Goal: Task Accomplishment & Management: Manage account settings

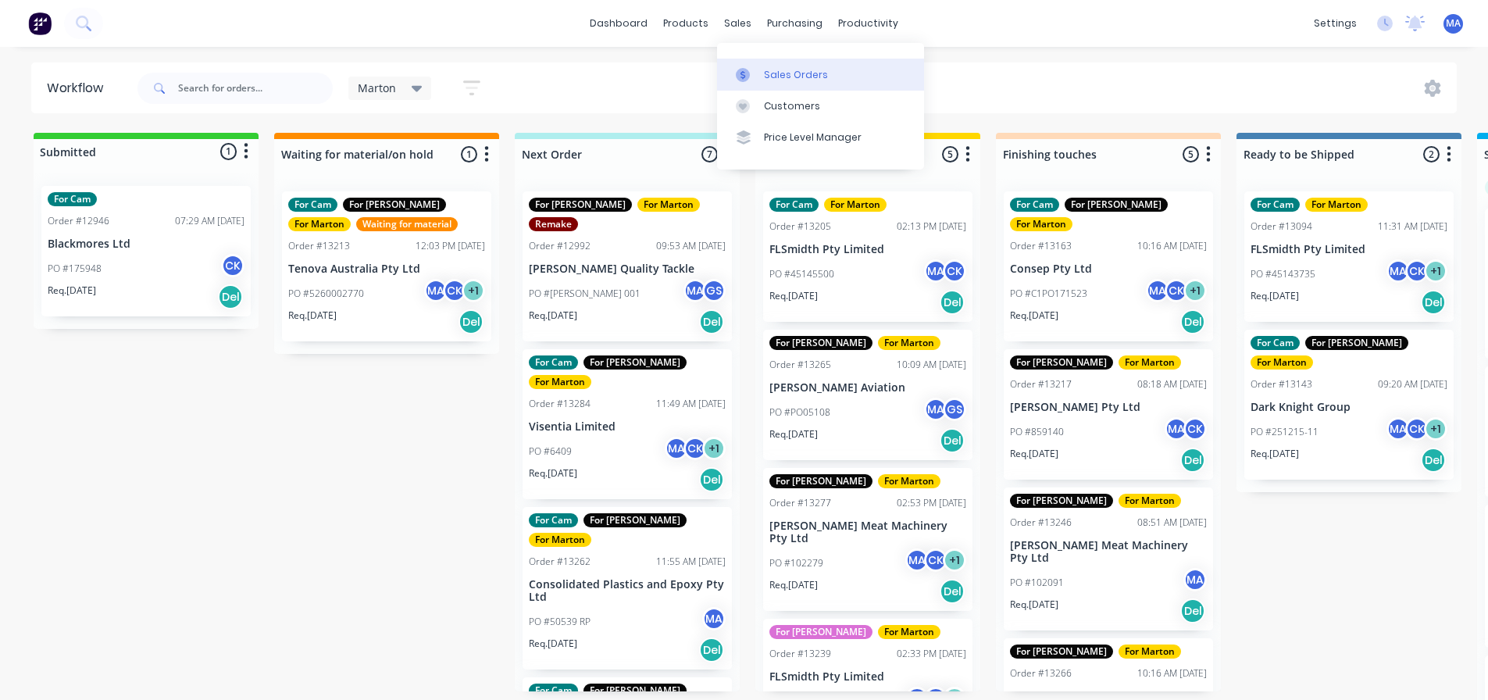
click at [753, 68] on div at bounding box center [747, 75] width 23 height 14
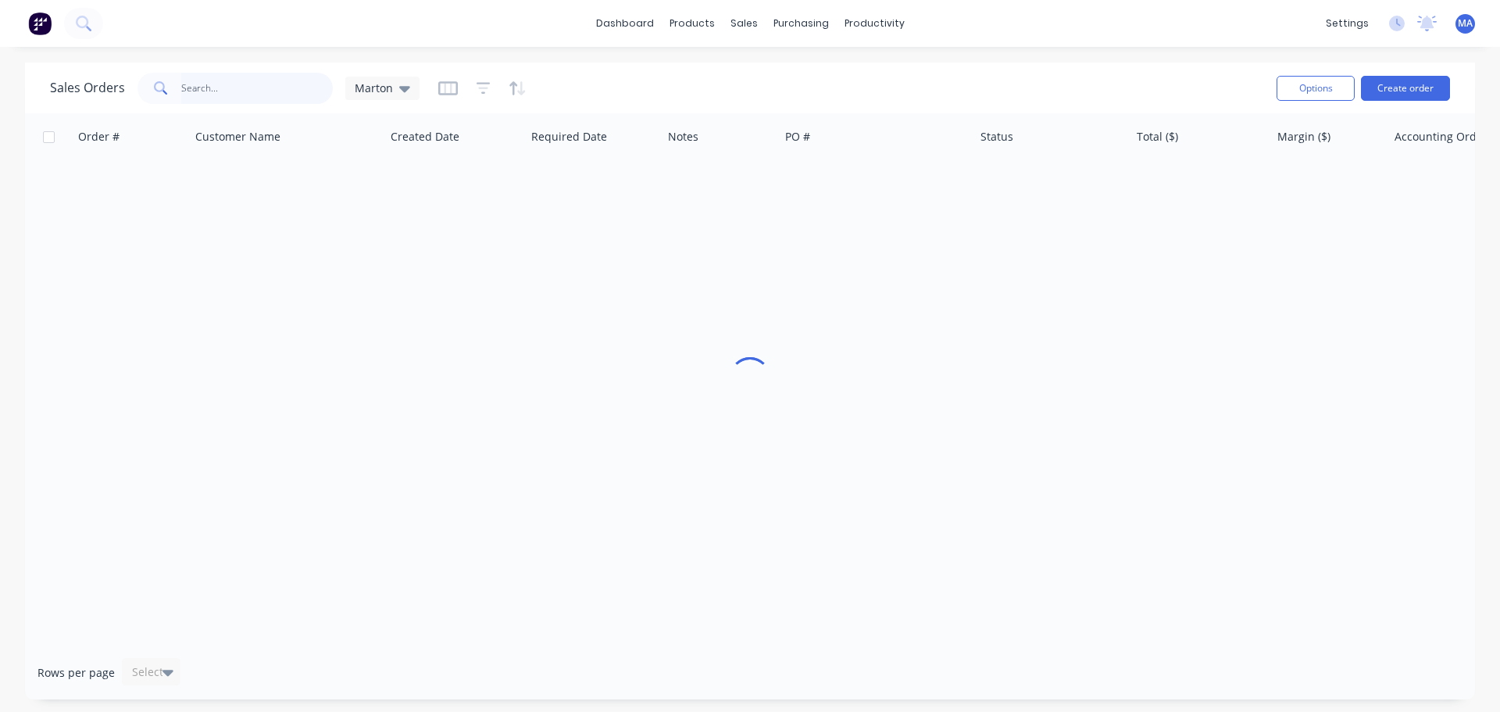
click at [293, 89] on input "text" at bounding box center [257, 88] width 152 height 31
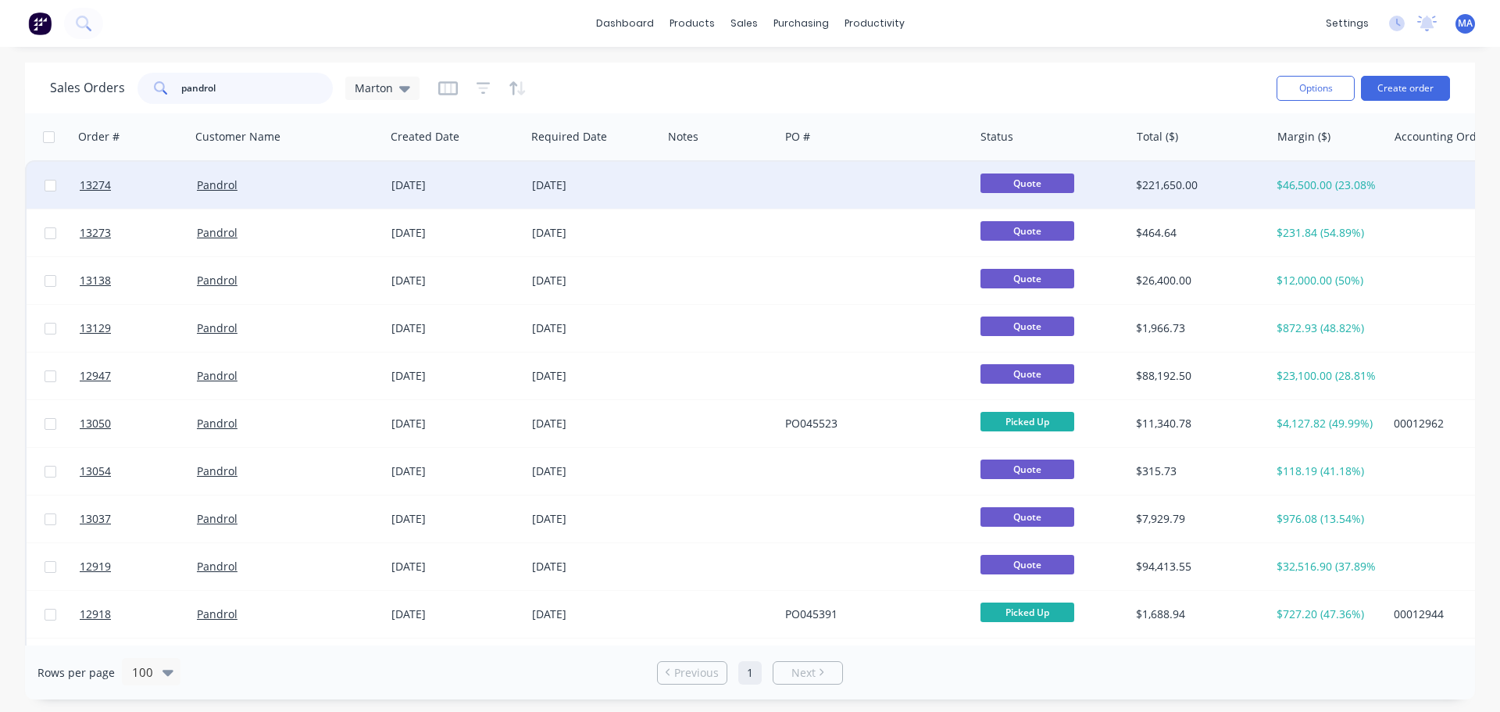
type input "pandrol"
click at [340, 192] on div "Pandrol" at bounding box center [283, 185] width 173 height 16
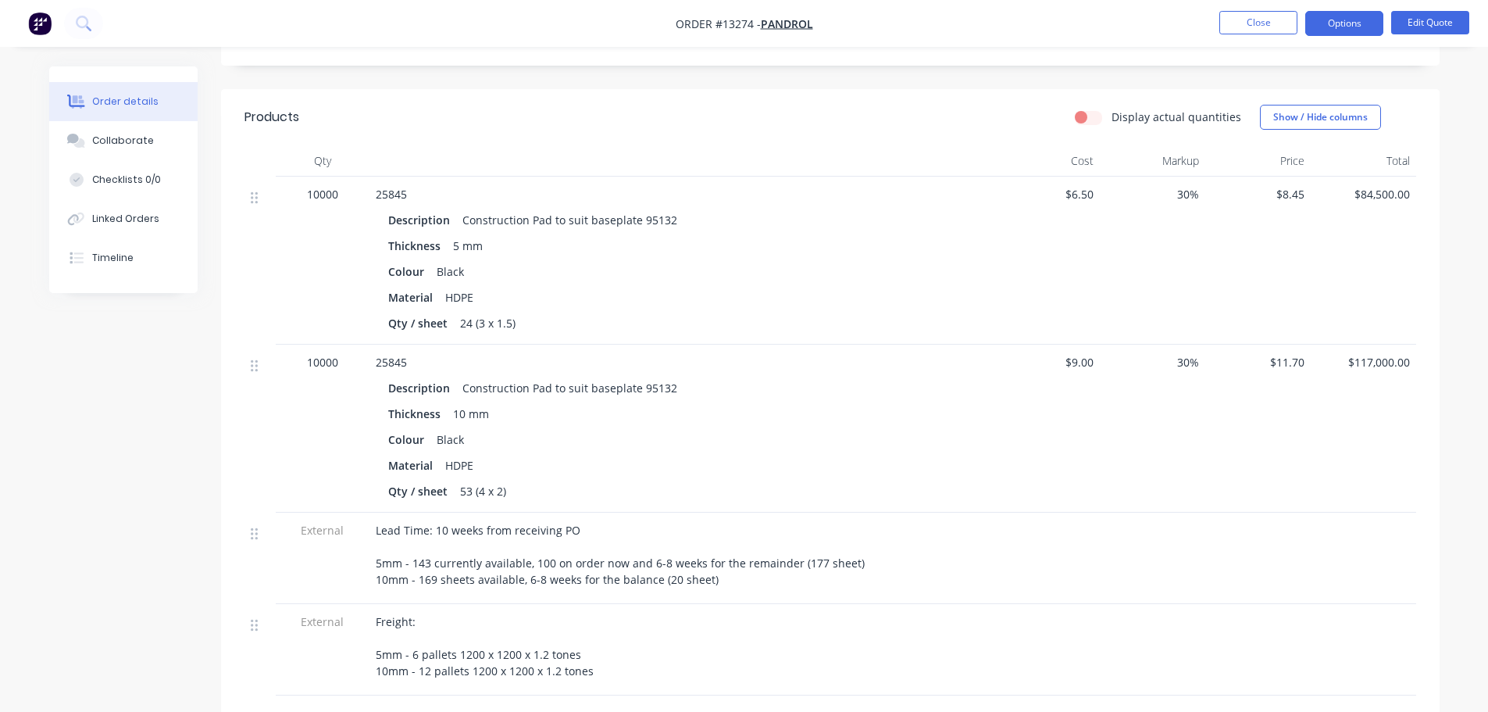
scroll to position [391, 0]
click at [121, 254] on div "Timeline" at bounding box center [112, 258] width 41 height 14
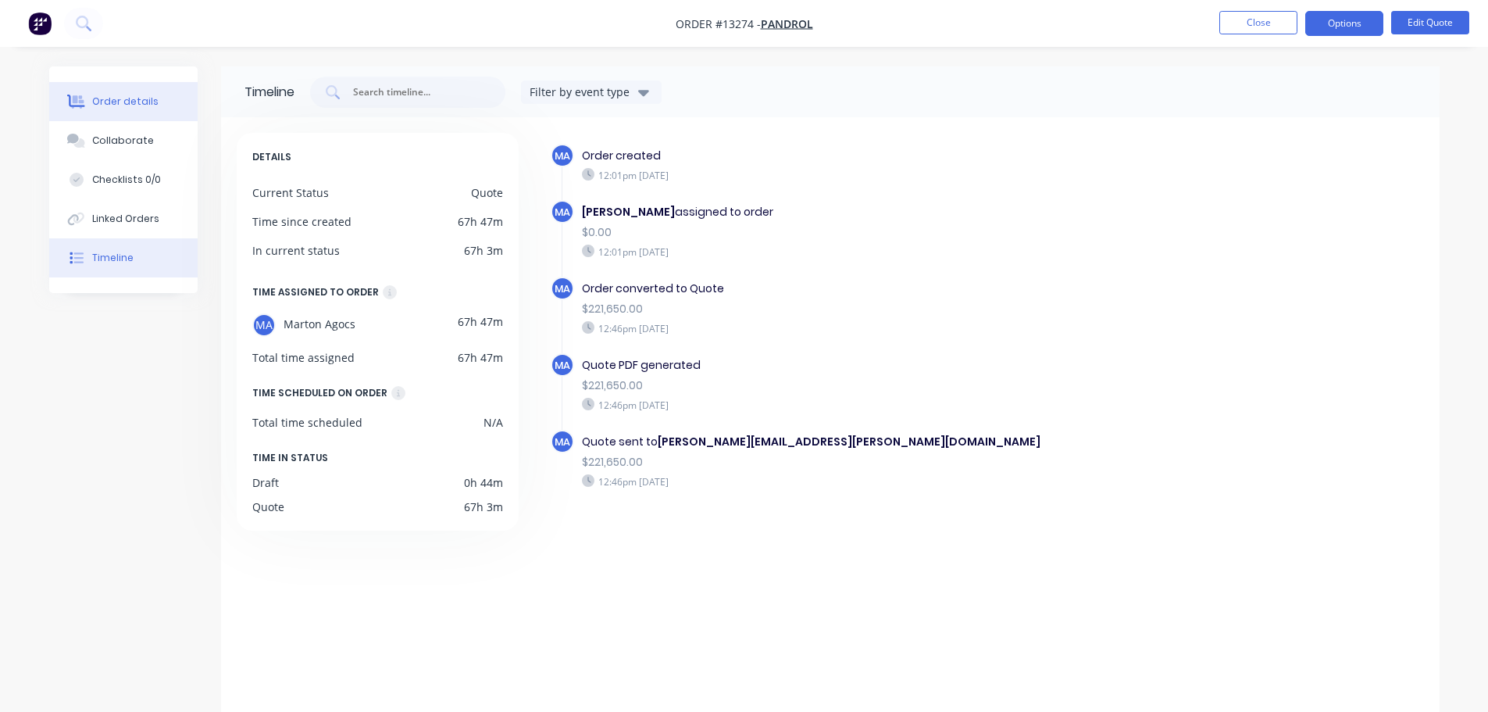
click at [118, 106] on div "Order details" at bounding box center [125, 102] width 66 height 14
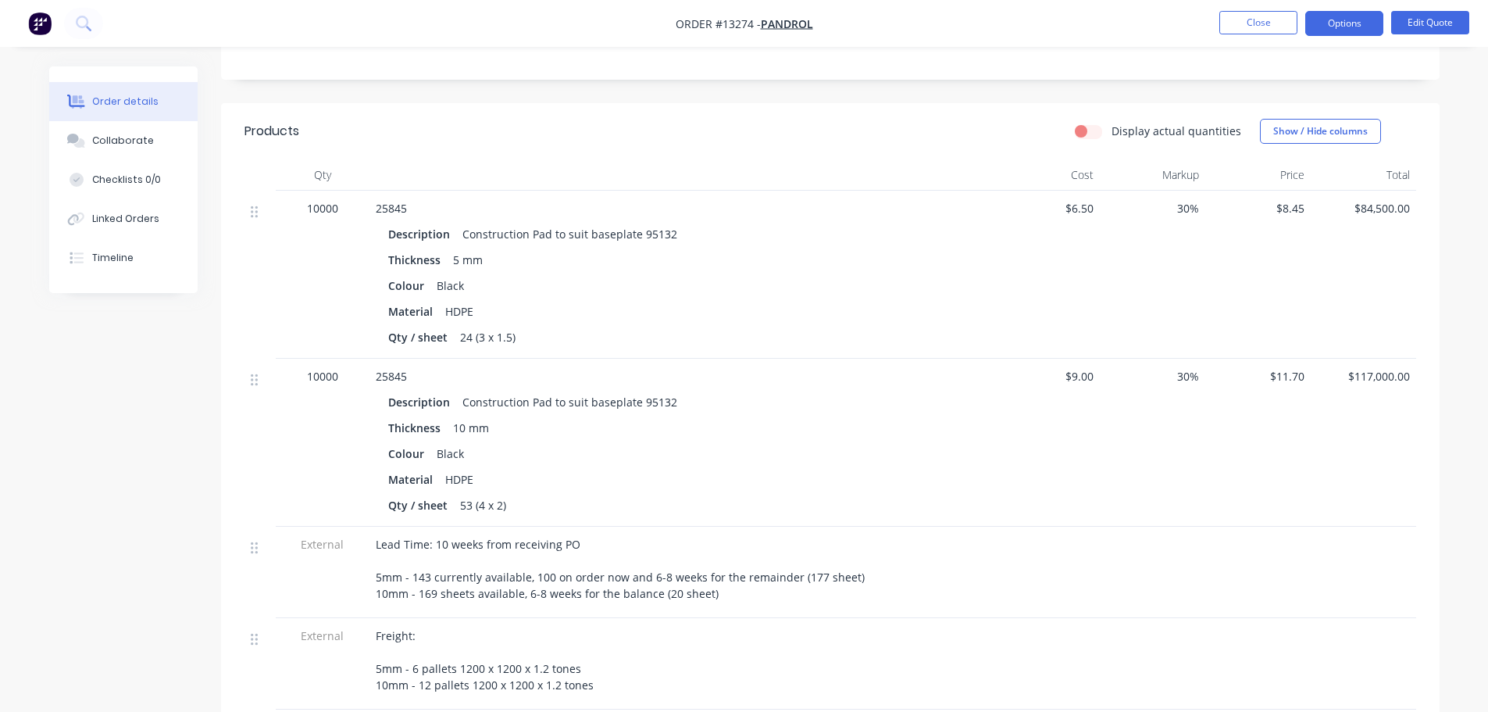
scroll to position [413, 0]
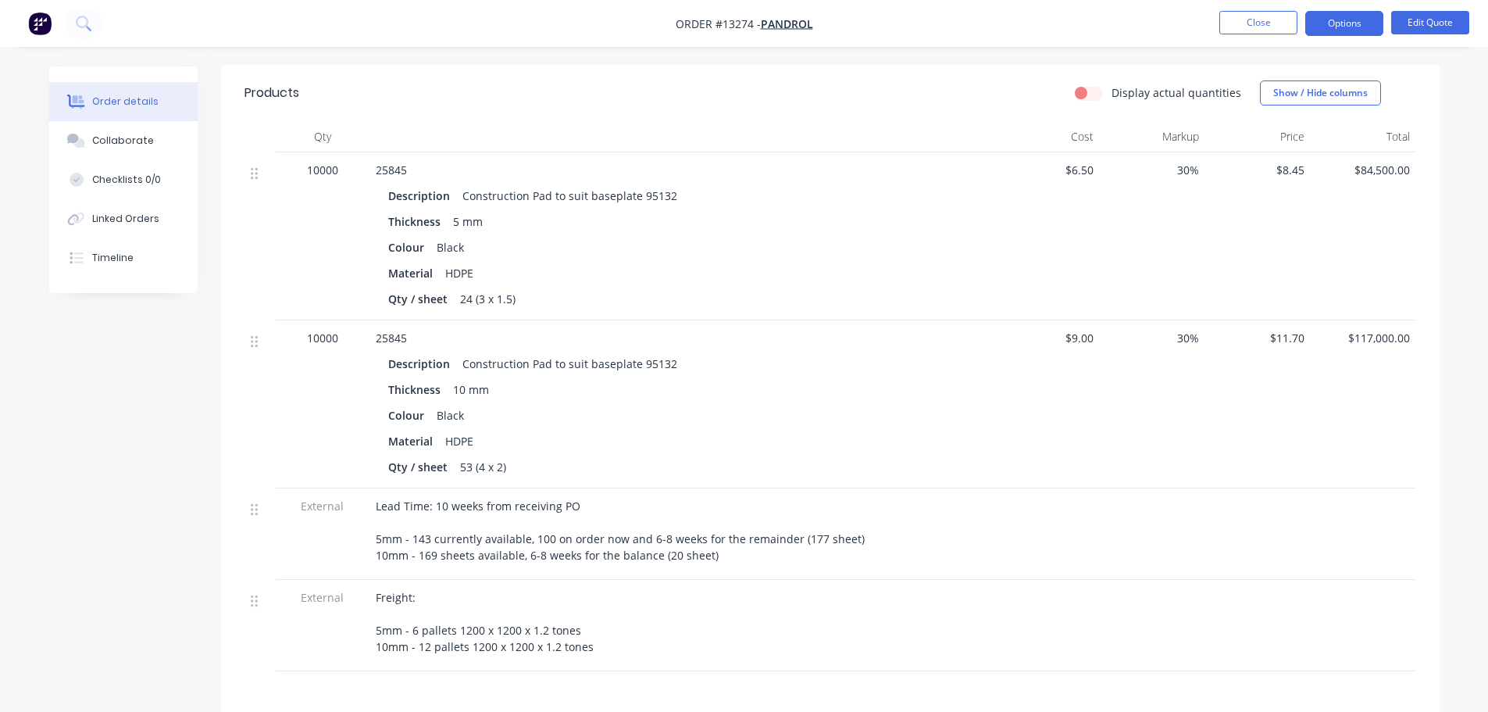
click at [1240, 34] on li "Close" at bounding box center [1258, 23] width 78 height 25
click at [1244, 31] on button "Close" at bounding box center [1258, 22] width 78 height 23
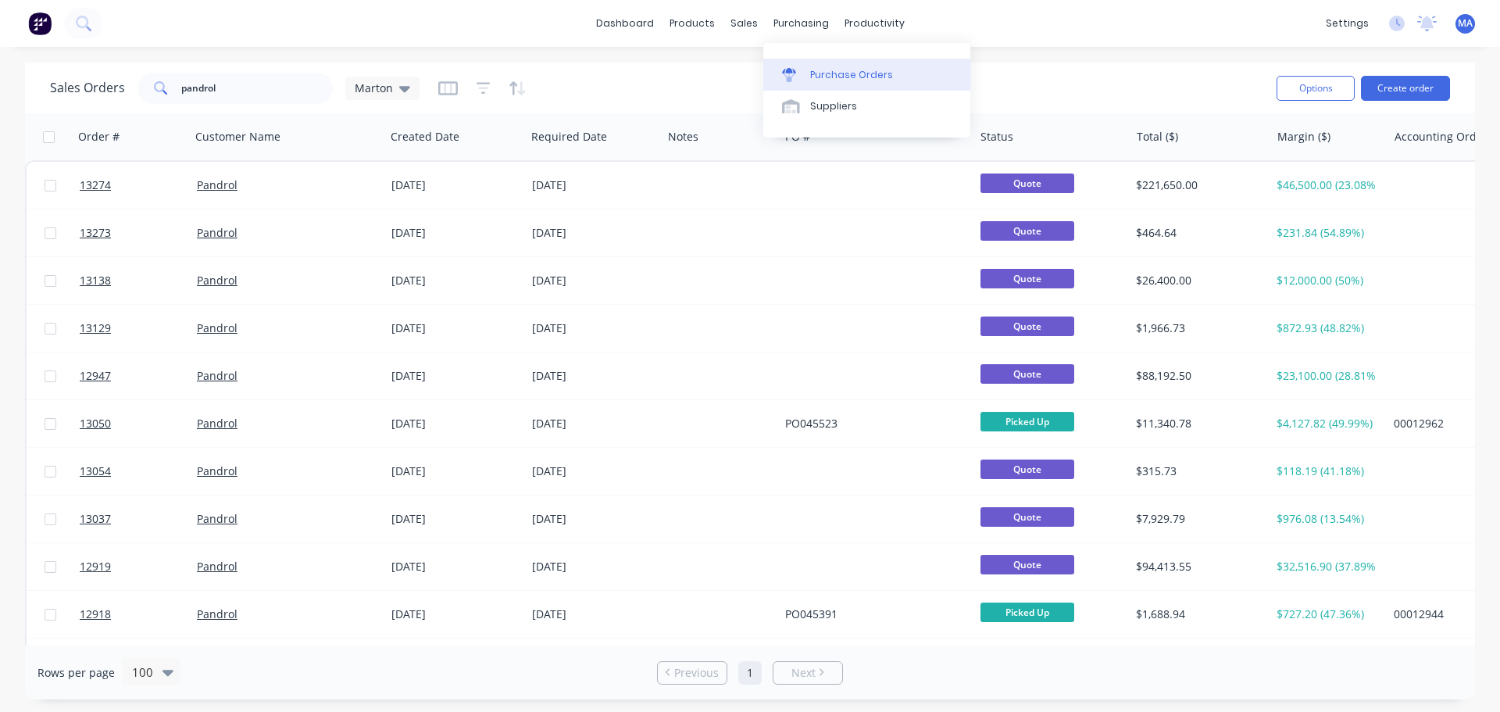
click at [836, 68] on div "Purchase Orders" at bounding box center [851, 75] width 83 height 14
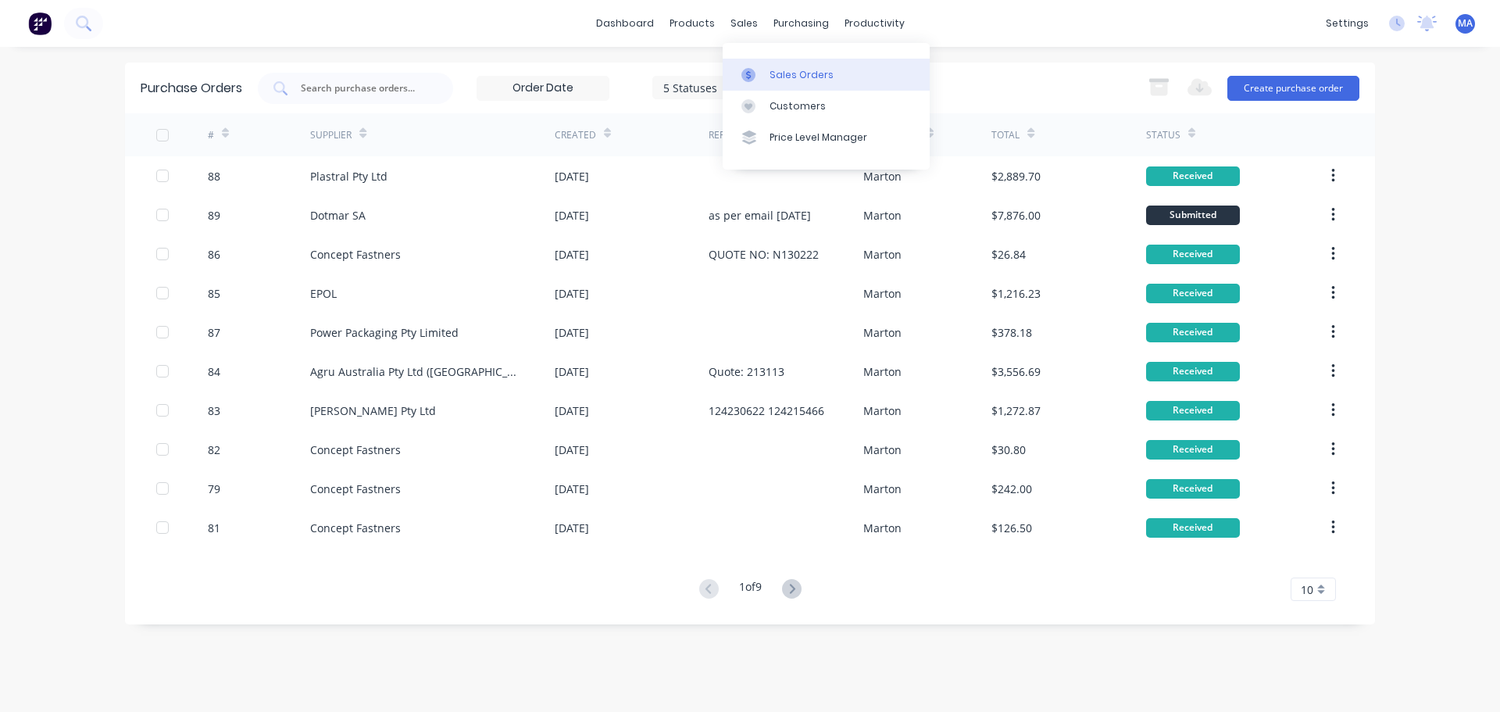
drag, startPoint x: 740, startPoint y: 30, endPoint x: 755, endPoint y: 63, distance: 36.7
click at [755, 63] on link "Sales Orders" at bounding box center [826, 74] width 207 height 31
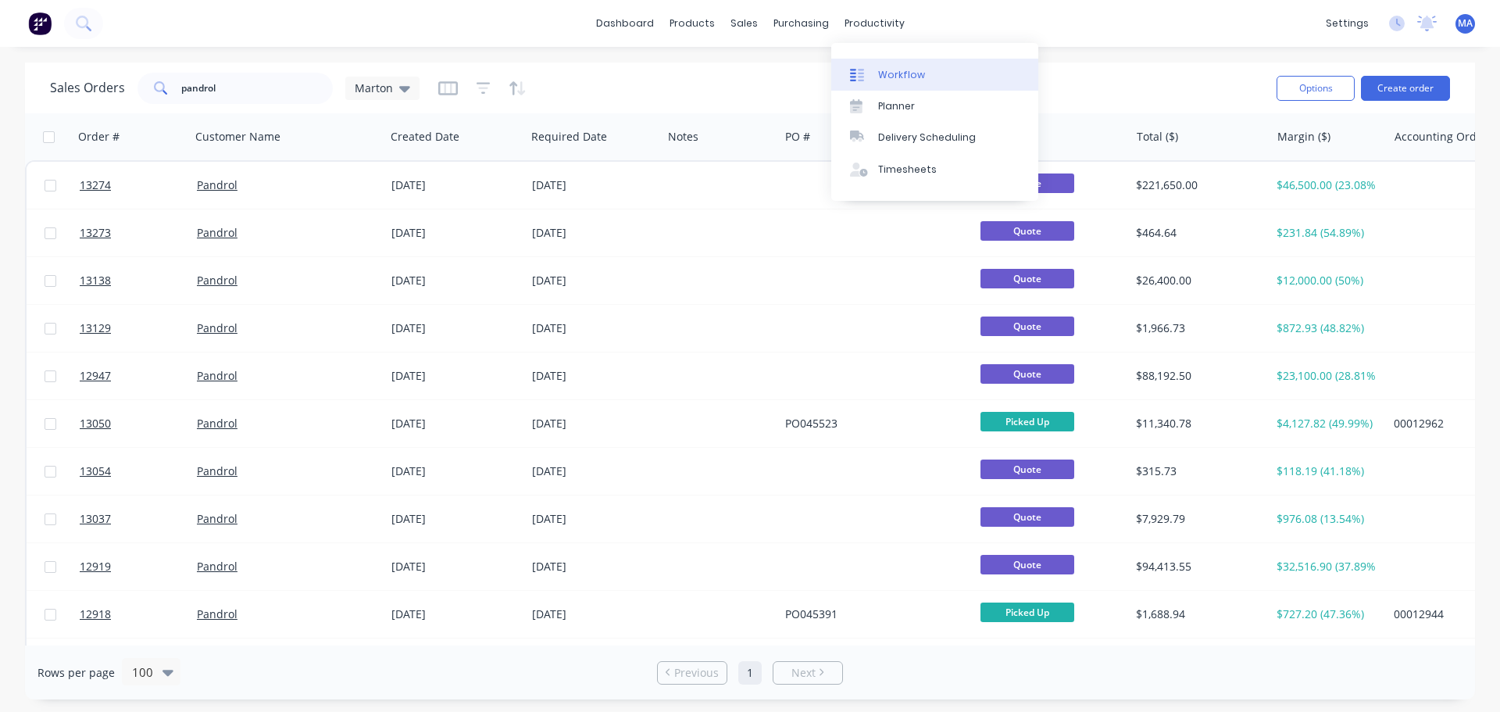
click at [882, 77] on div "Workflow" at bounding box center [901, 75] width 47 height 14
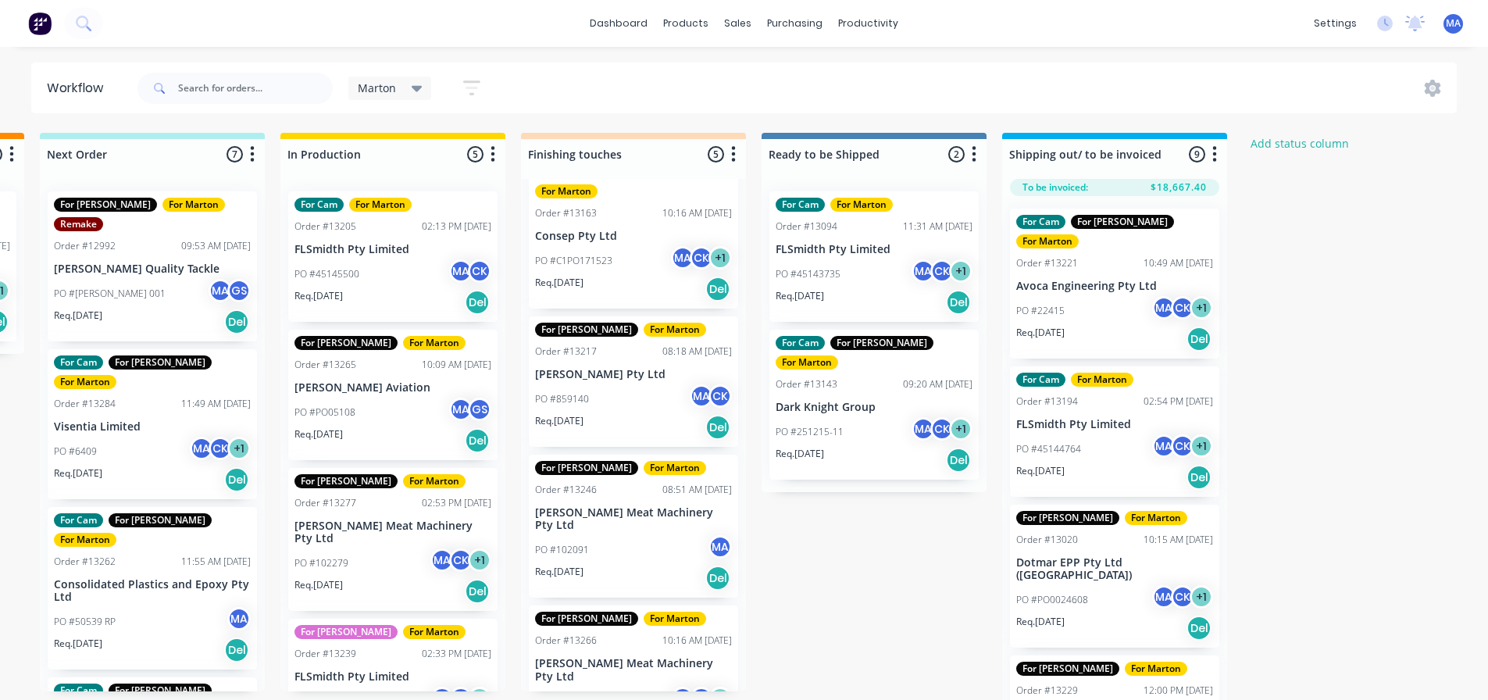
scroll to position [156, 0]
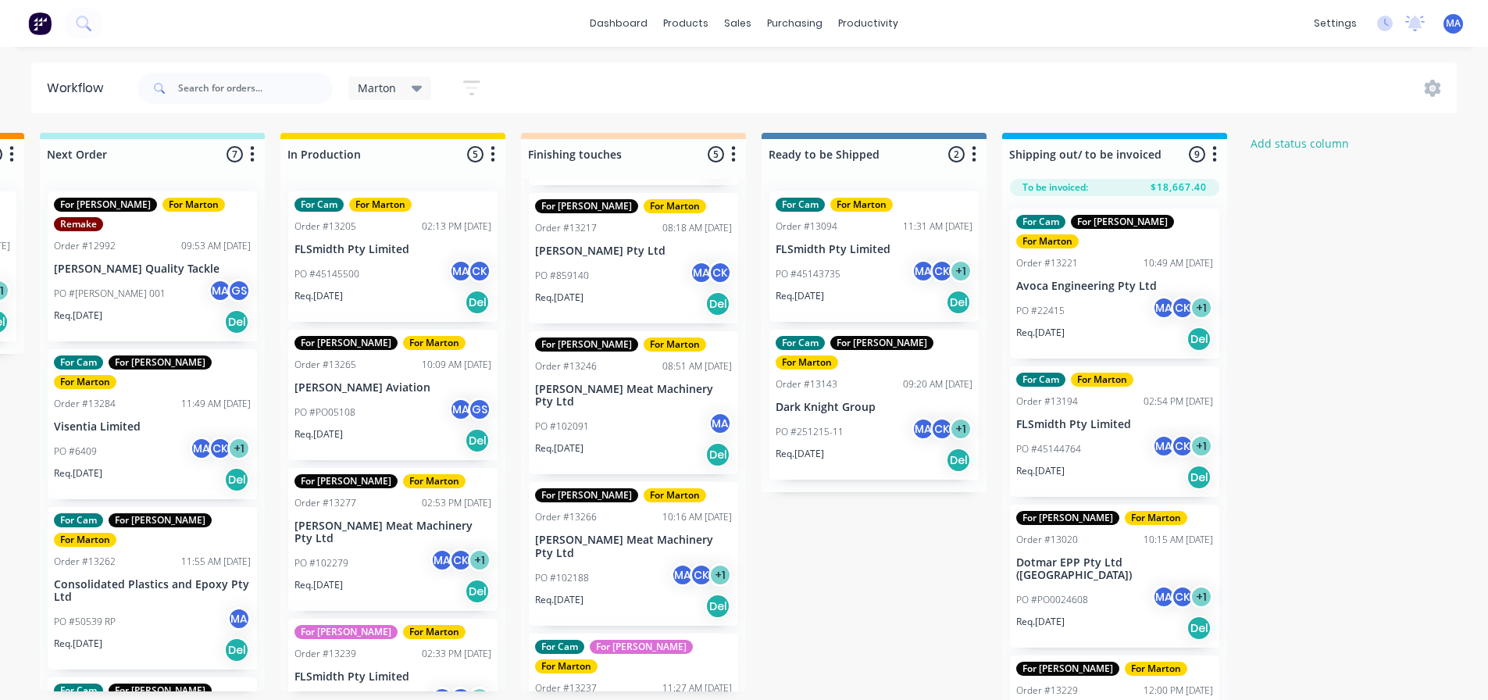
click at [612, 291] on div "Req. [DATE] Del" at bounding box center [633, 304] width 197 height 27
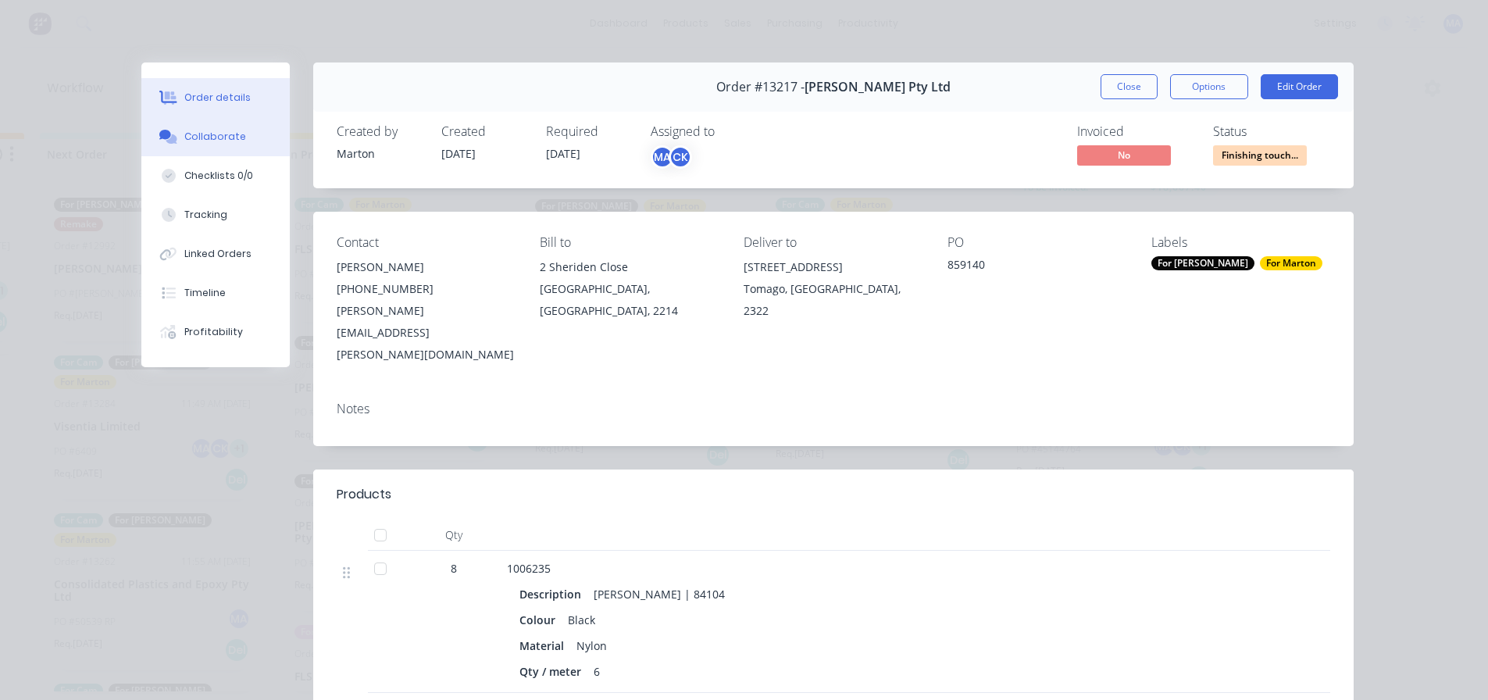
click at [217, 140] on div "Collaborate" at bounding box center [215, 137] width 62 height 14
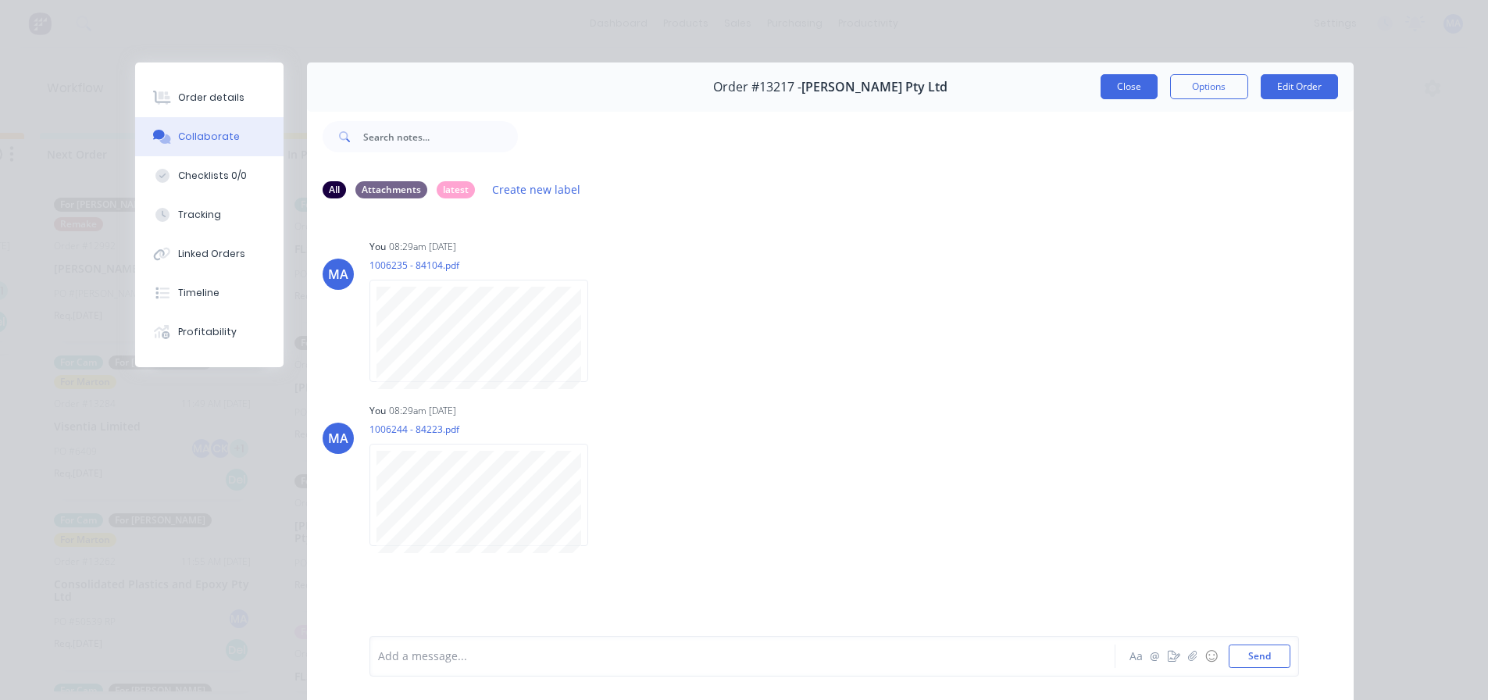
click at [1111, 90] on button "Close" at bounding box center [1129, 86] width 57 height 25
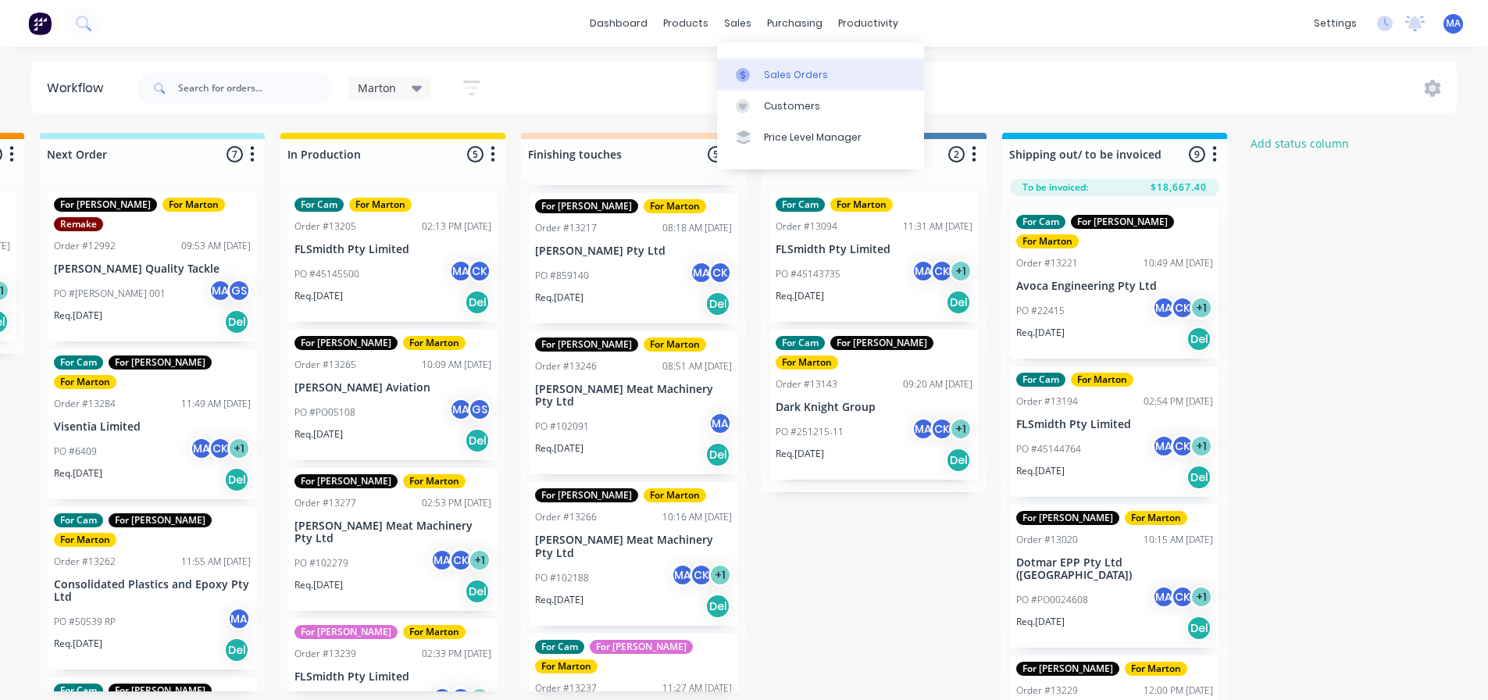
click at [758, 72] on div at bounding box center [747, 75] width 23 height 14
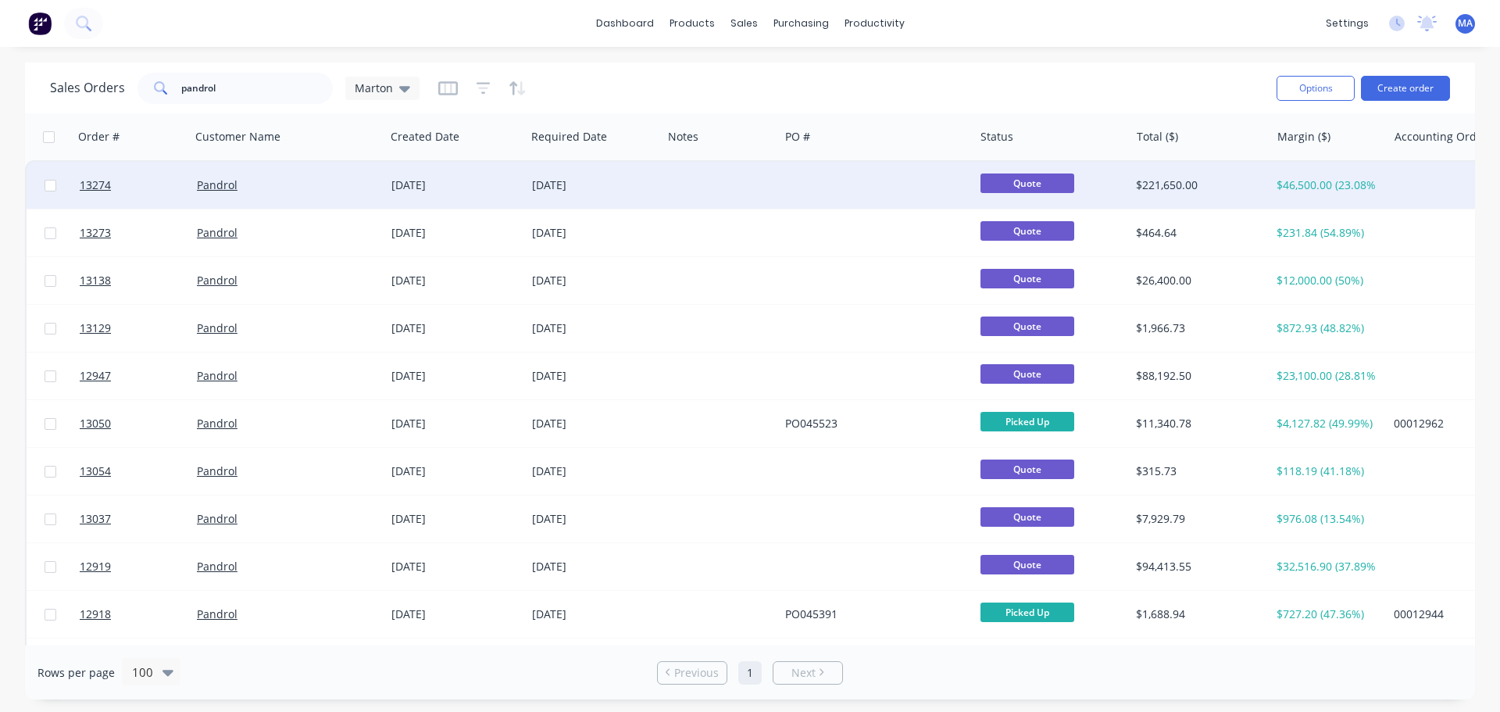
click at [312, 179] on div "Pandrol" at bounding box center [283, 185] width 173 height 16
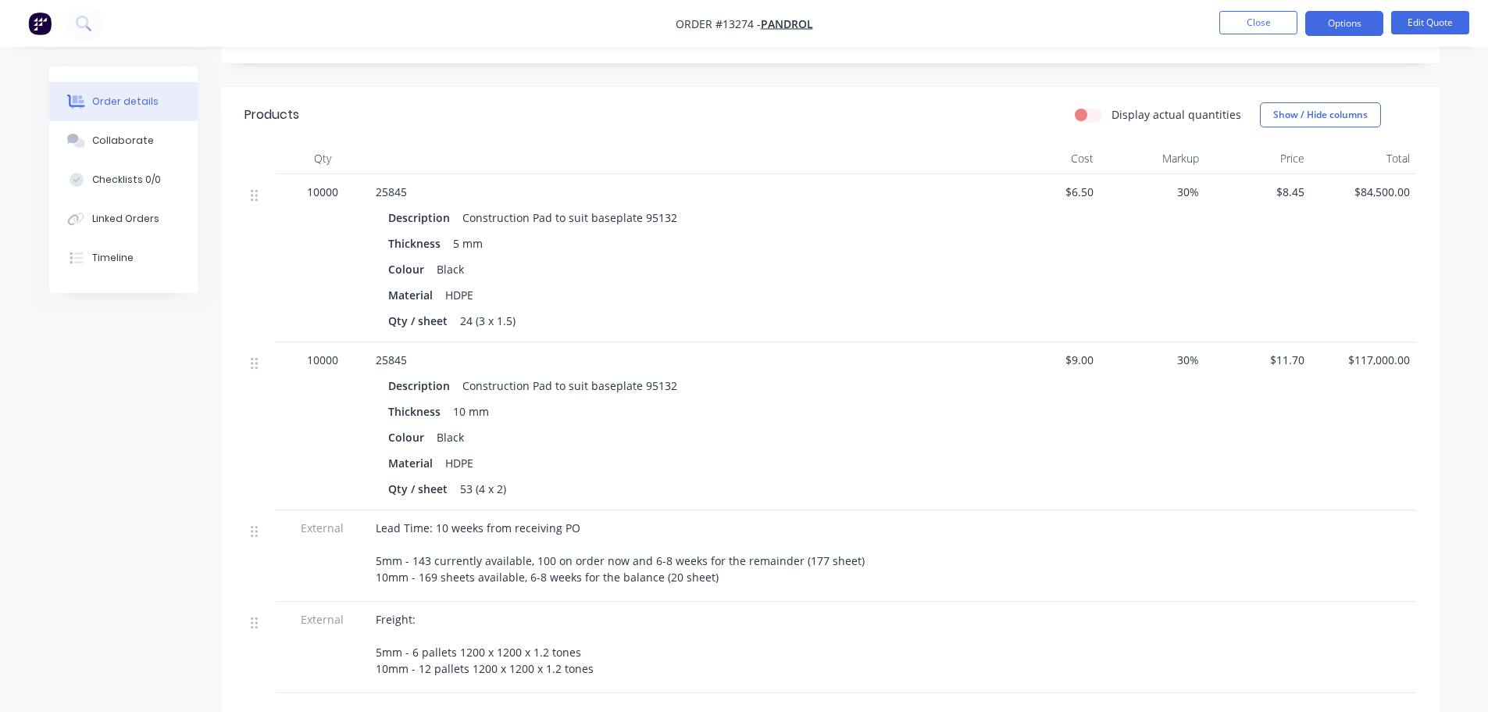
scroll to position [391, 0]
click at [1433, 16] on button "Edit Quote" at bounding box center [1430, 22] width 78 height 23
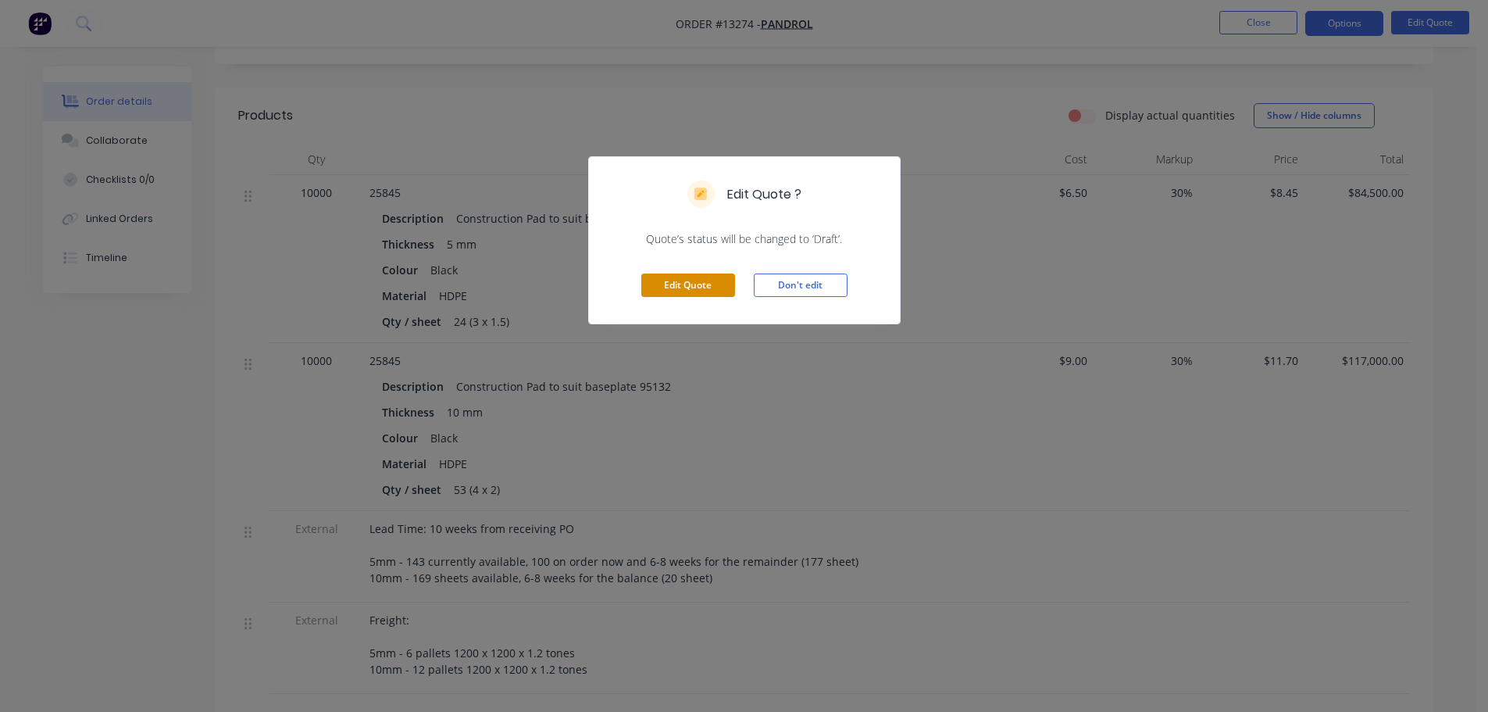
click at [729, 286] on button "Edit Quote" at bounding box center [688, 284] width 94 height 23
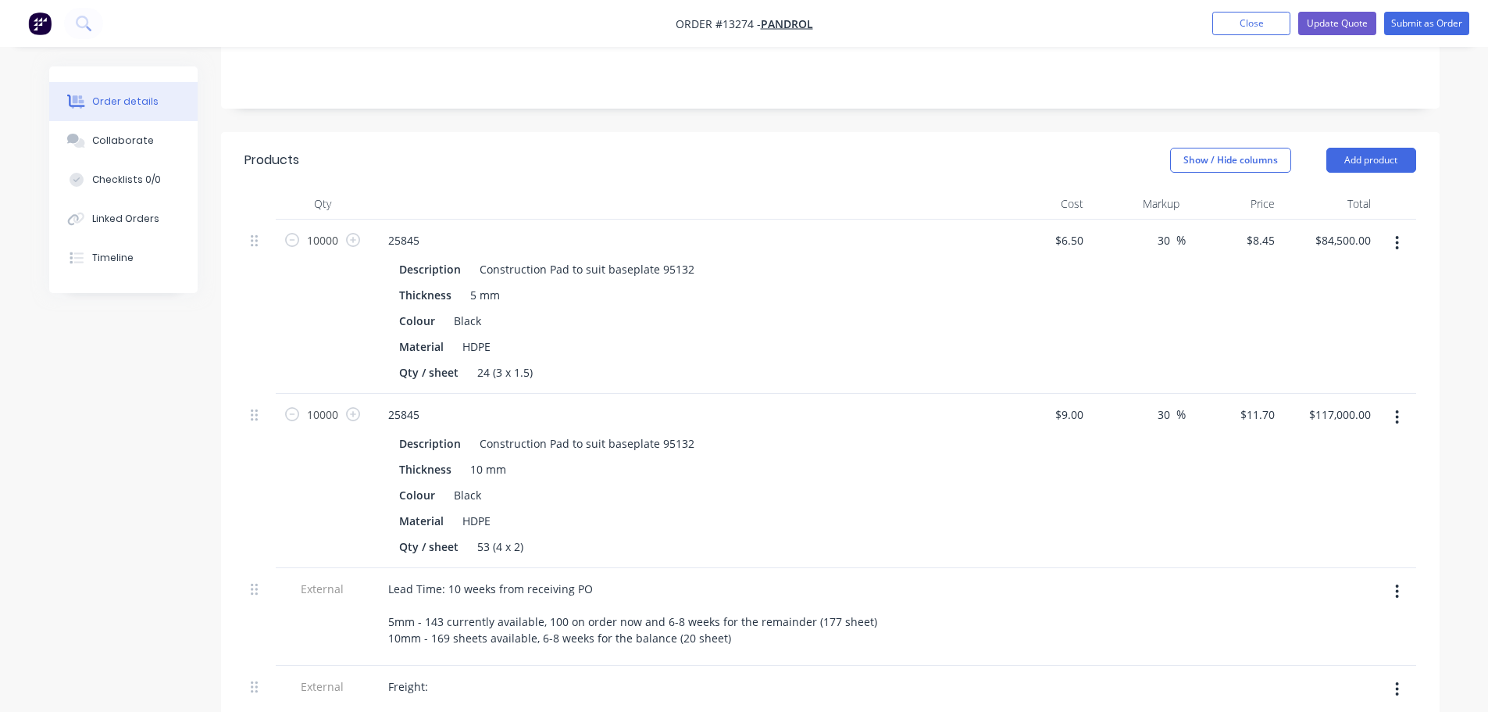
scroll to position [703, 0]
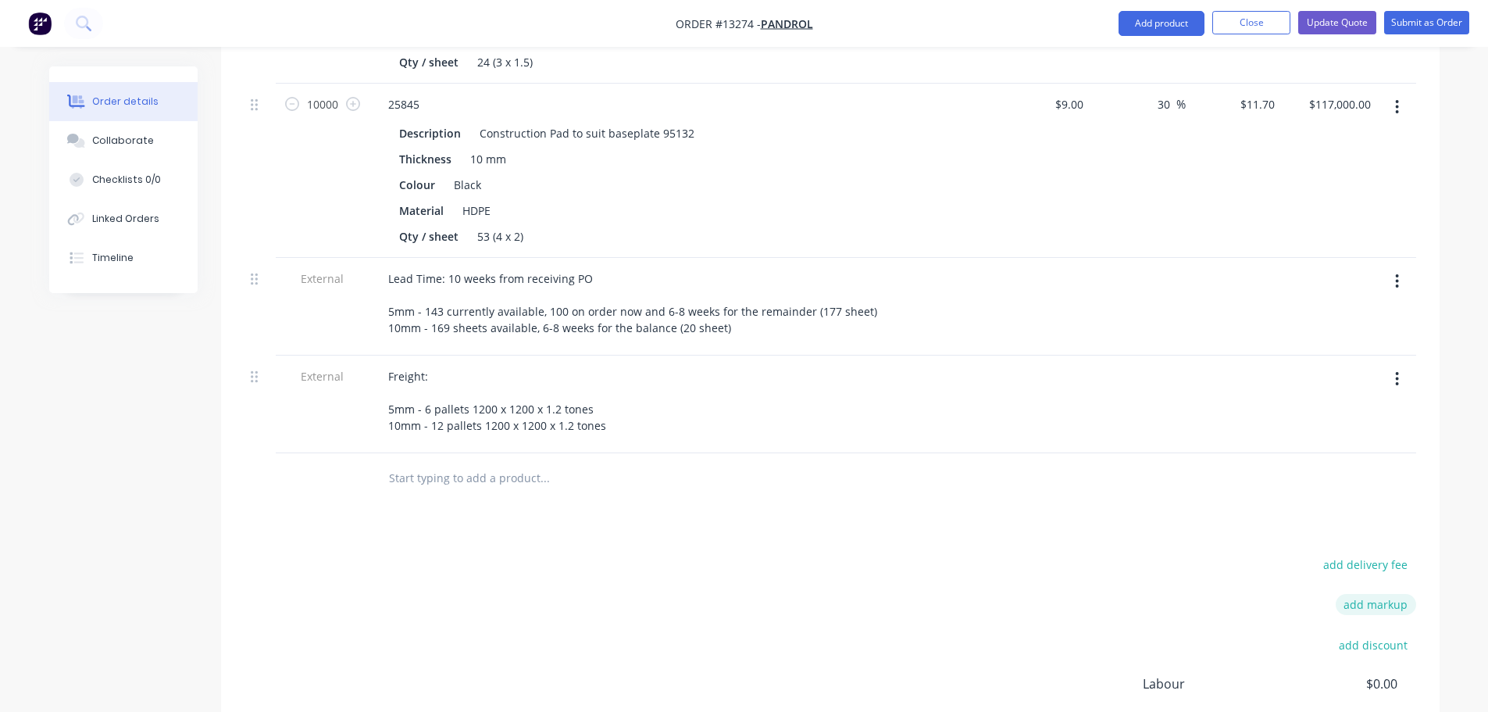
click at [1362, 594] on button "add markup" at bounding box center [1376, 604] width 80 height 21
click at [1406, 598] on icon at bounding box center [1409, 606] width 16 height 16
click at [1383, 633] on button "add discount" at bounding box center [1373, 643] width 85 height 21
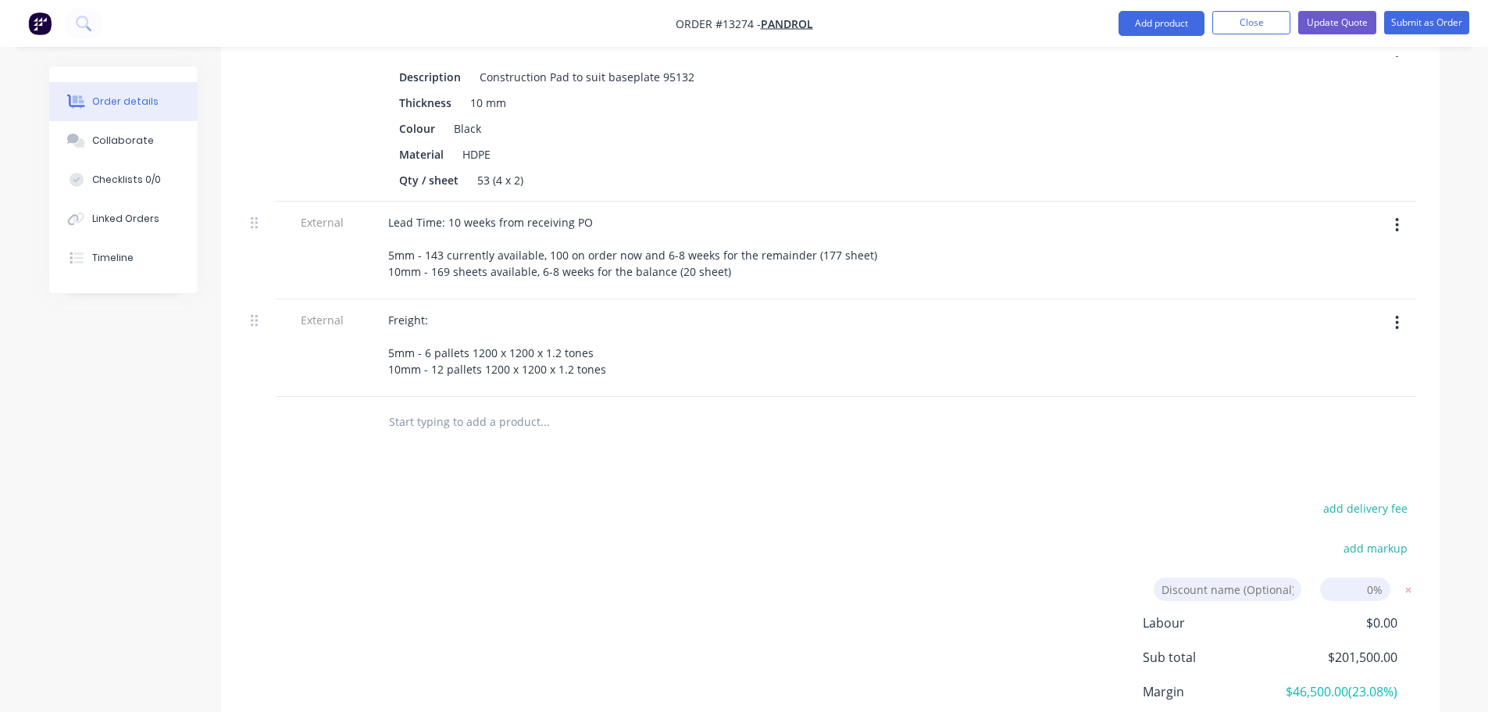
scroll to position [842, 0]
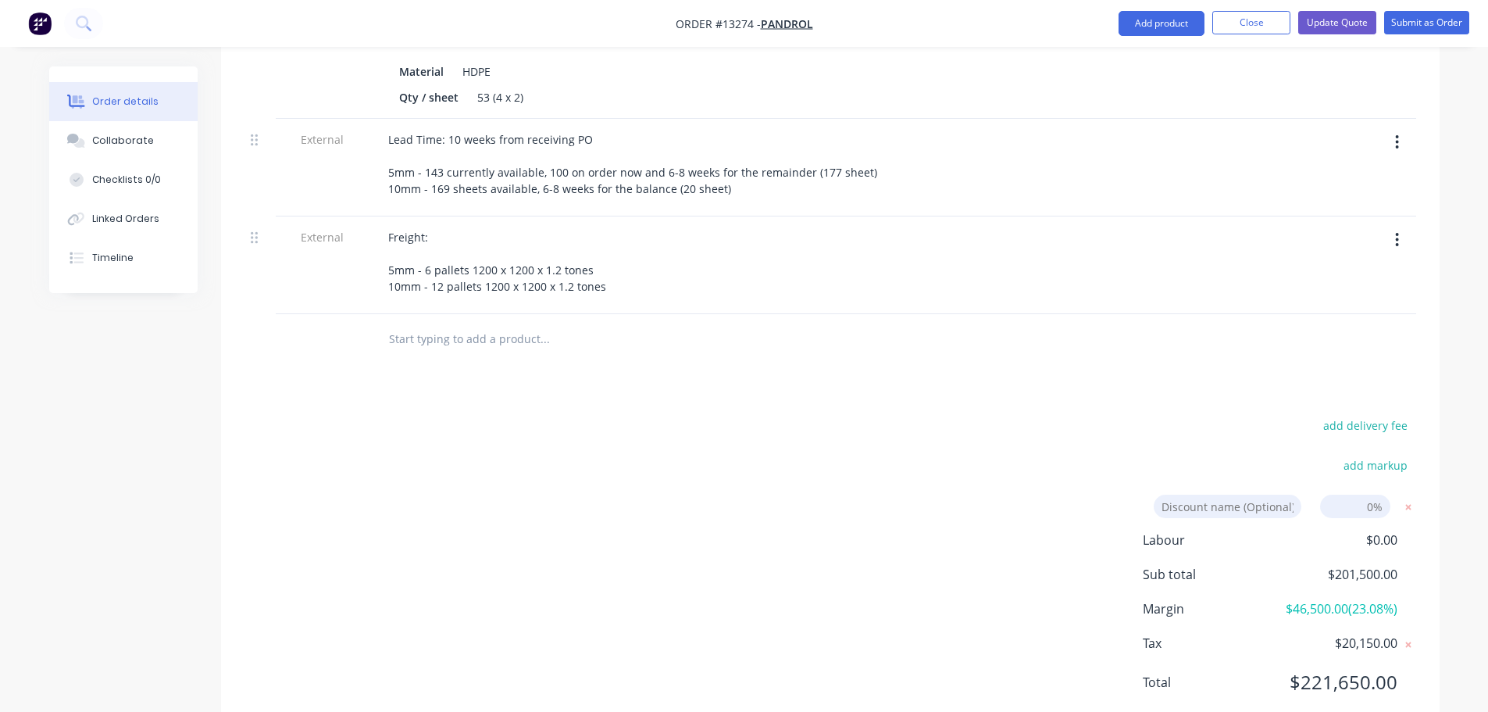
click at [1354, 494] on input at bounding box center [1355, 505] width 70 height 23
type input "10"
click at [1224, 455] on div "add markup" at bounding box center [1318, 475] width 195 height 40
click at [1237, 494] on input at bounding box center [1228, 505] width 148 height 23
click at [1233, 415] on div "add delivery fee" at bounding box center [1318, 435] width 195 height 40
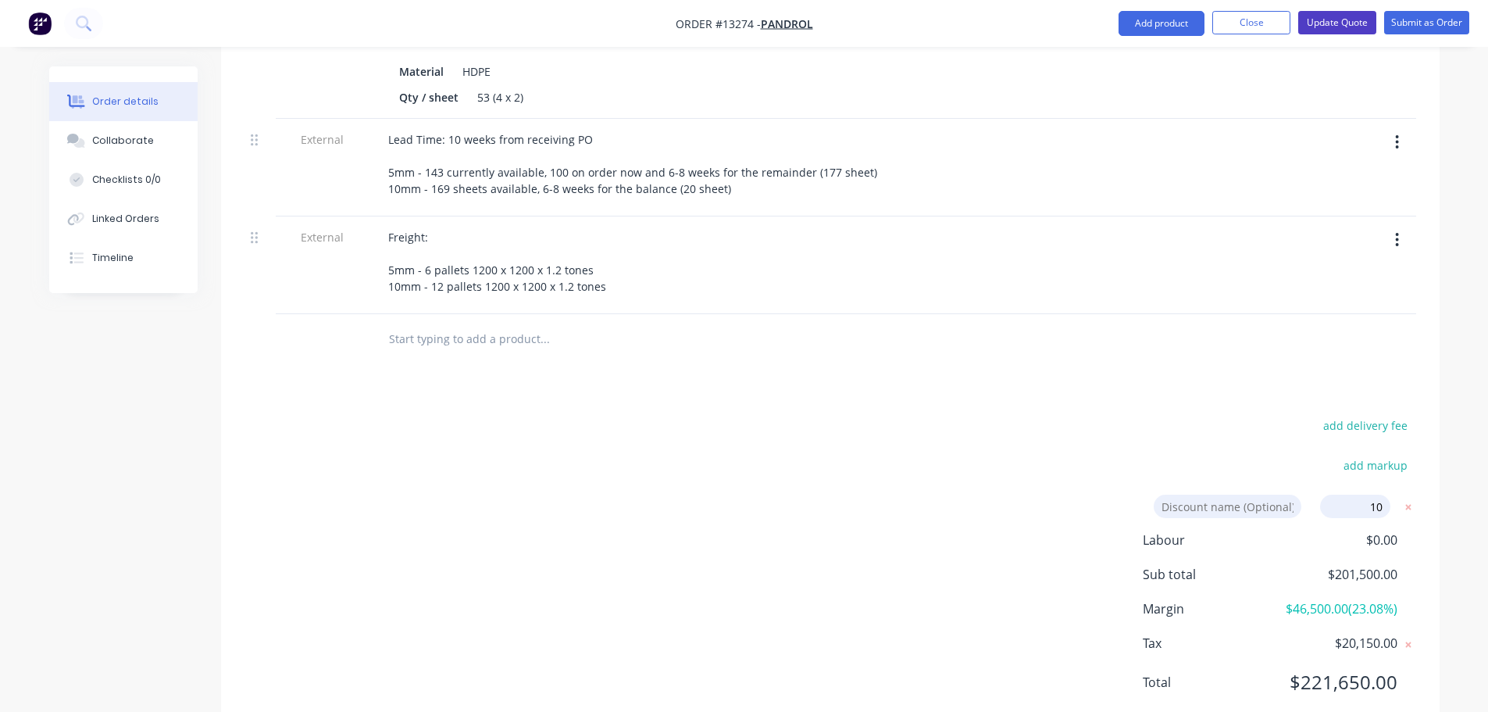
click at [1348, 24] on button "Update Quote" at bounding box center [1337, 22] width 78 height 23
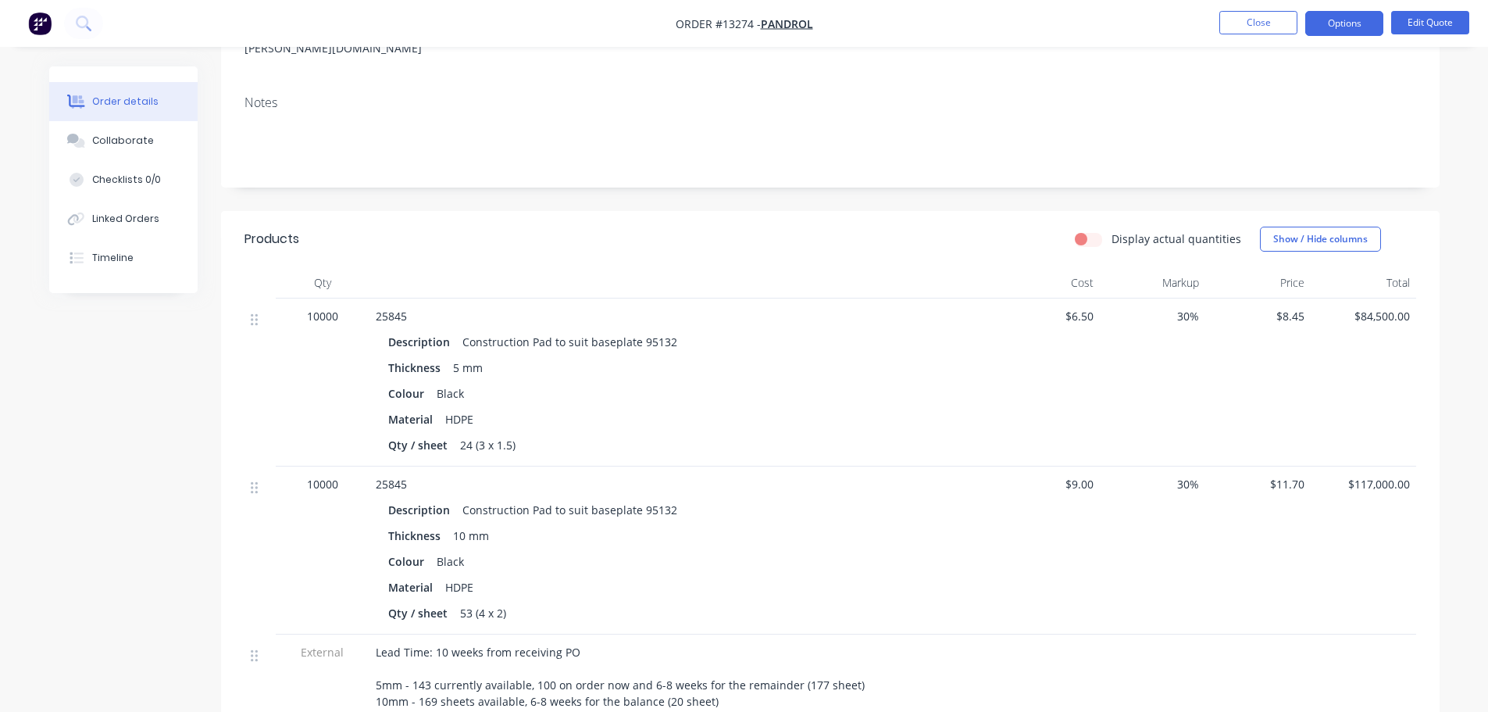
scroll to position [257, 0]
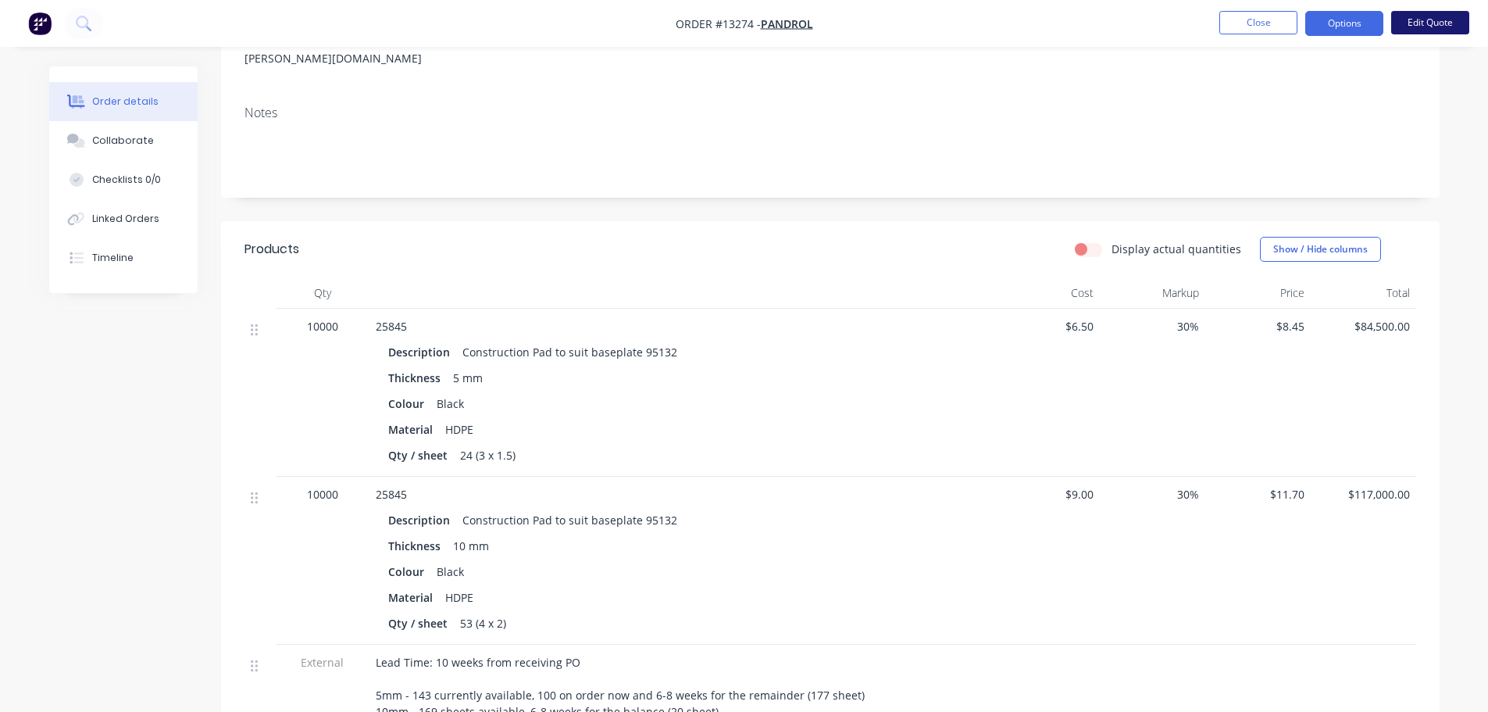
click at [1431, 23] on button "Edit Quote" at bounding box center [1430, 22] width 78 height 23
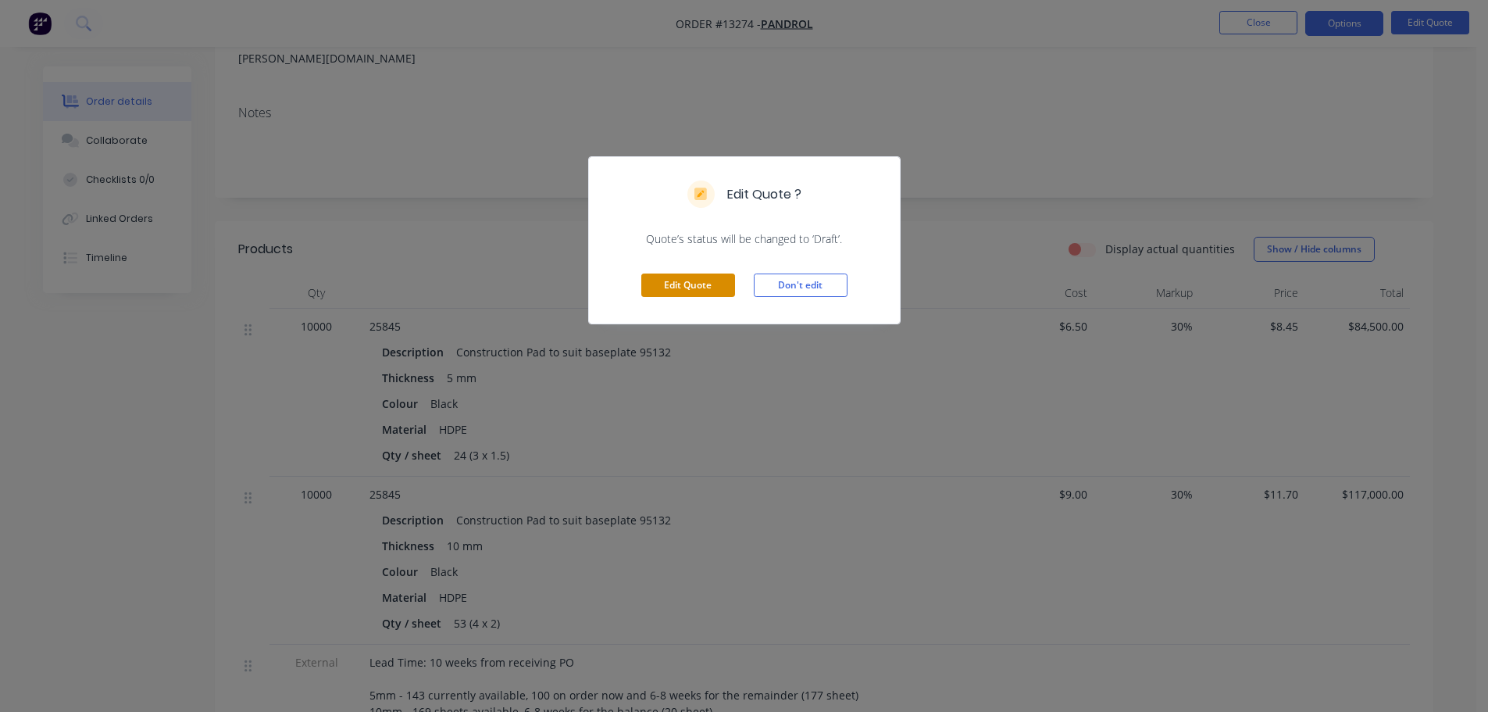
click at [714, 296] on button "Edit Quote" at bounding box center [688, 284] width 94 height 23
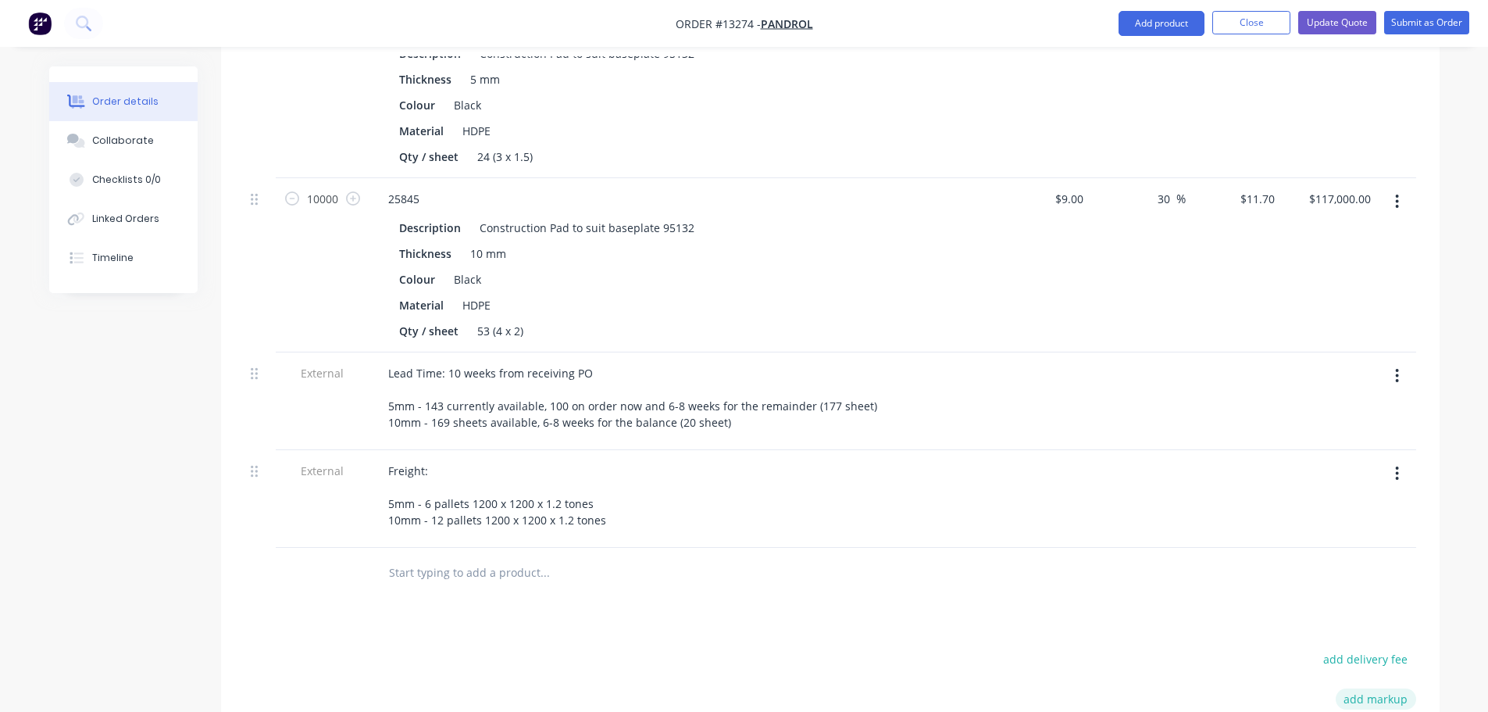
scroll to position [703, 0]
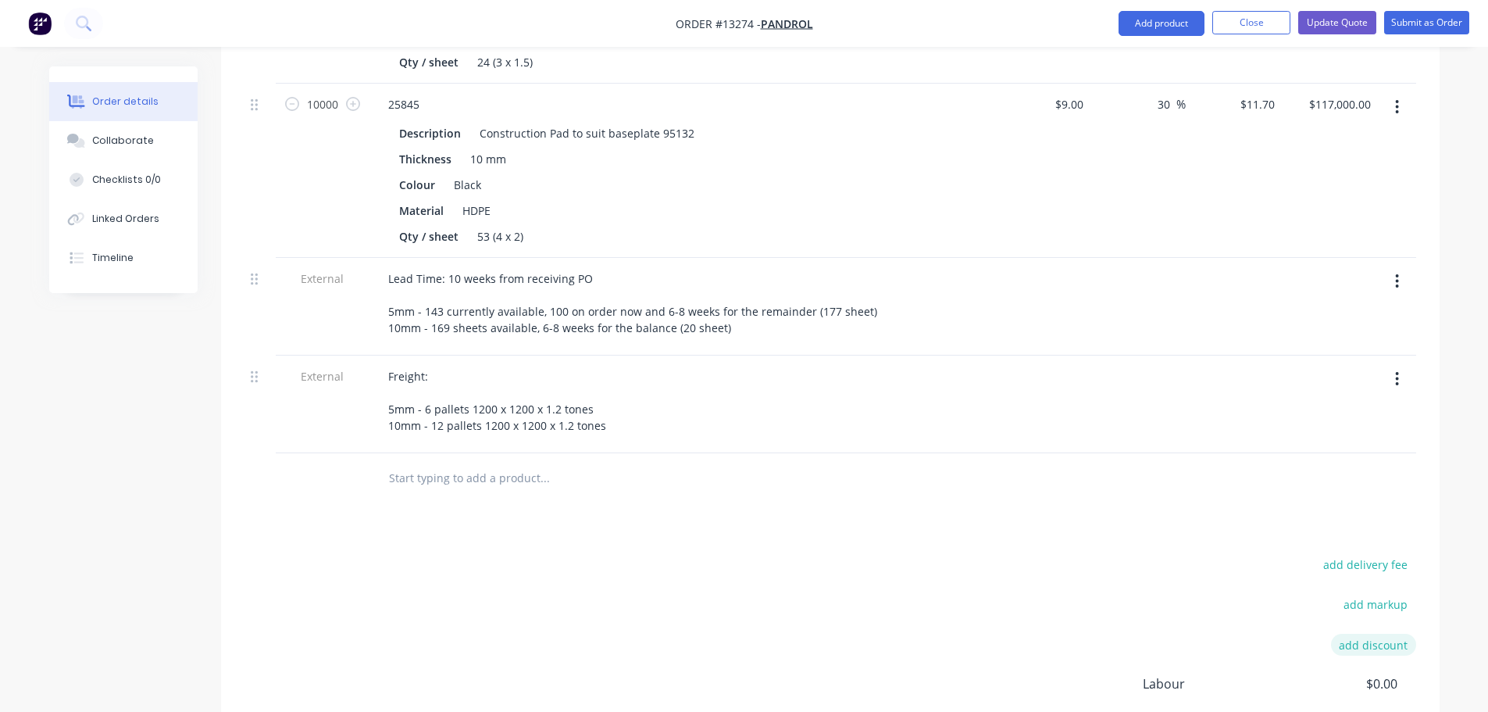
click at [1380, 633] on button "add discount" at bounding box center [1373, 643] width 85 height 21
click at [1234, 633] on input at bounding box center [1228, 644] width 148 height 23
type input "Bulk order"
click at [1390, 633] on input at bounding box center [1355, 644] width 70 height 23
type input "10"
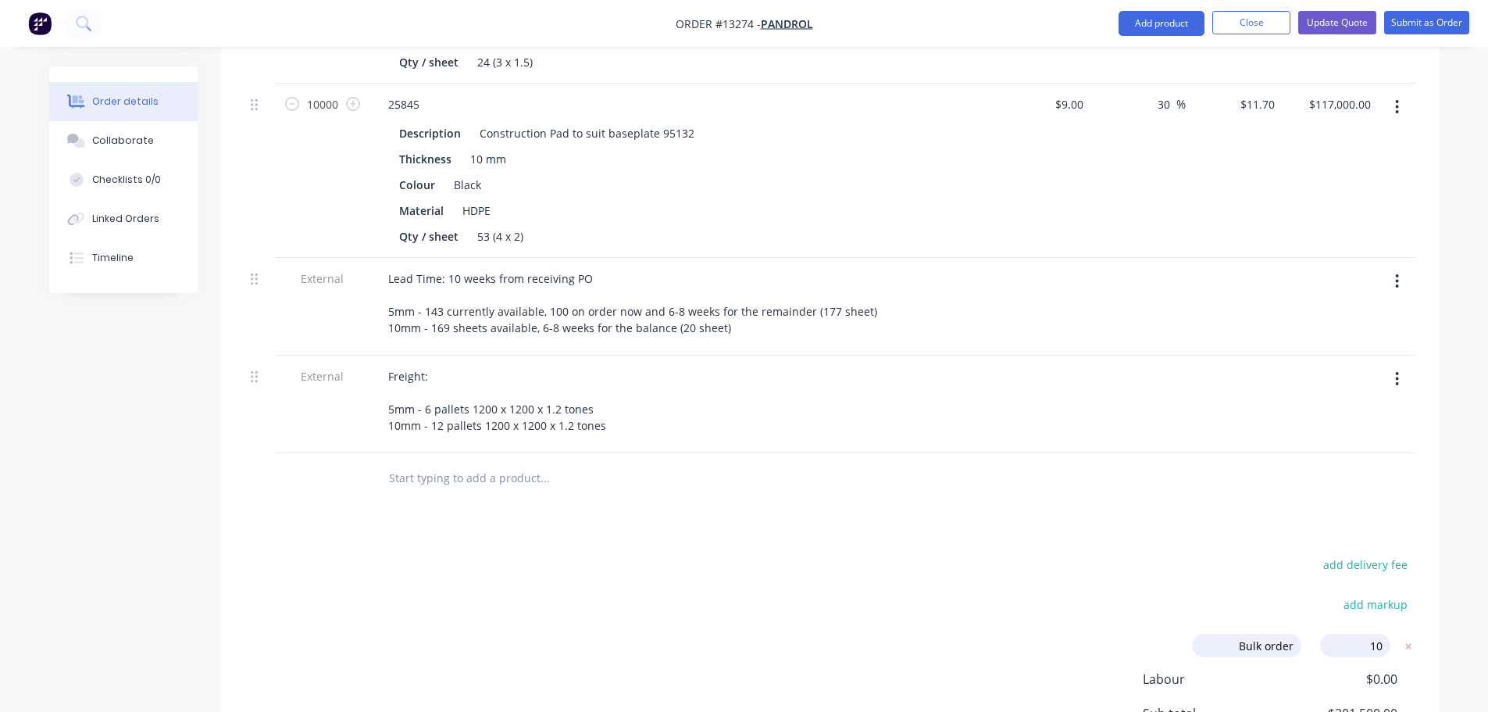
click at [1087, 554] on div "add delivery fee add markup Bulk order Bulk order Discount name (Optional) 10 1…" at bounding box center [830, 703] width 1172 height 298
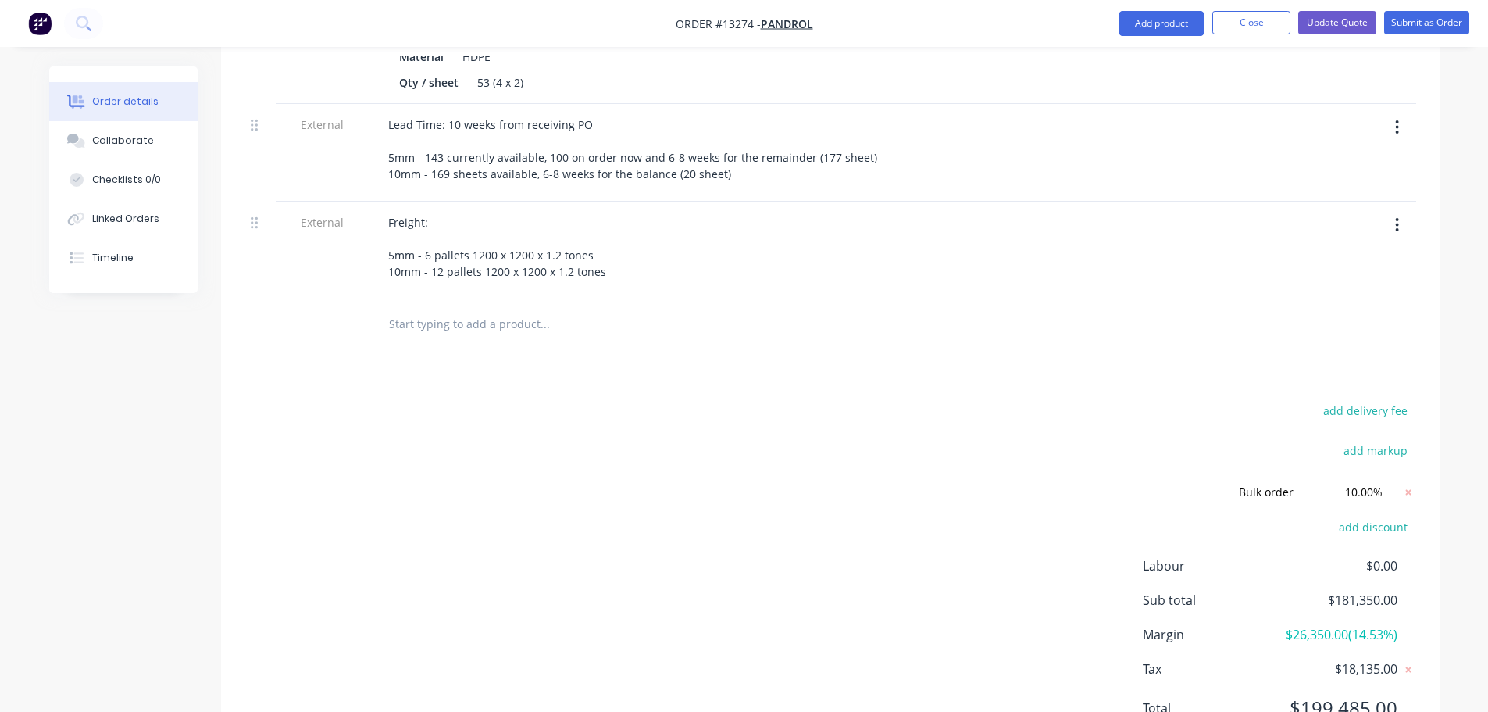
scroll to position [883, 0]
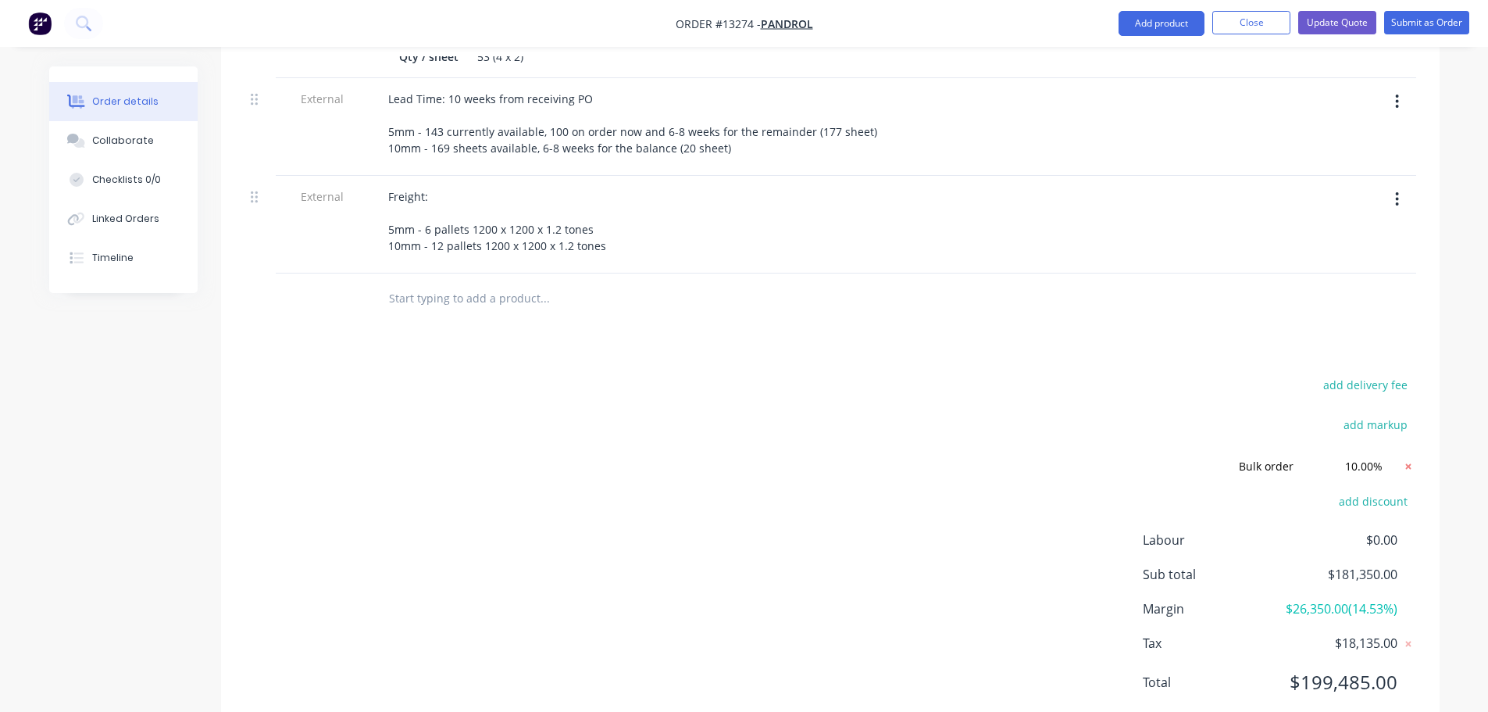
click at [1406, 463] on icon at bounding box center [1407, 465] width 5 height 5
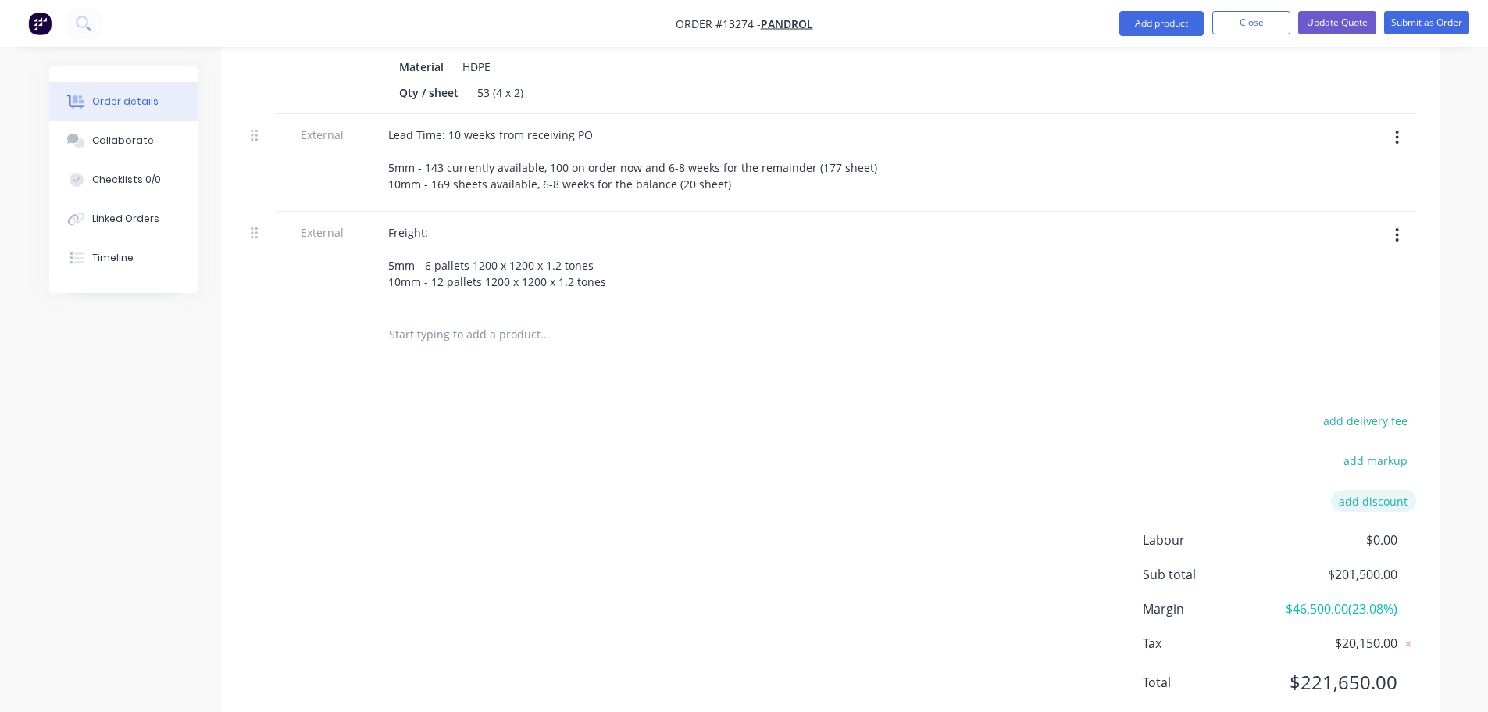
click at [1364, 490] on button "add discount" at bounding box center [1373, 500] width 85 height 21
click at [1261, 494] on input at bounding box center [1228, 505] width 148 height 23
type input "bulk order"
click at [1333, 494] on input at bounding box center [1355, 505] width 70 height 23
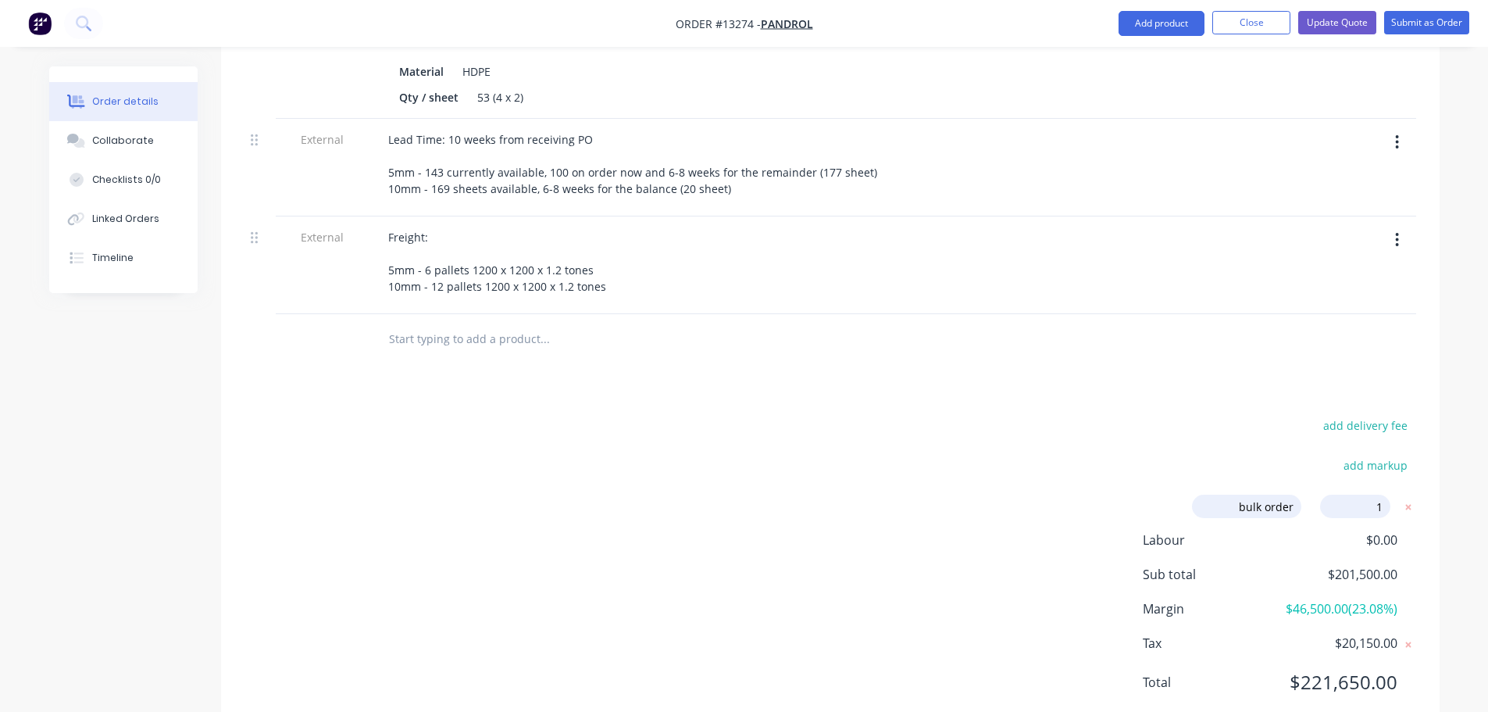
type input "10"
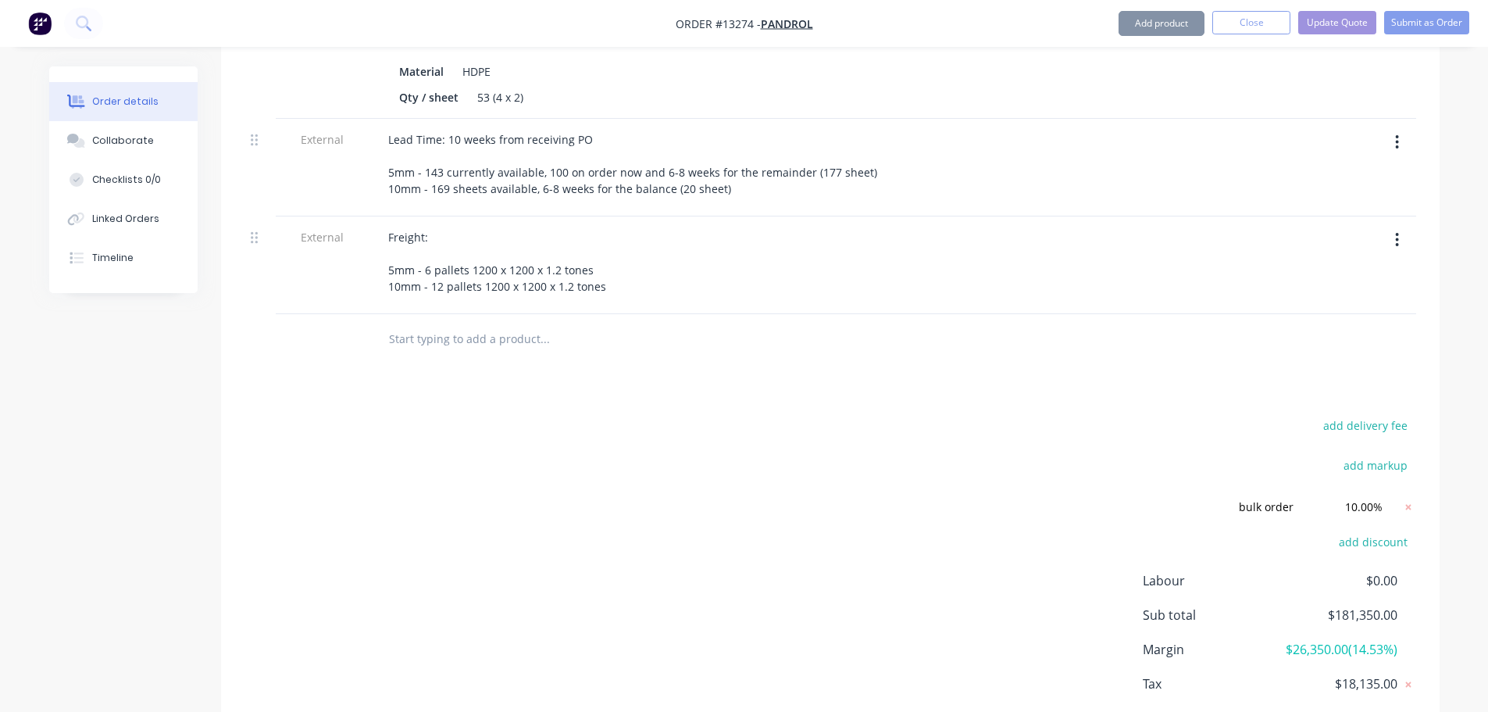
click at [1079, 415] on div "add delivery fee add markup bulk order bulk order Discount name (Optional) 10.0…" at bounding box center [830, 583] width 1172 height 337
click at [1407, 499] on icon at bounding box center [1409, 507] width 16 height 16
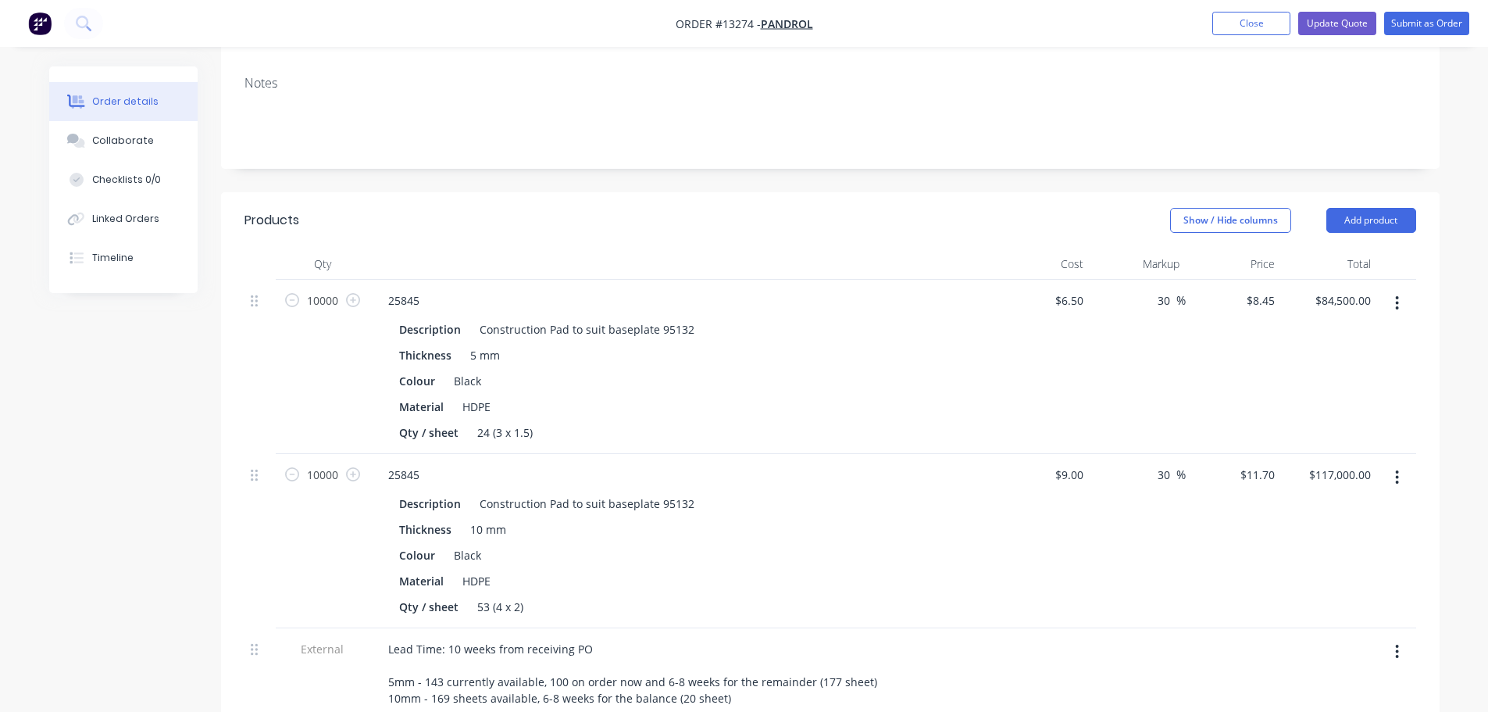
scroll to position [295, 0]
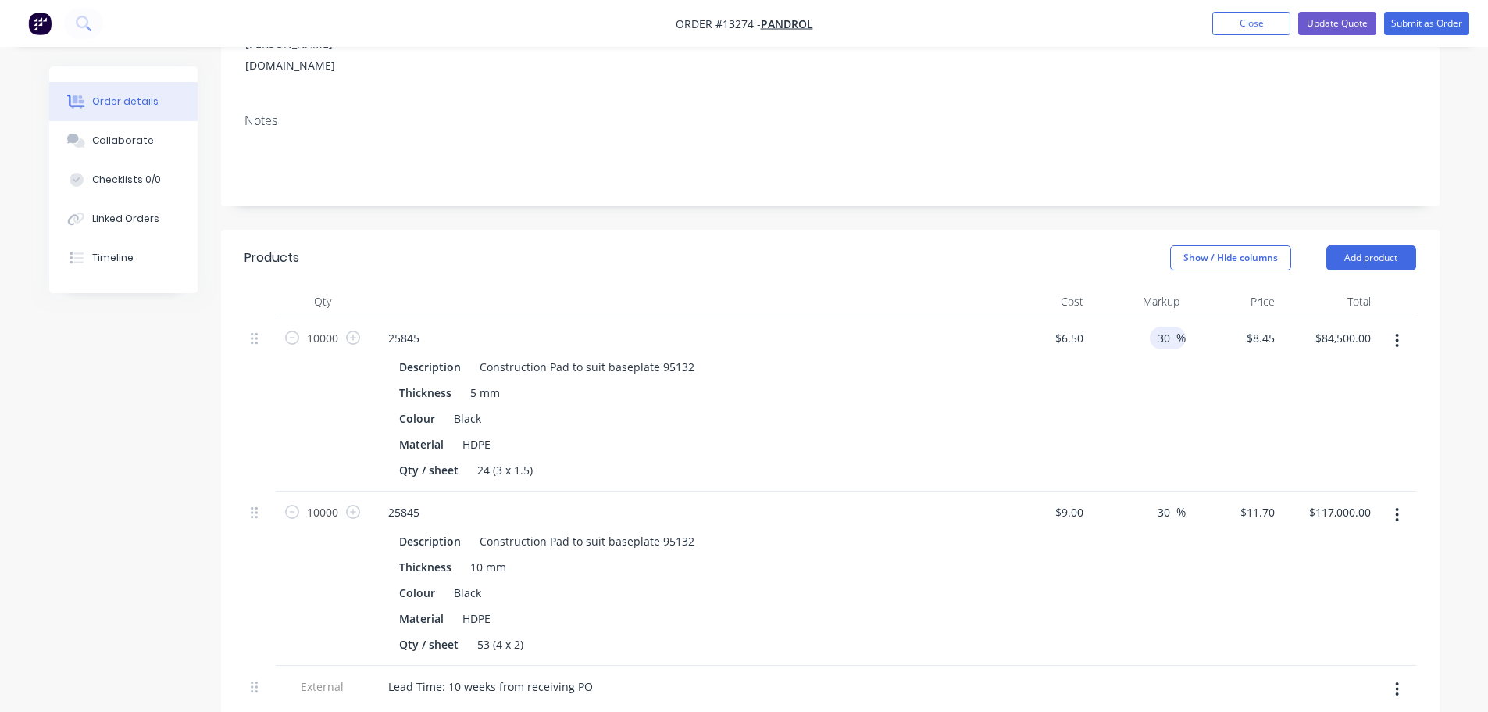
click at [1164, 327] on input "30" at bounding box center [1166, 338] width 20 height 23
type input "27"
type input "$8.255"
type input "$82,550.00"
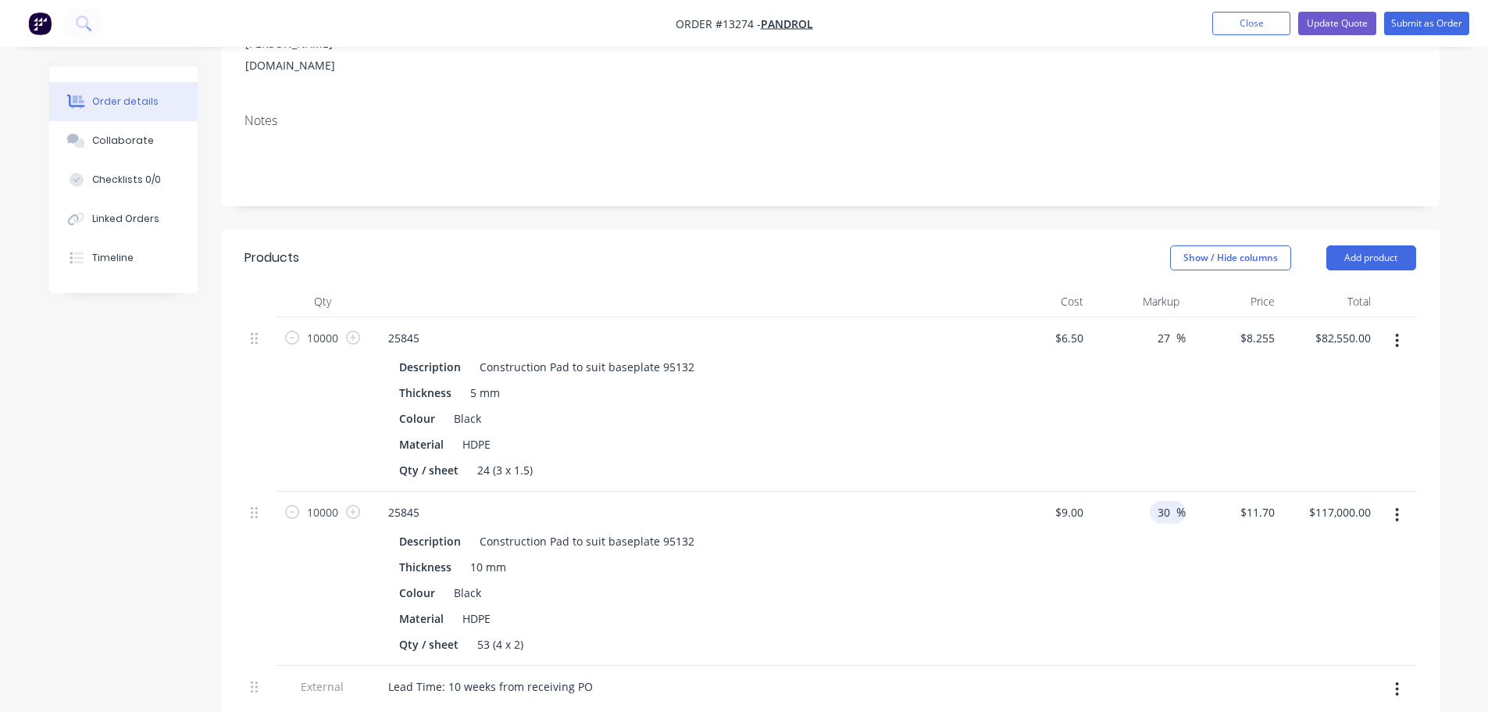
click at [1163, 501] on input "30" at bounding box center [1166, 512] width 20 height 23
type input "24"
type input "$11.16"
type input "$111,600.00"
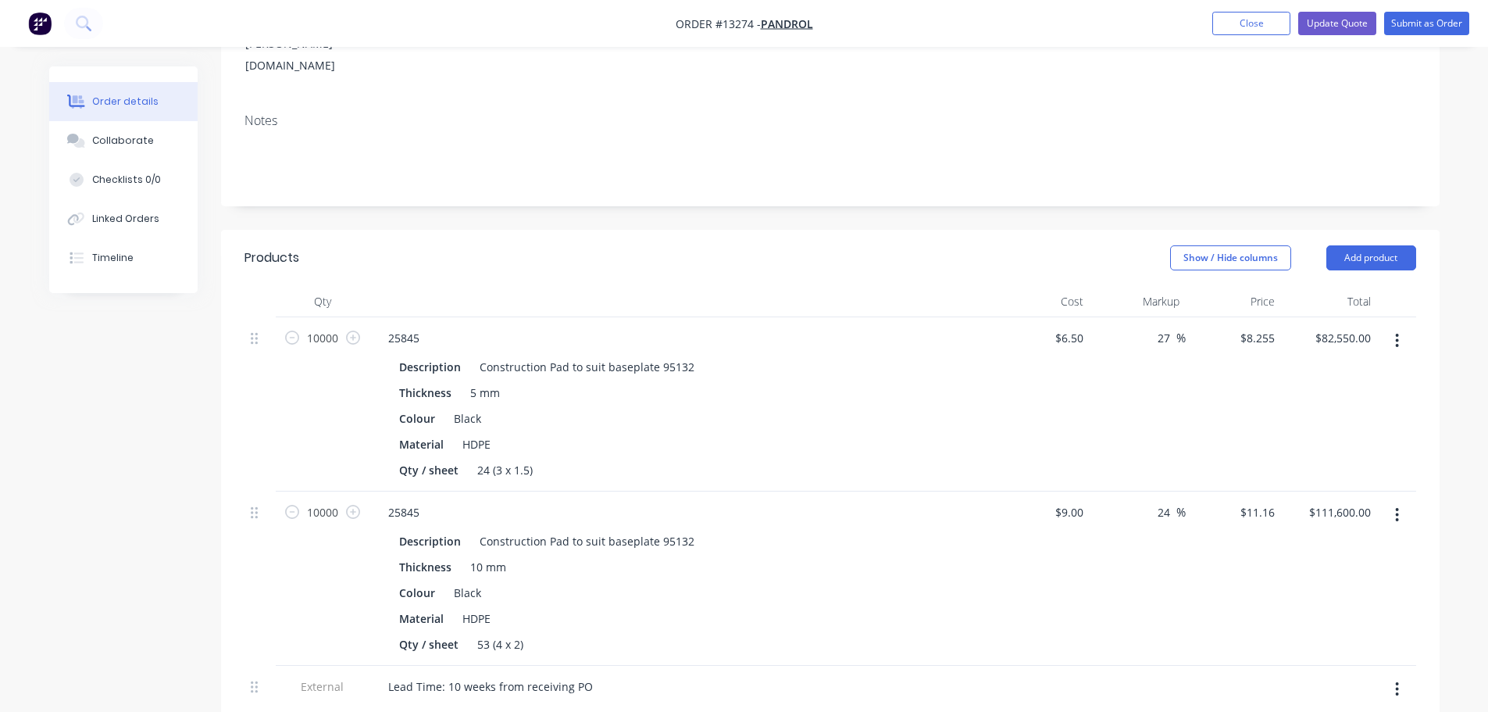
click at [1122, 373] on div "27 27 %" at bounding box center [1138, 404] width 96 height 174
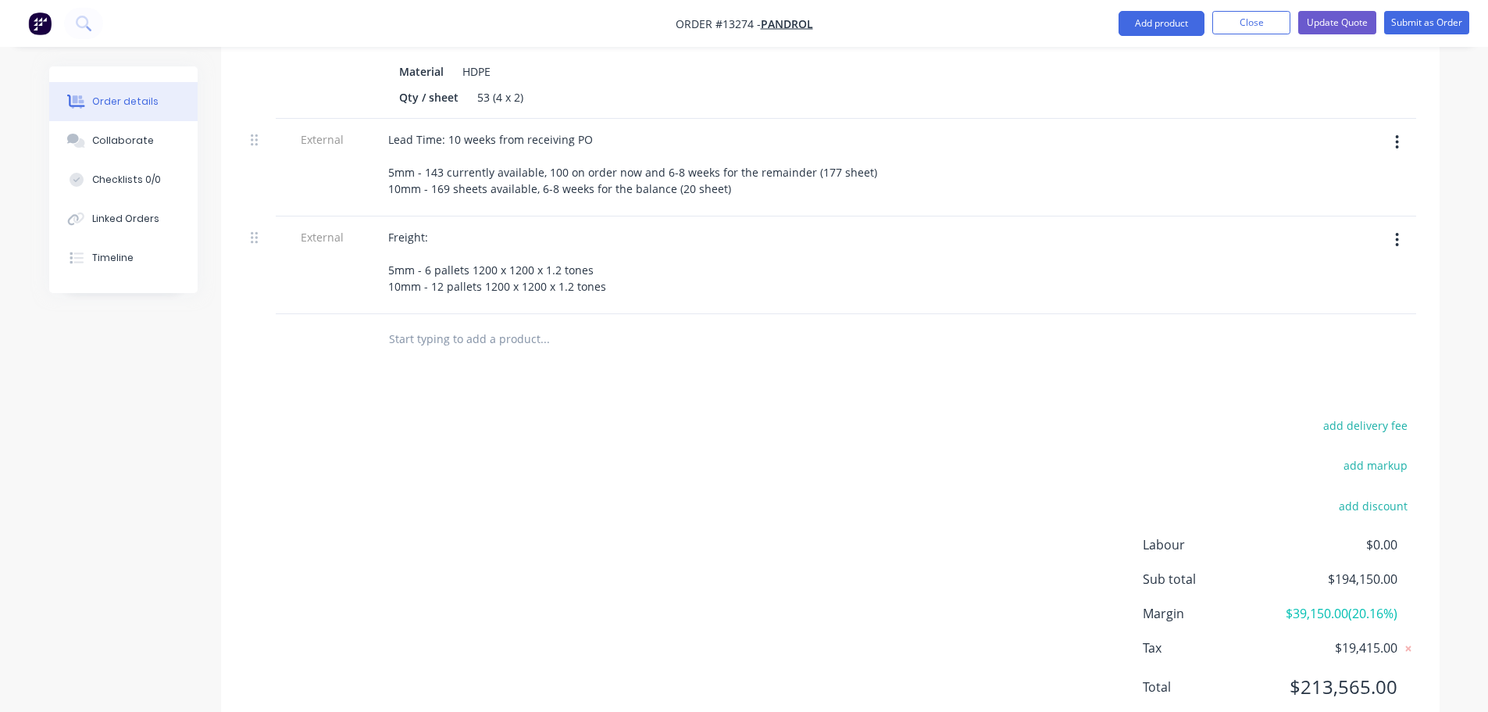
scroll to position [847, 0]
drag, startPoint x: 1290, startPoint y: 630, endPoint x: 1400, endPoint y: 632, distance: 110.2
click at [1400, 668] on div "Total $213,565.00" at bounding box center [1279, 682] width 273 height 28
click at [980, 444] on div "add delivery fee add markup add discount Labour $0.00 Sub total $194,150.00 Mar…" at bounding box center [830, 561] width 1172 height 302
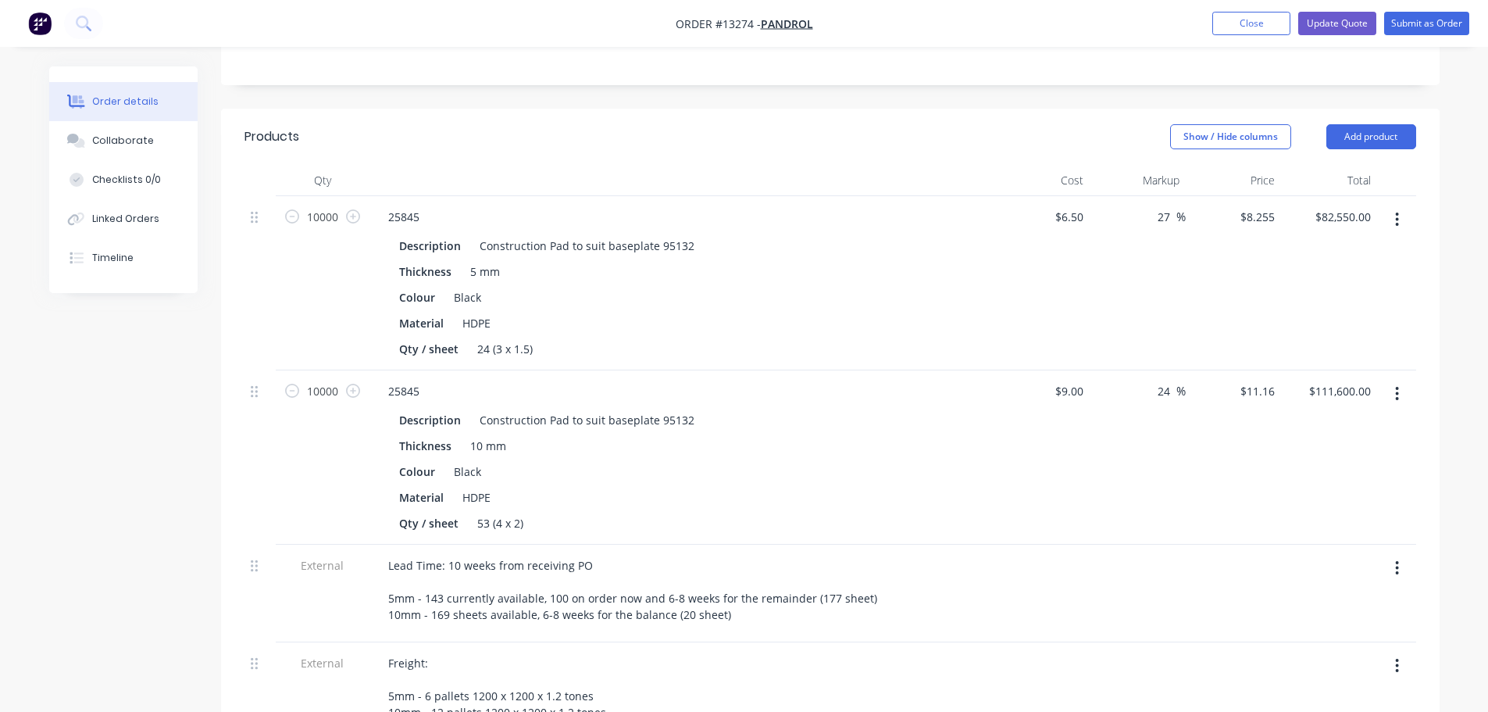
scroll to position [378, 0]
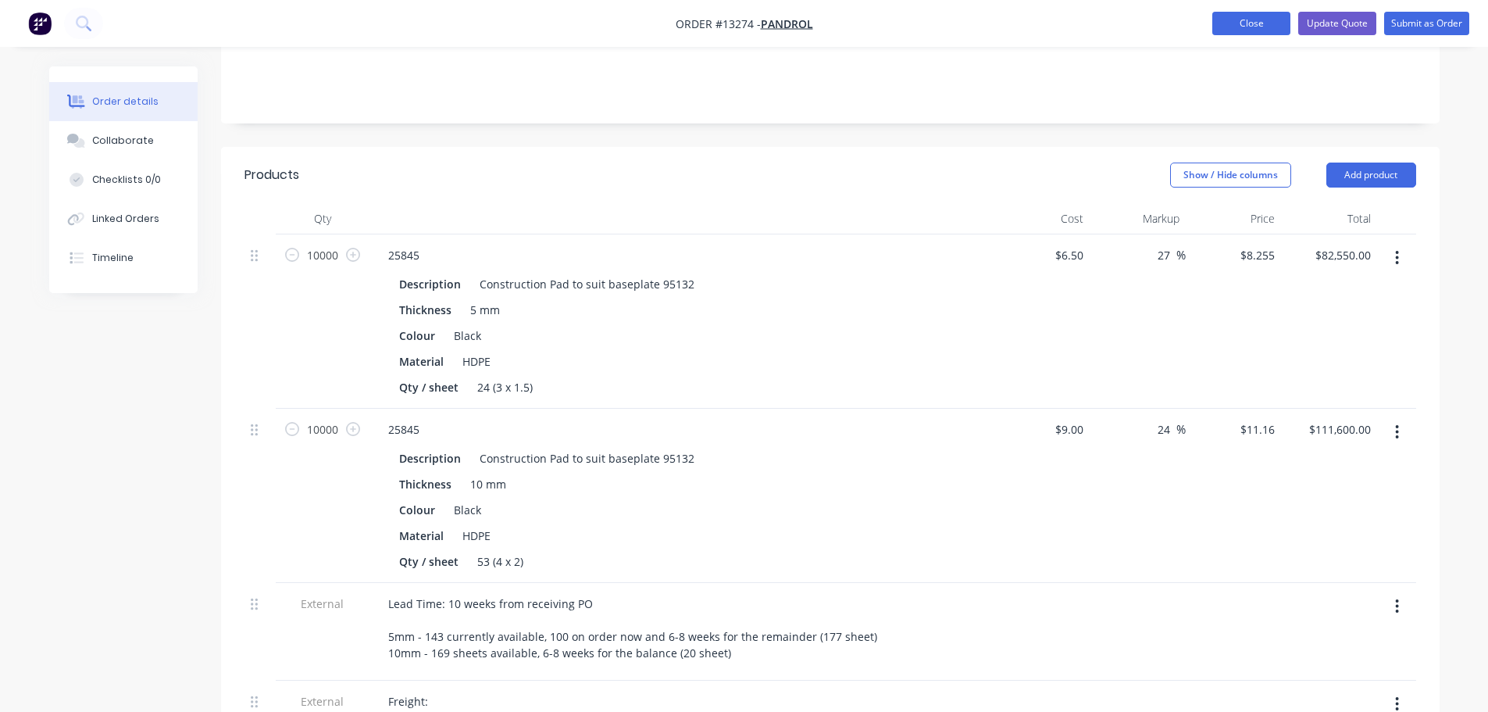
click at [1226, 27] on button "Close" at bounding box center [1251, 23] width 78 height 23
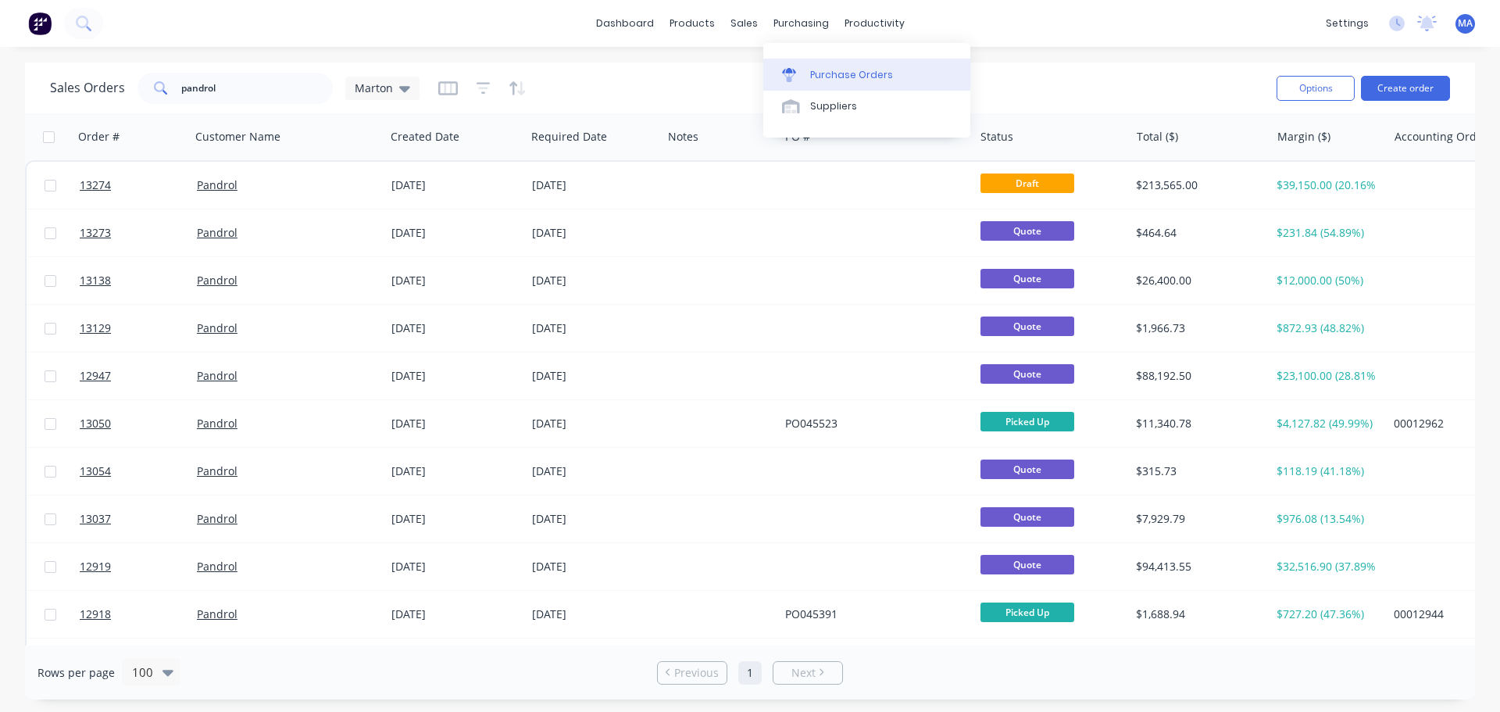
click at [828, 73] on div "Purchase Orders" at bounding box center [851, 75] width 83 height 14
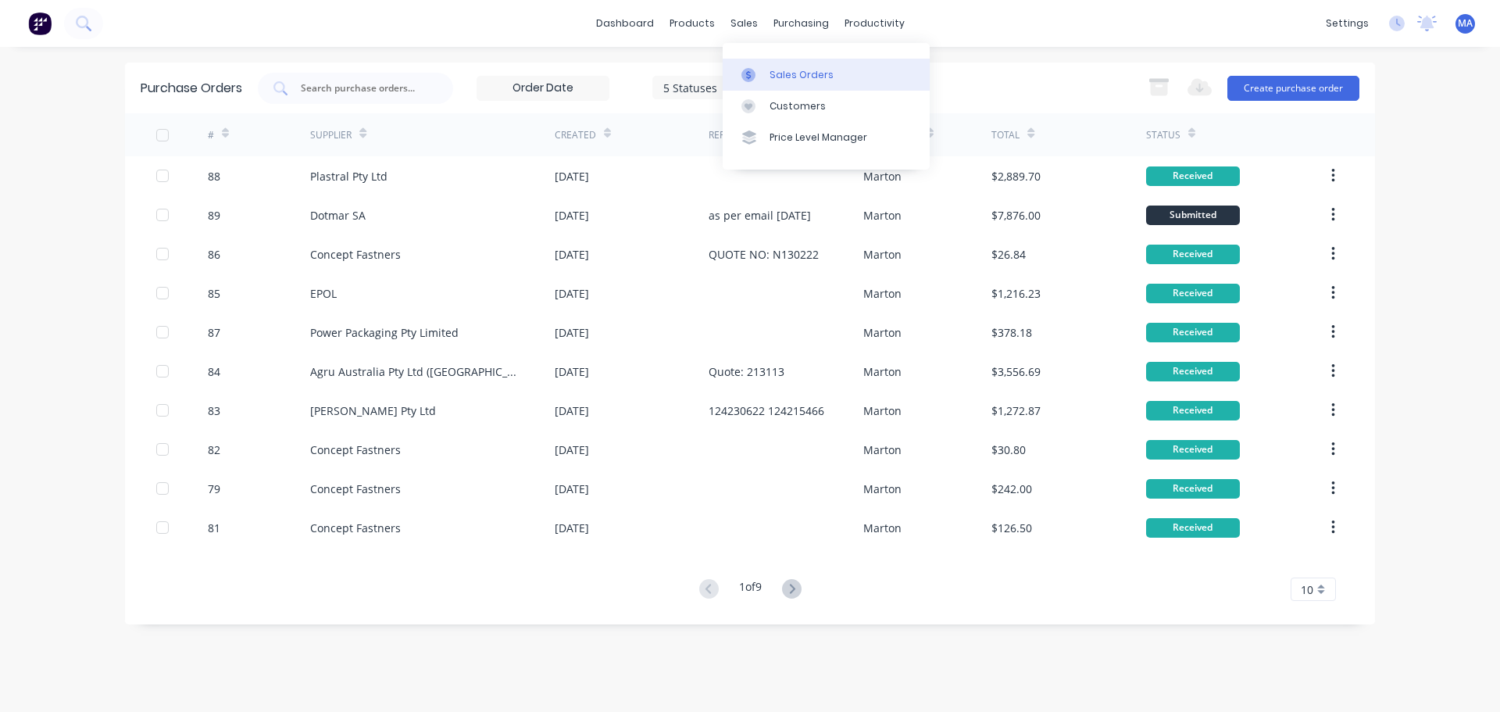
click at [772, 78] on div "Sales Orders" at bounding box center [801, 75] width 64 height 14
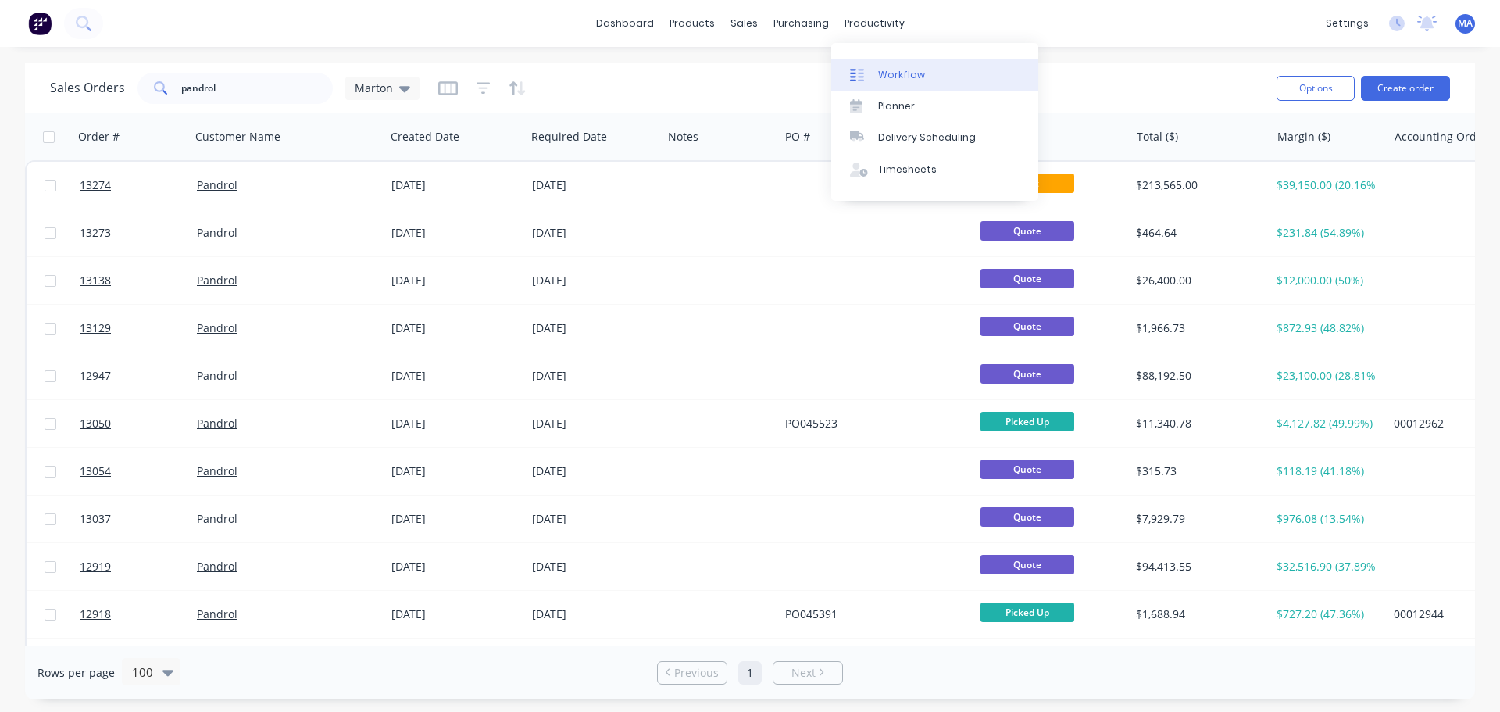
click at [864, 63] on link "Workflow" at bounding box center [934, 74] width 207 height 31
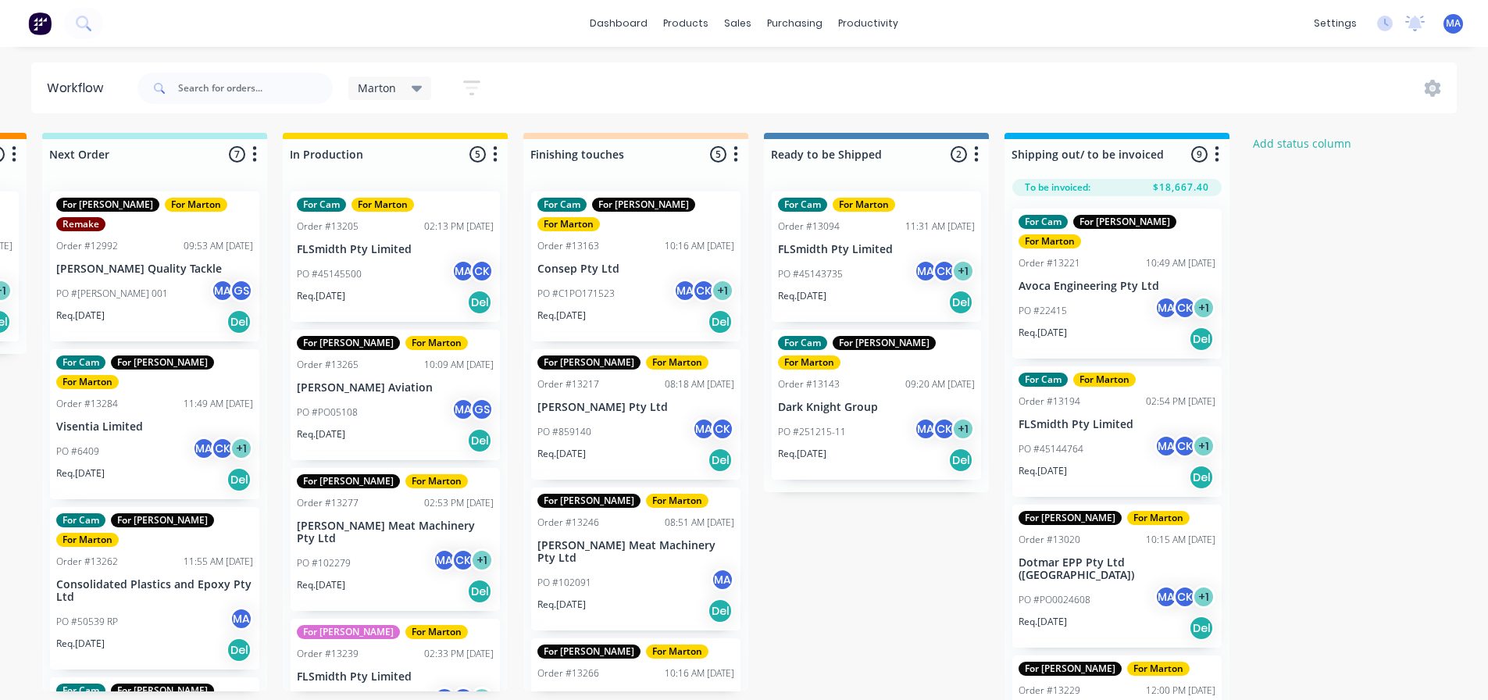
scroll to position [0, 475]
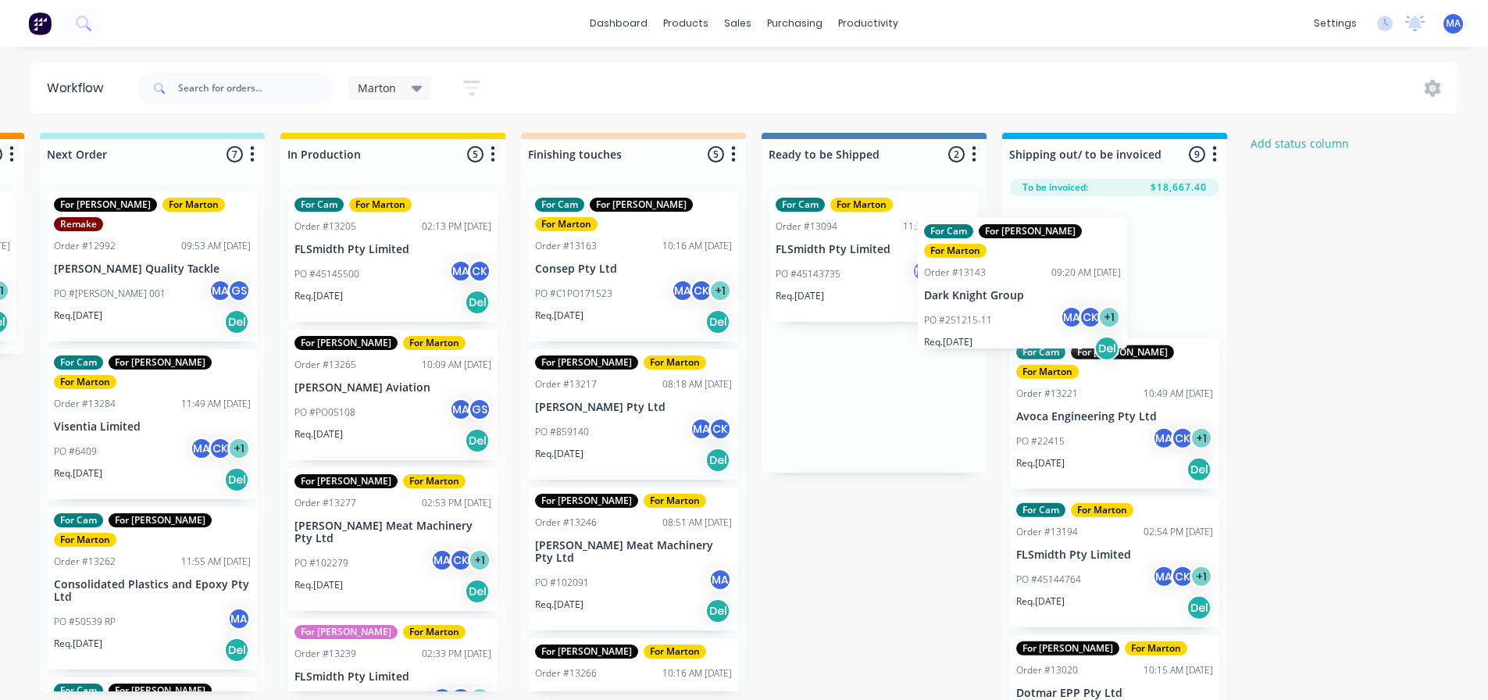
drag, startPoint x: 872, startPoint y: 428, endPoint x: 1028, endPoint y: 307, distance: 197.6
click at [1028, 307] on div "Submitted 1 Status colour #32CD32 hex #32CD32 Save Cancel Summaries Total order…" at bounding box center [589, 421] width 2152 height 576
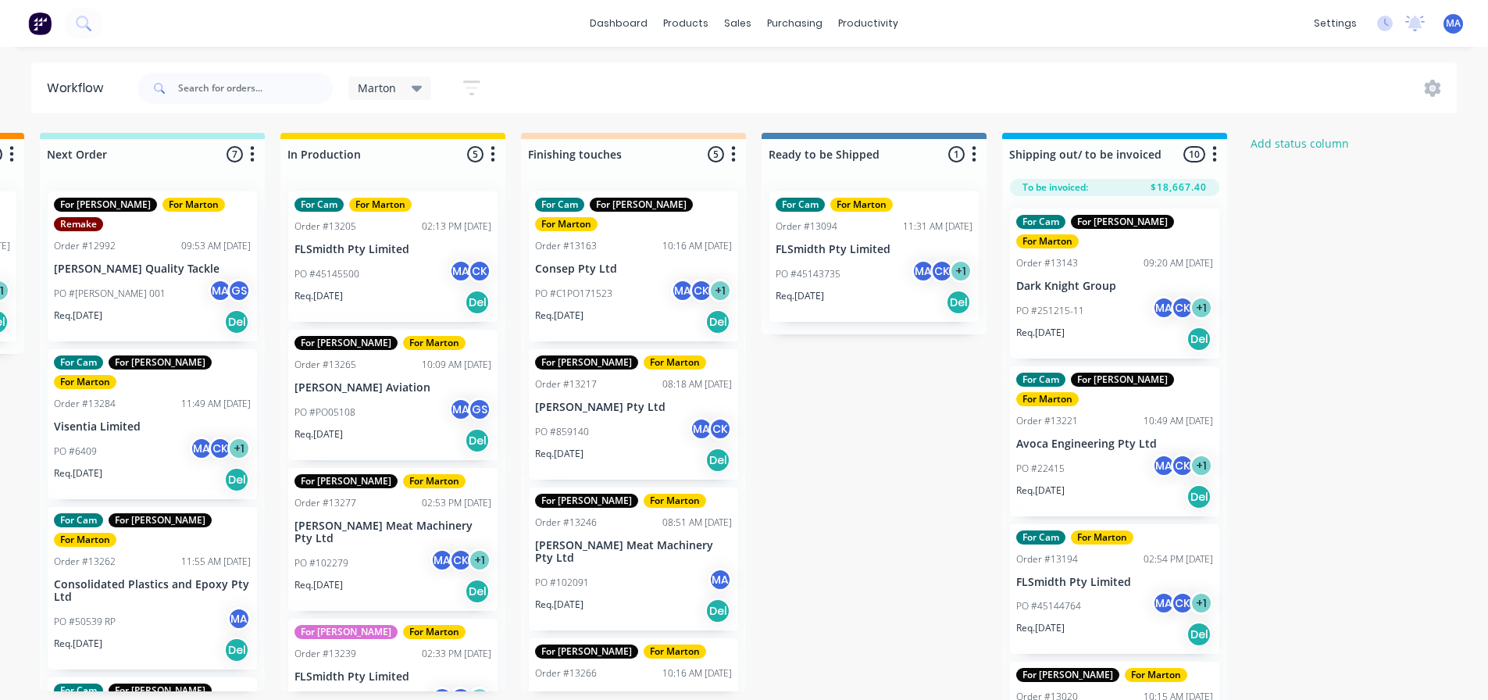
click at [1112, 296] on div "PO #251215-11 MA CK + 1" at bounding box center [1114, 311] width 197 height 30
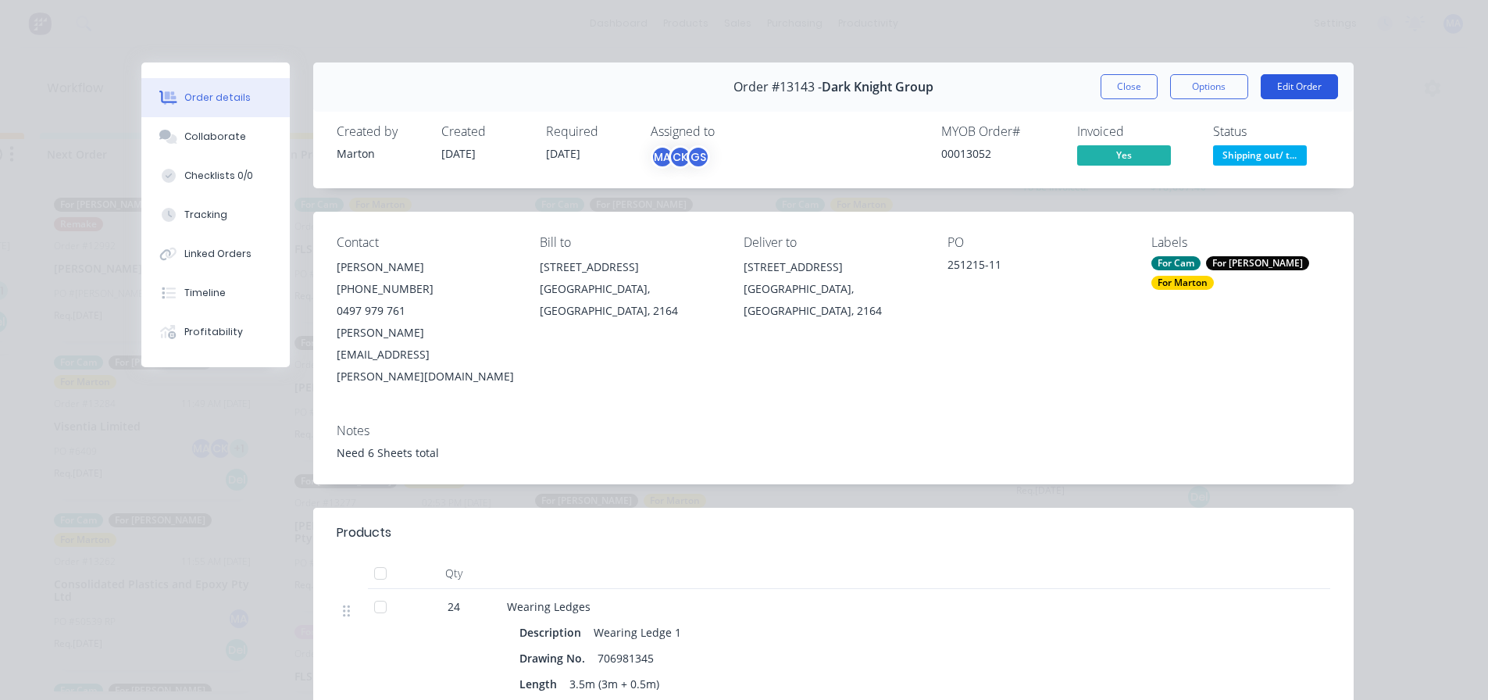
click at [1302, 89] on button "Edit Order" at bounding box center [1299, 86] width 77 height 25
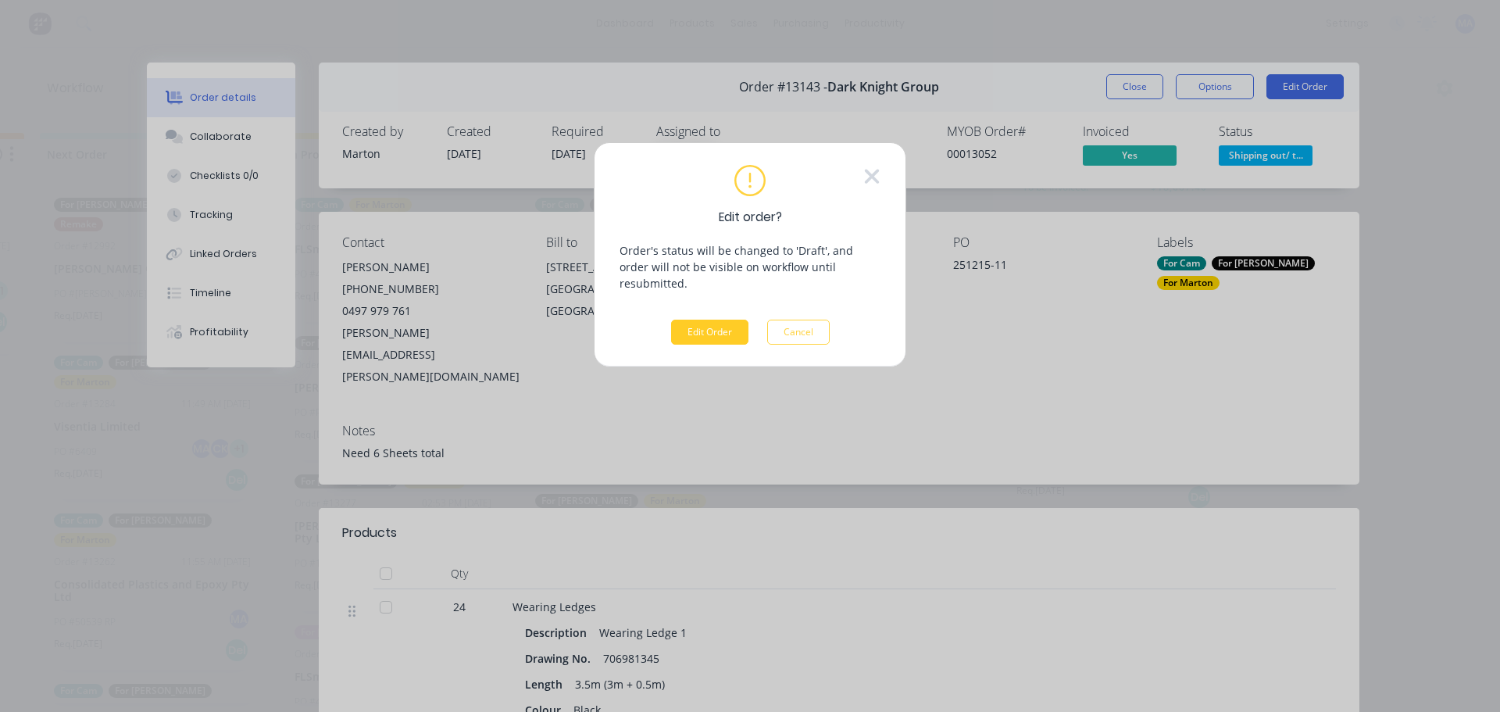
click at [699, 319] on button "Edit Order" at bounding box center [709, 331] width 77 height 25
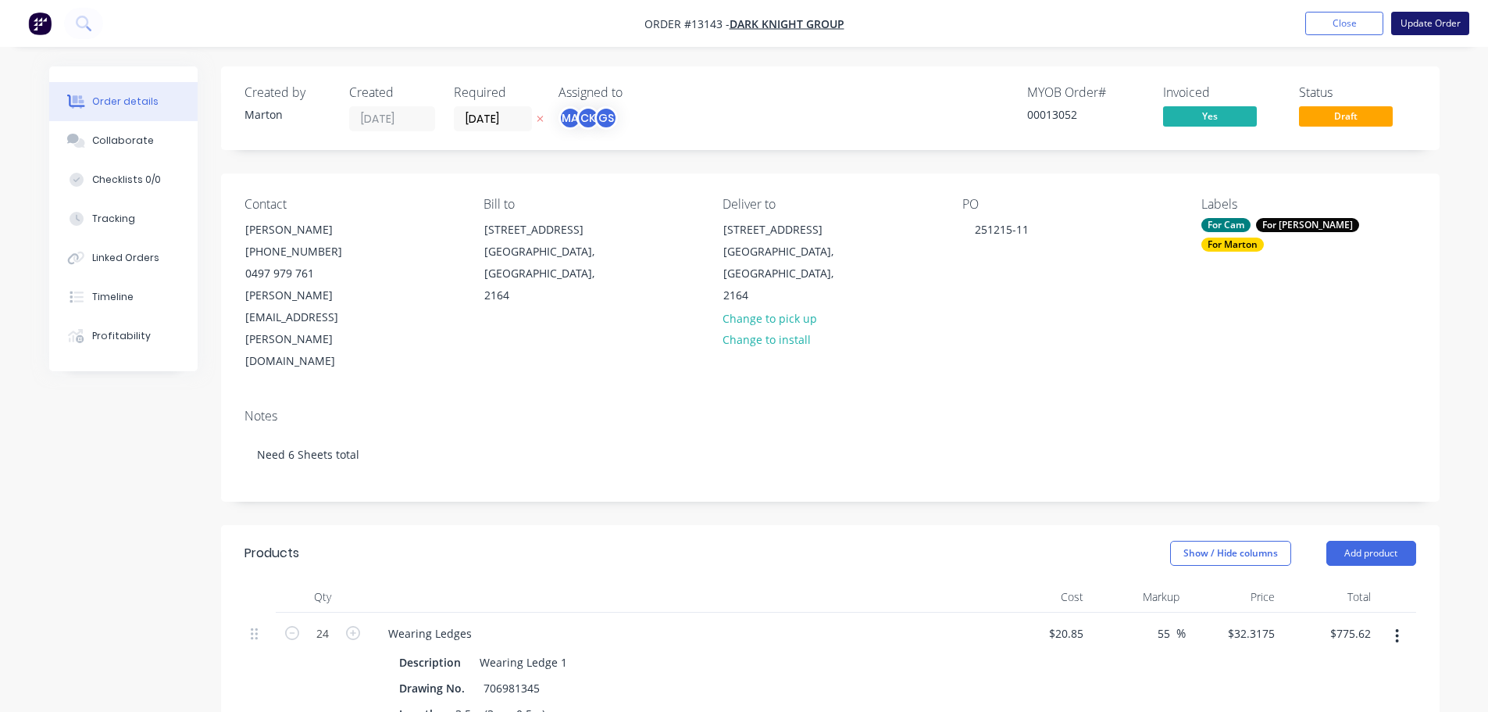
click at [1421, 23] on button "Update Order" at bounding box center [1430, 23] width 78 height 23
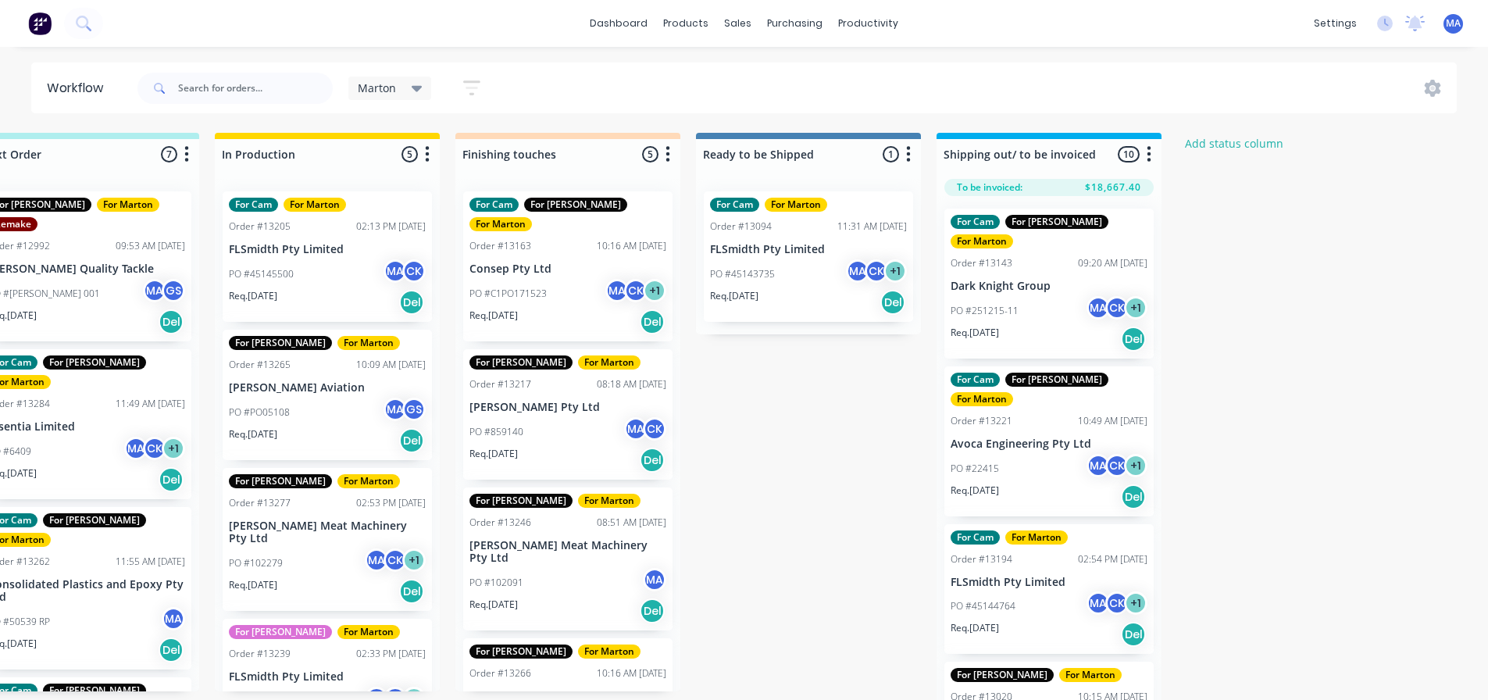
scroll to position [0, 545]
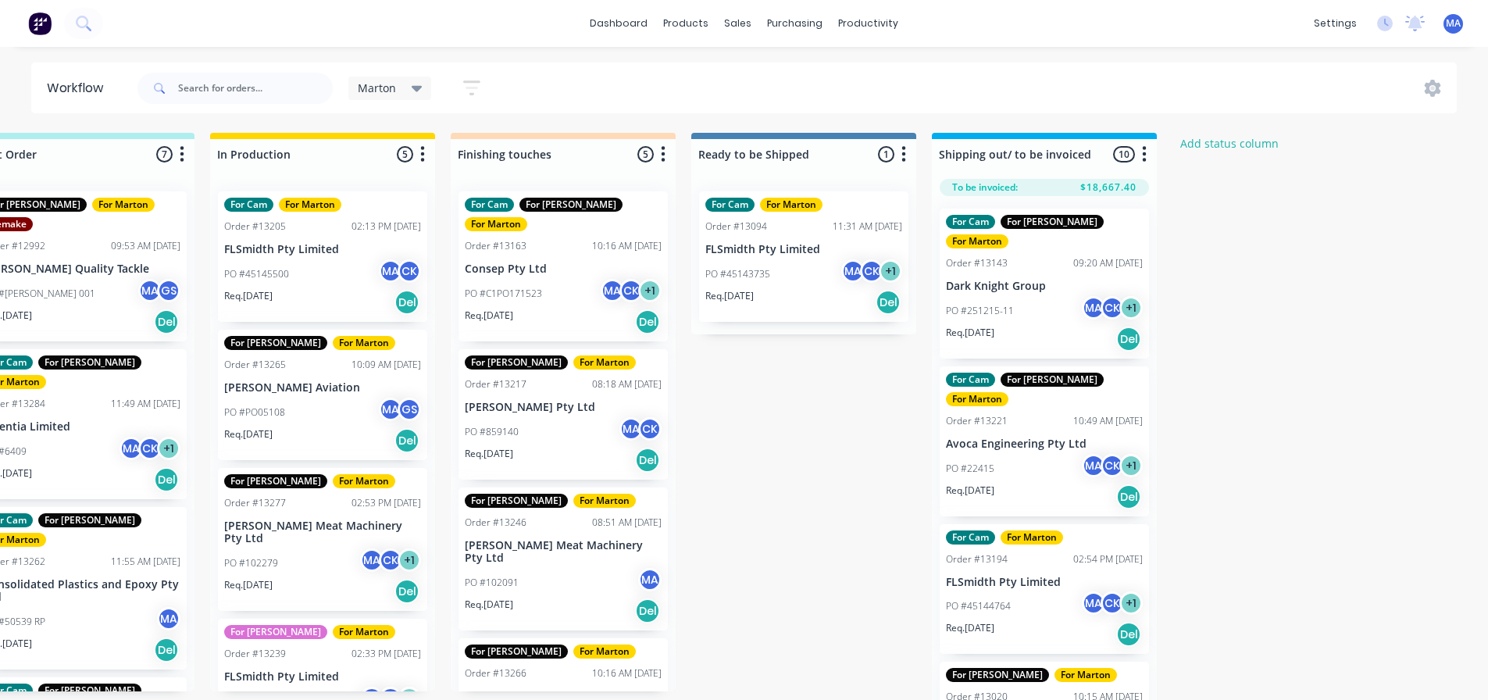
click at [1039, 300] on div "PO #251215-11 MA CK + 1" at bounding box center [1044, 311] width 197 height 30
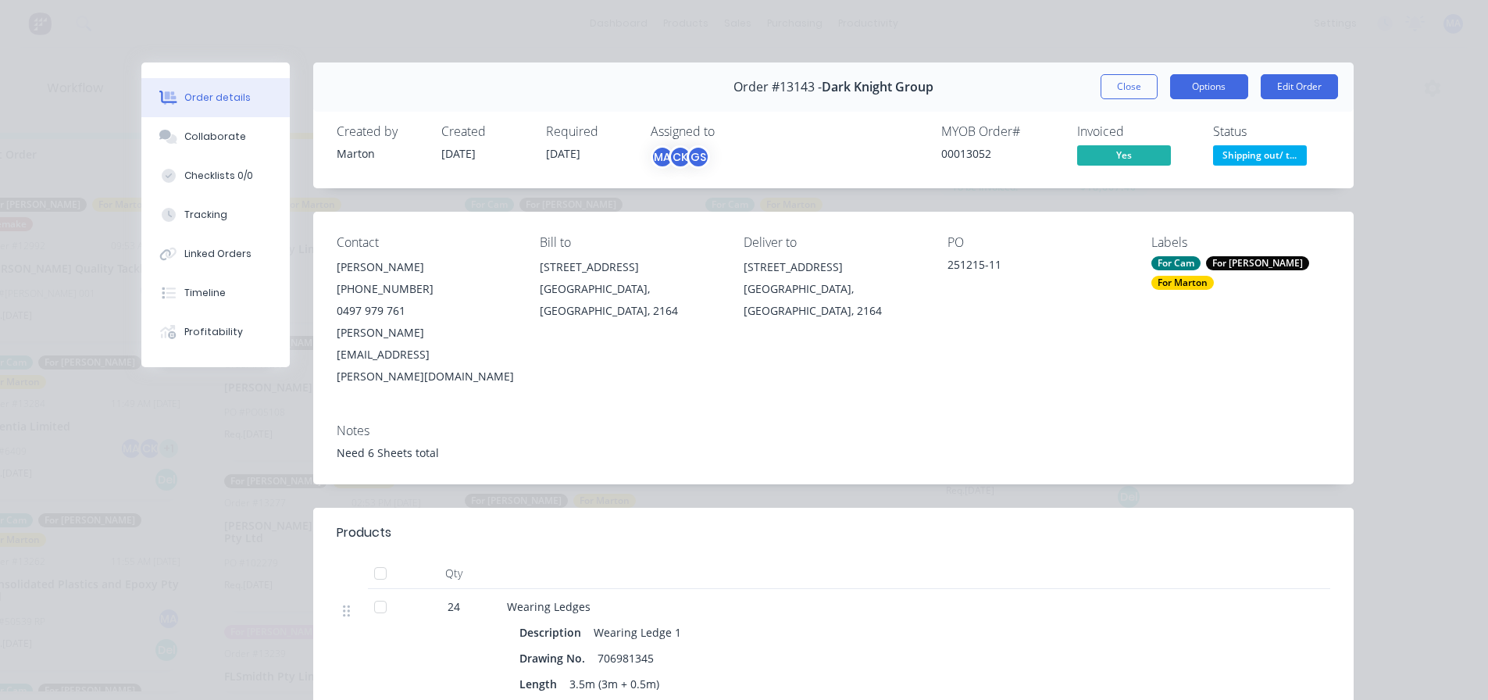
click at [1218, 90] on button "Options" at bounding box center [1209, 86] width 78 height 25
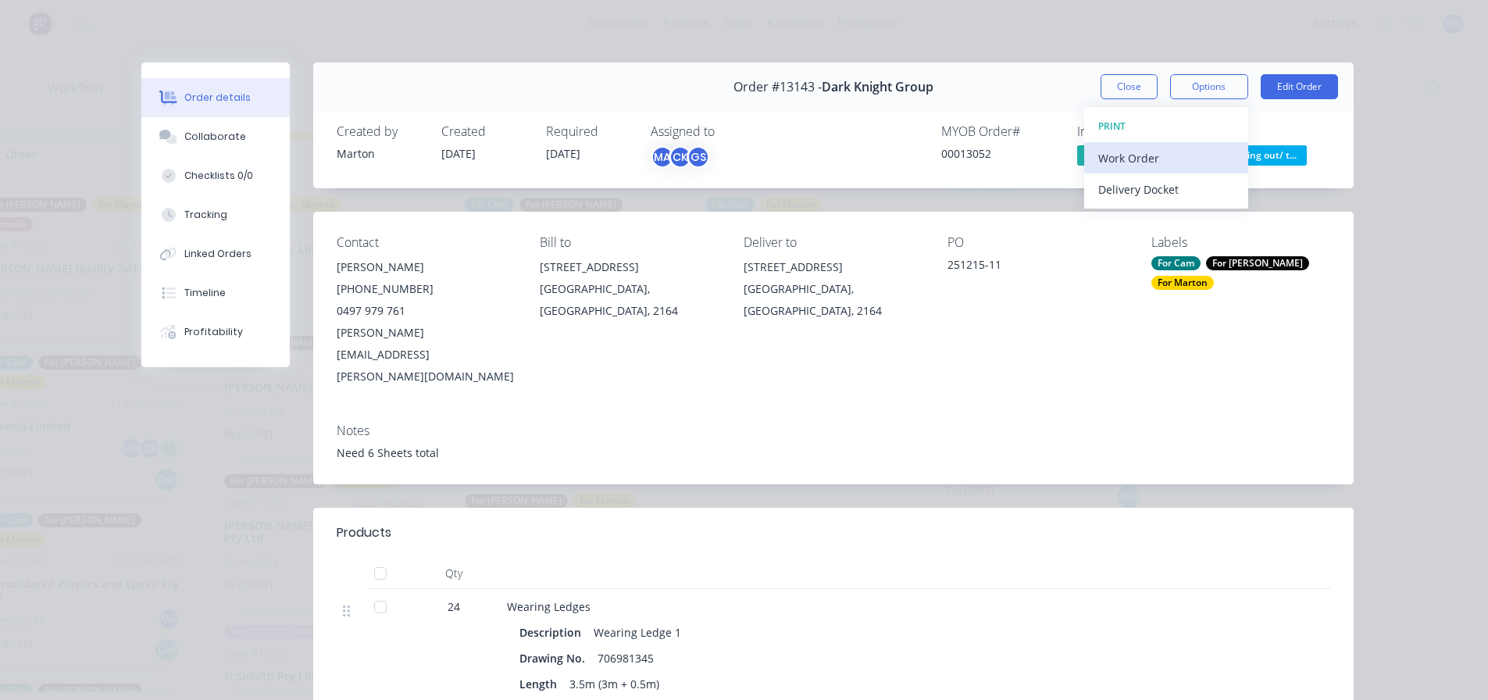
click at [1168, 173] on button "Work Order" at bounding box center [1166, 157] width 164 height 31
click at [1026, 91] on div "Order #13143 - Dark Knight Group Close Options Edit Order" at bounding box center [833, 86] width 1040 height 49
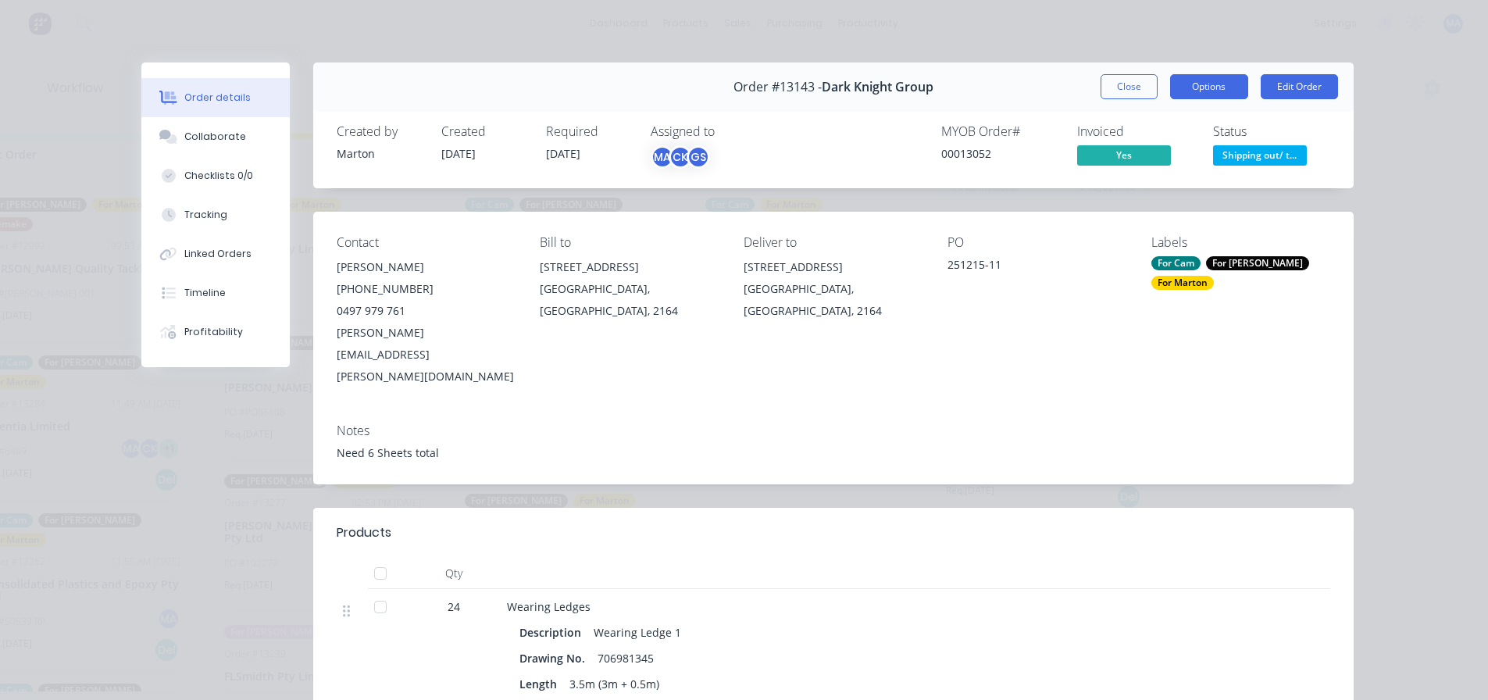
click at [1214, 84] on button "Options" at bounding box center [1209, 86] width 78 height 25
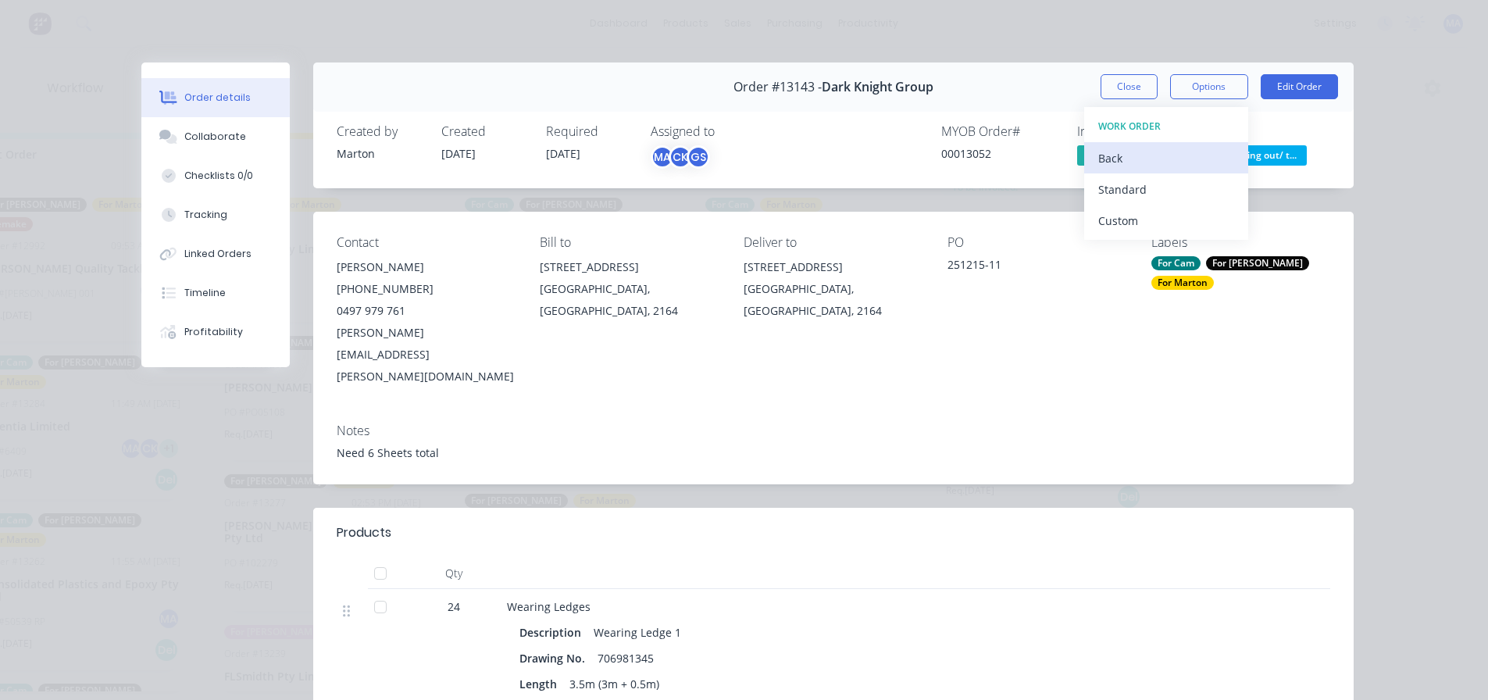
click at [1134, 156] on div "Back" at bounding box center [1166, 158] width 136 height 23
click at [1143, 188] on div "Delivery Docket" at bounding box center [1166, 189] width 136 height 23
click at [1141, 194] on div "Standard" at bounding box center [1166, 189] width 136 height 23
click at [657, 423] on div "Notes" at bounding box center [834, 430] width 994 height 15
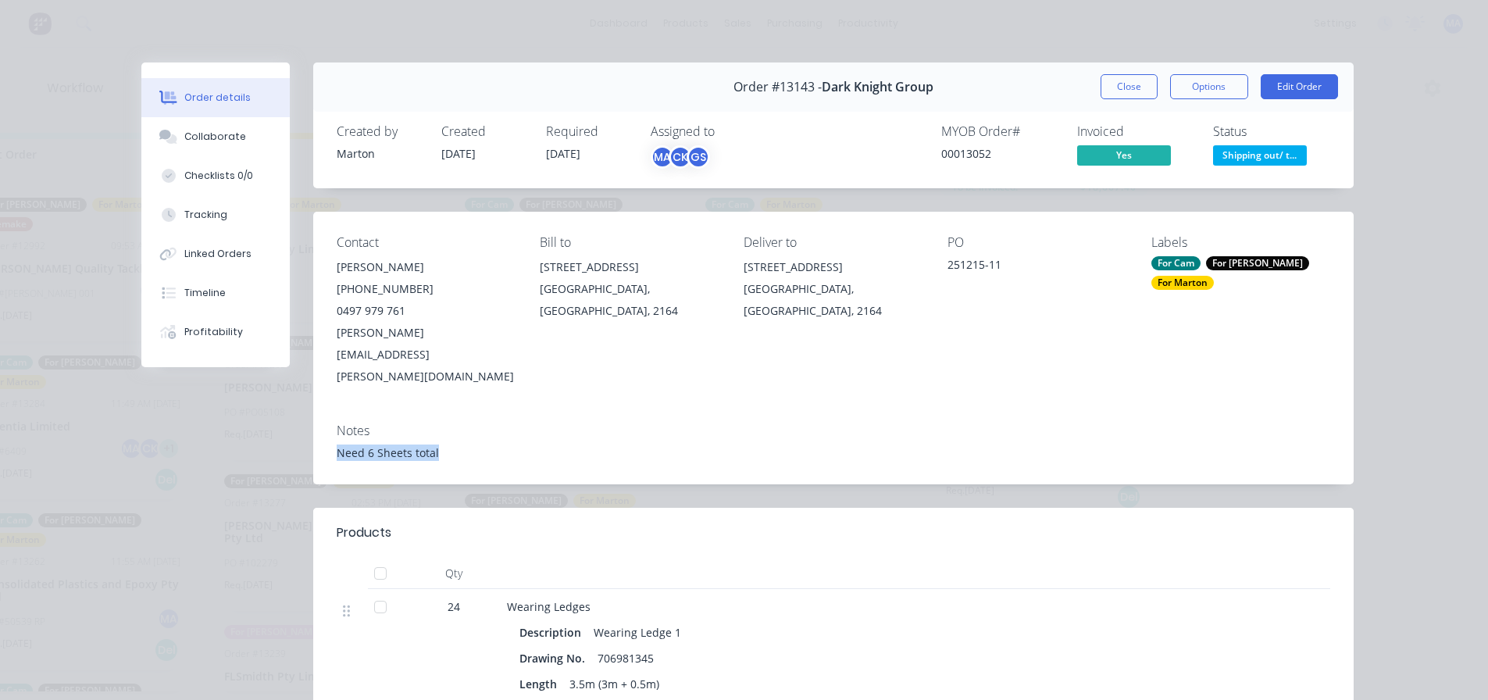
drag, startPoint x: 439, startPoint y: 409, endPoint x: 334, endPoint y: 407, distance: 105.5
click at [337, 444] on div "Need 6 Sheets total" at bounding box center [834, 452] width 994 height 16
click at [1108, 91] on button "Close" at bounding box center [1129, 86] width 57 height 25
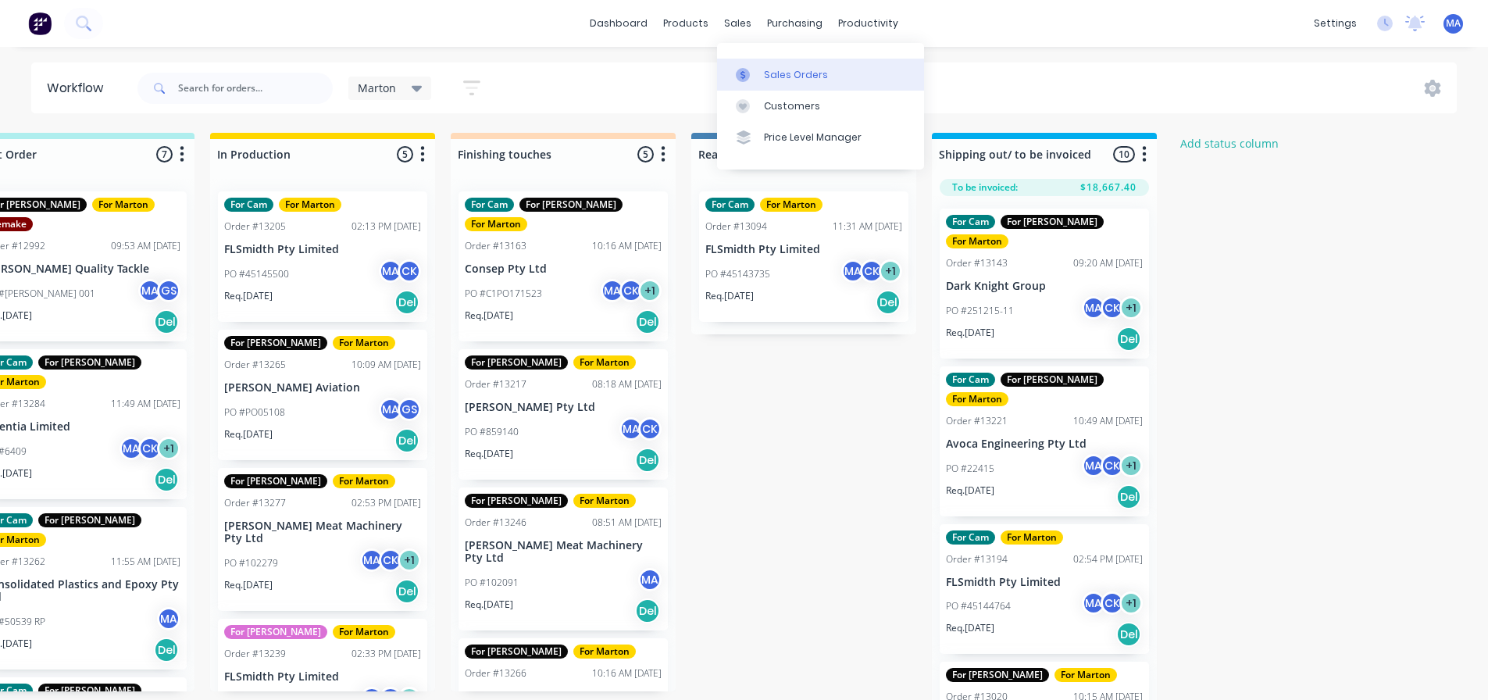
click at [760, 77] on link "Sales Orders" at bounding box center [820, 74] width 207 height 31
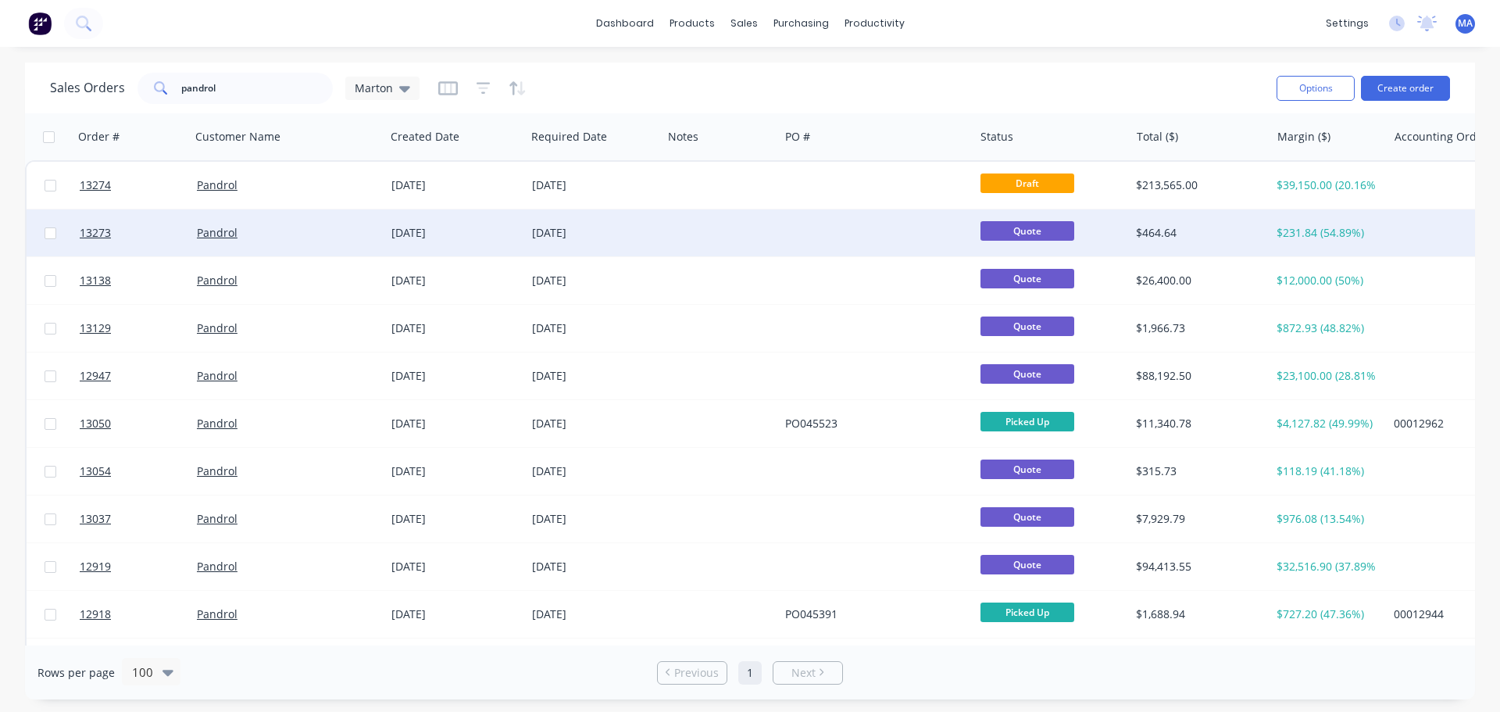
click at [465, 234] on div "[DATE]" at bounding box center [455, 233] width 128 height 16
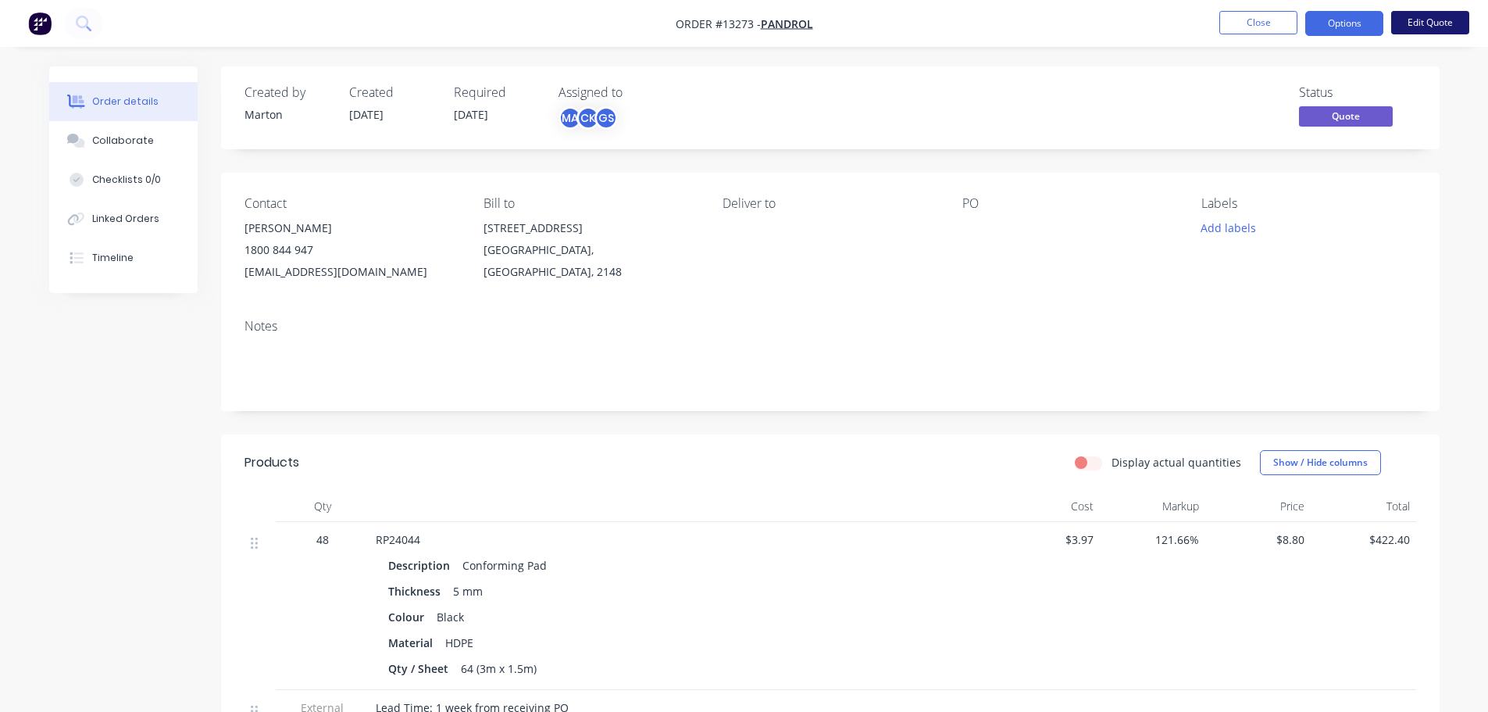
click at [1430, 27] on button "Edit Quote" at bounding box center [1430, 22] width 78 height 23
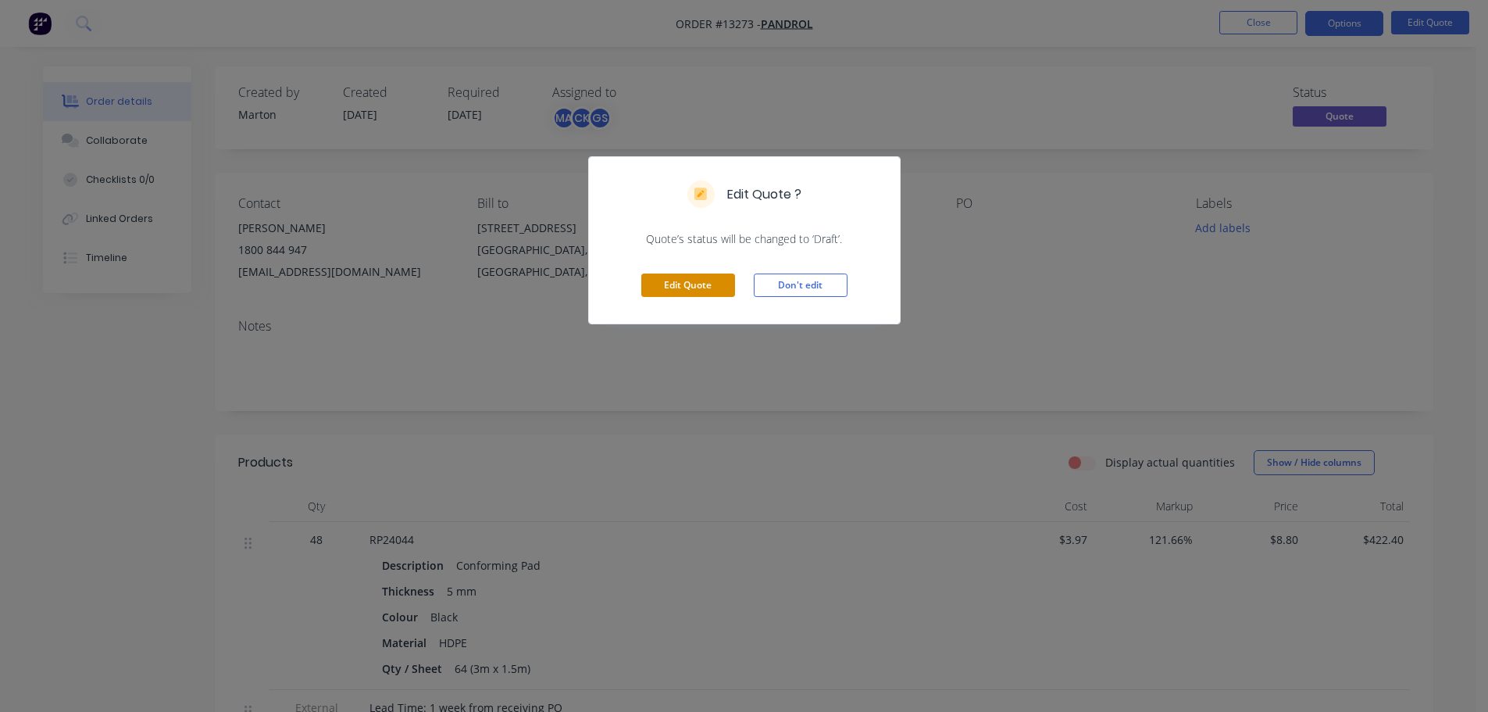
click at [684, 280] on button "Edit Quote" at bounding box center [688, 284] width 94 height 23
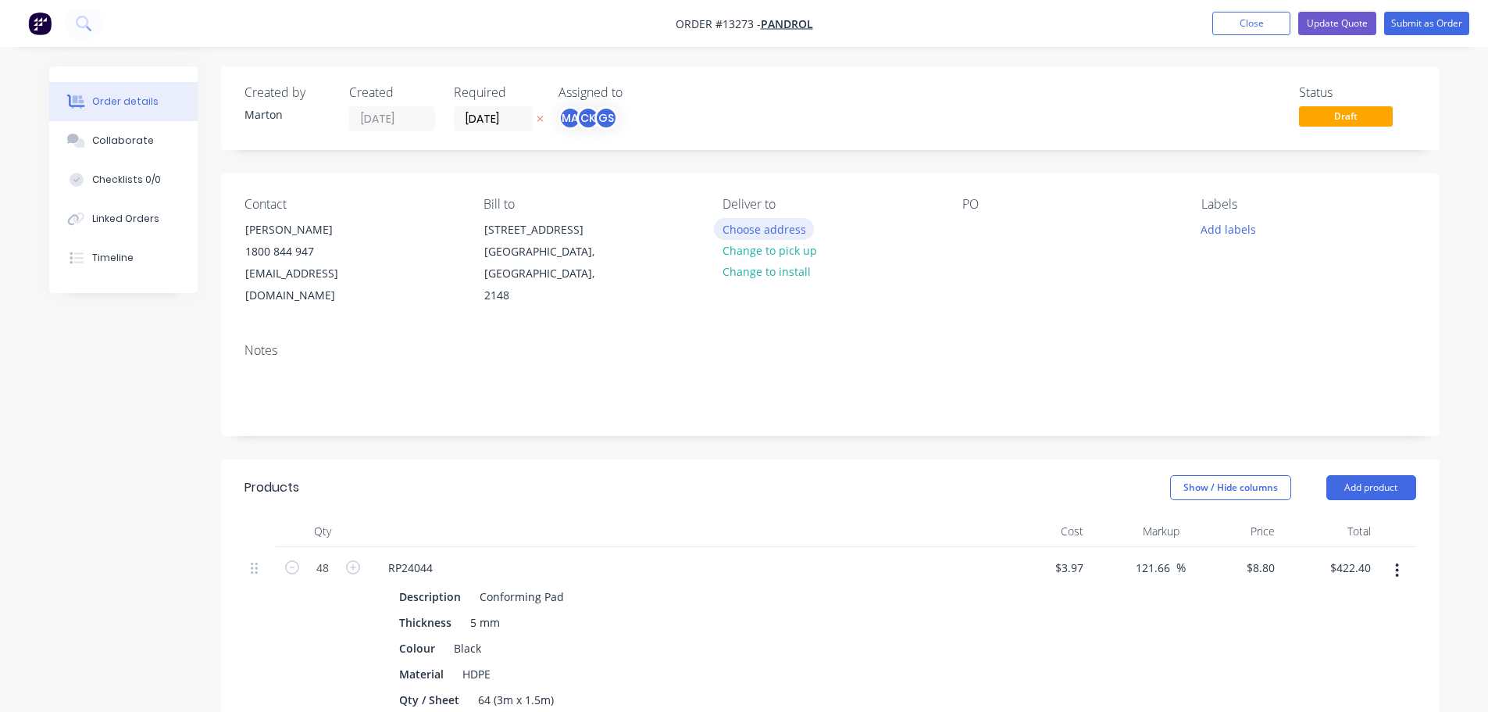
click at [759, 230] on button "Choose address" at bounding box center [764, 228] width 100 height 21
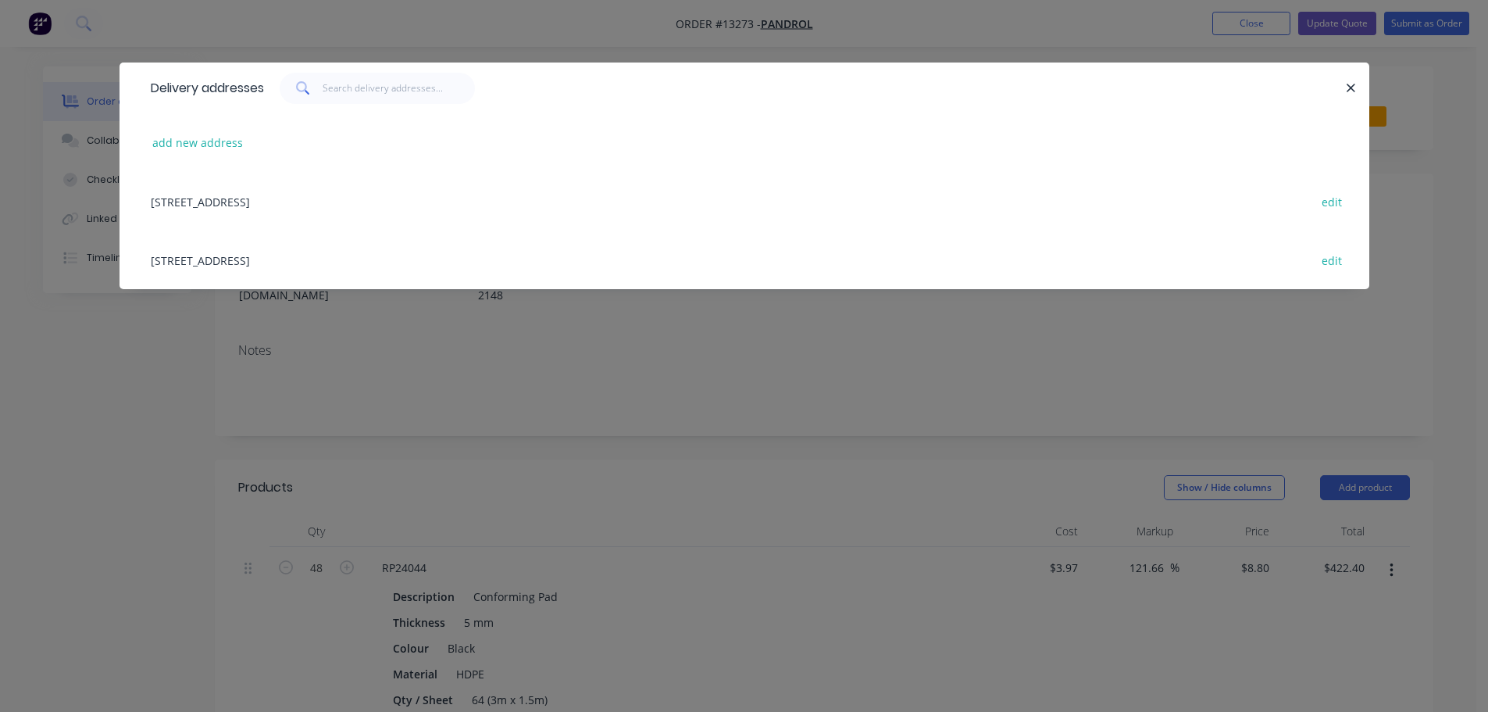
drag, startPoint x: 1355, startPoint y: 85, endPoint x: 1302, endPoint y: 112, distance: 59.4
click at [1355, 84] on icon "button" at bounding box center [1351, 88] width 10 height 14
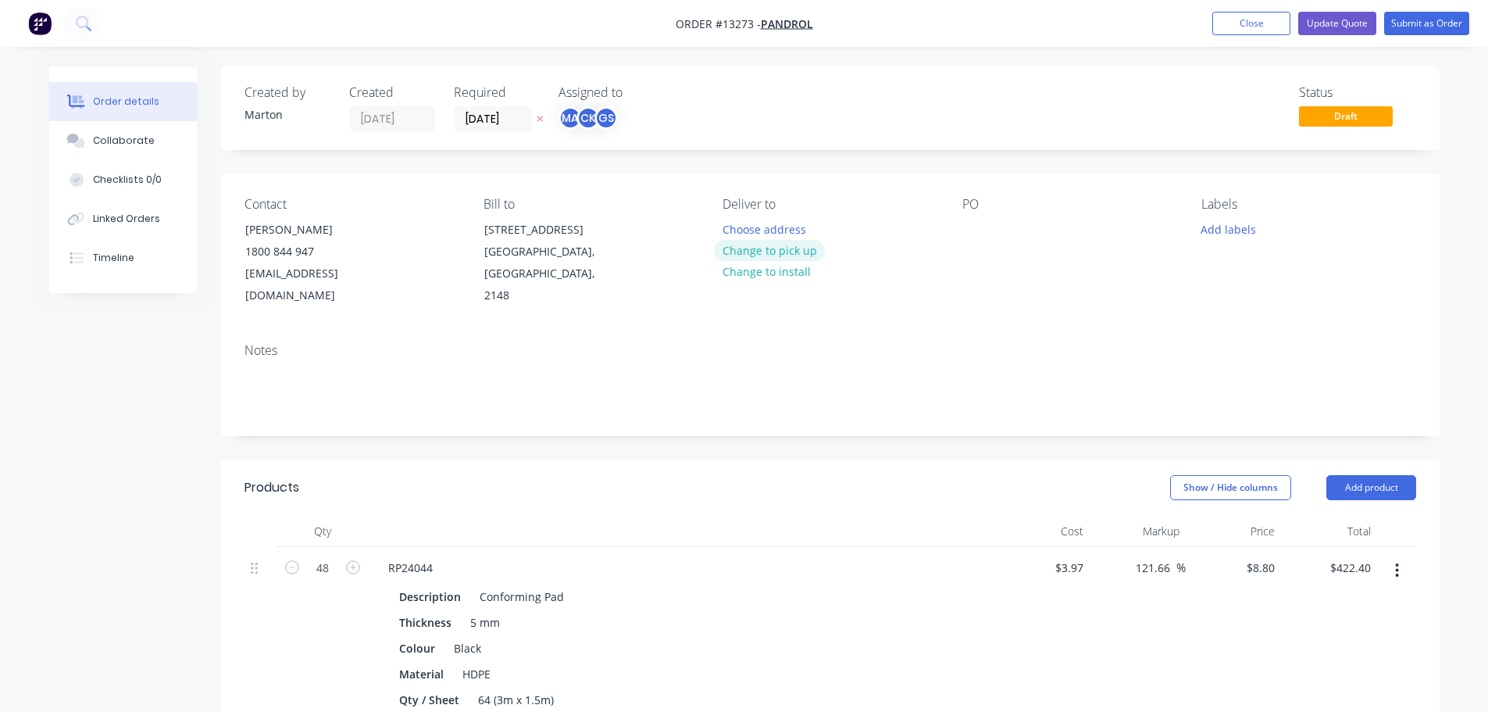
click at [803, 255] on button "Change to pick up" at bounding box center [769, 250] width 111 height 21
click at [991, 227] on div "PO" at bounding box center [1069, 252] width 214 height 110
click at [976, 230] on div at bounding box center [974, 229] width 25 height 23
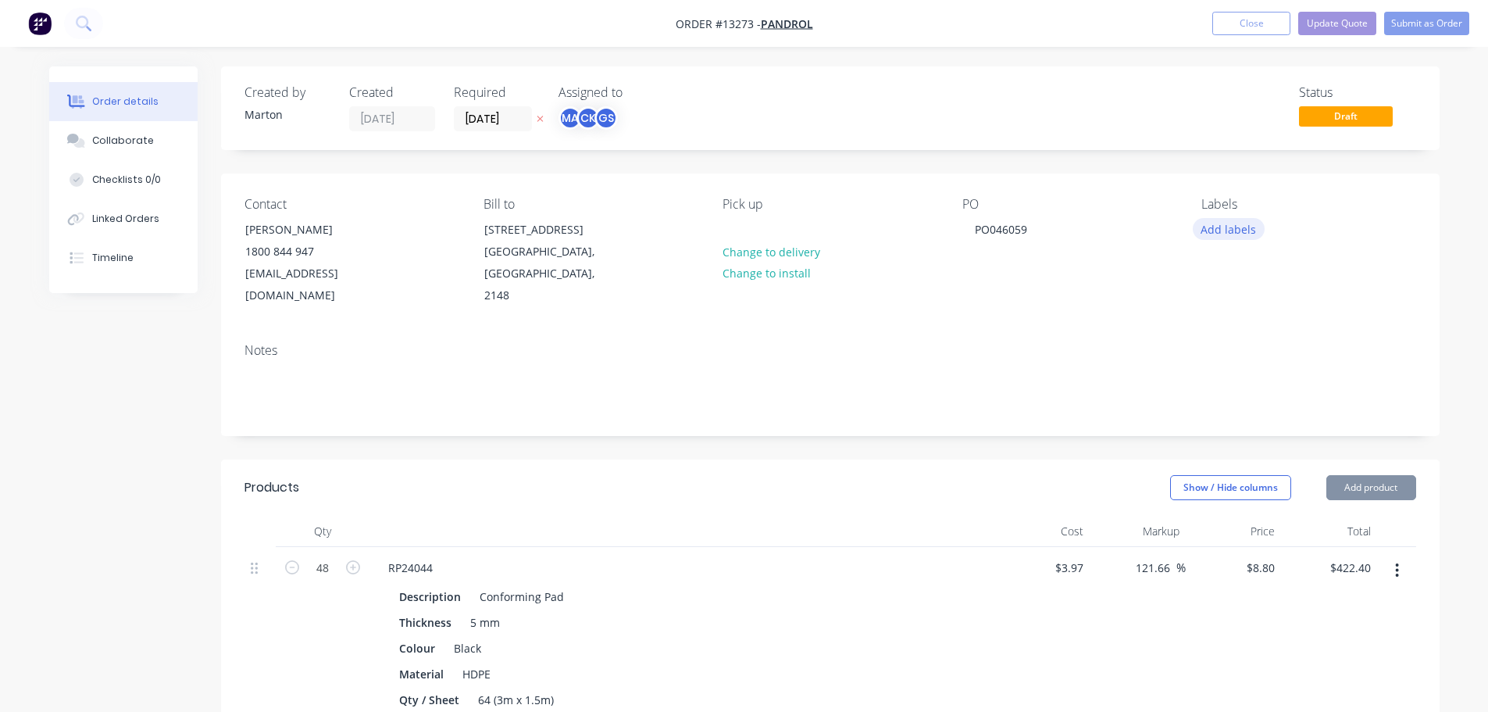
click at [1226, 230] on button "Add labels" at bounding box center [1229, 228] width 72 height 21
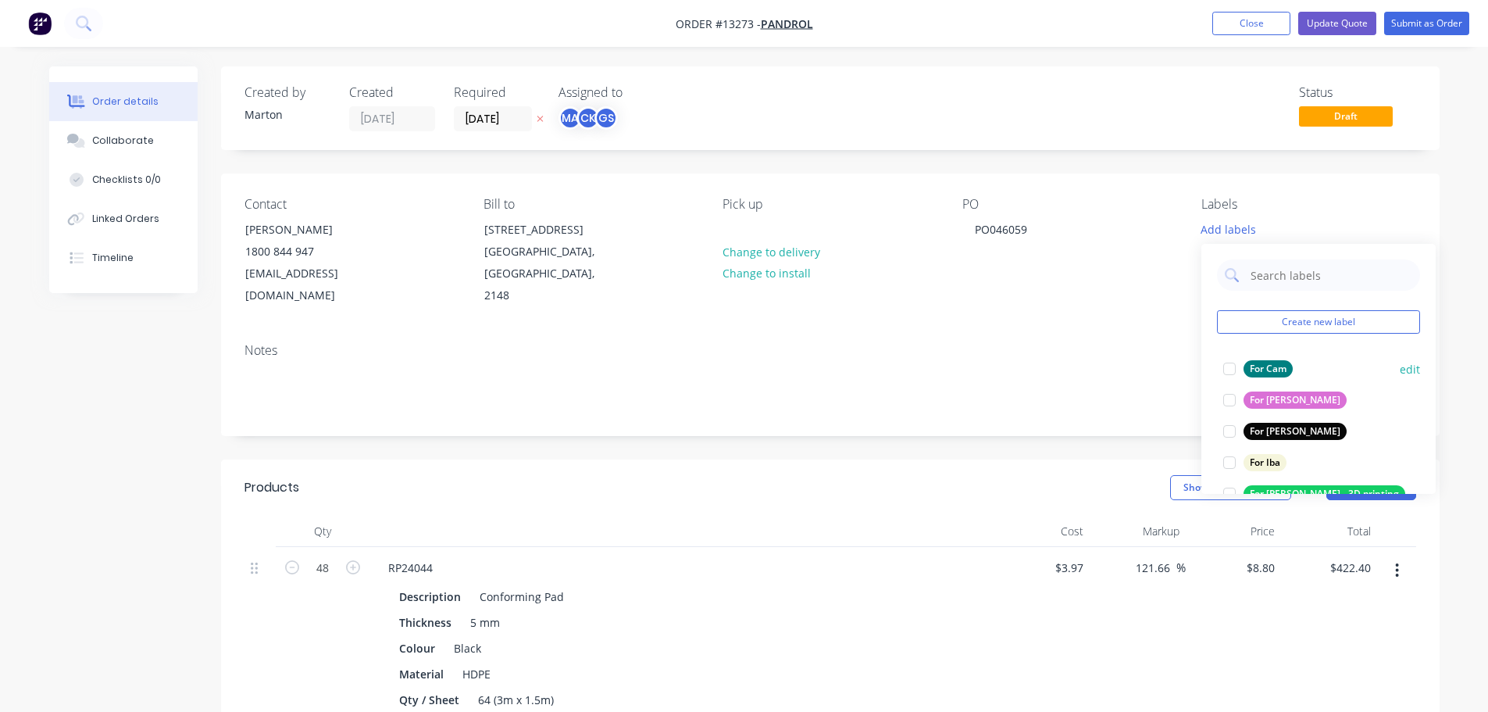
click at [1239, 372] on div at bounding box center [1229, 368] width 31 height 31
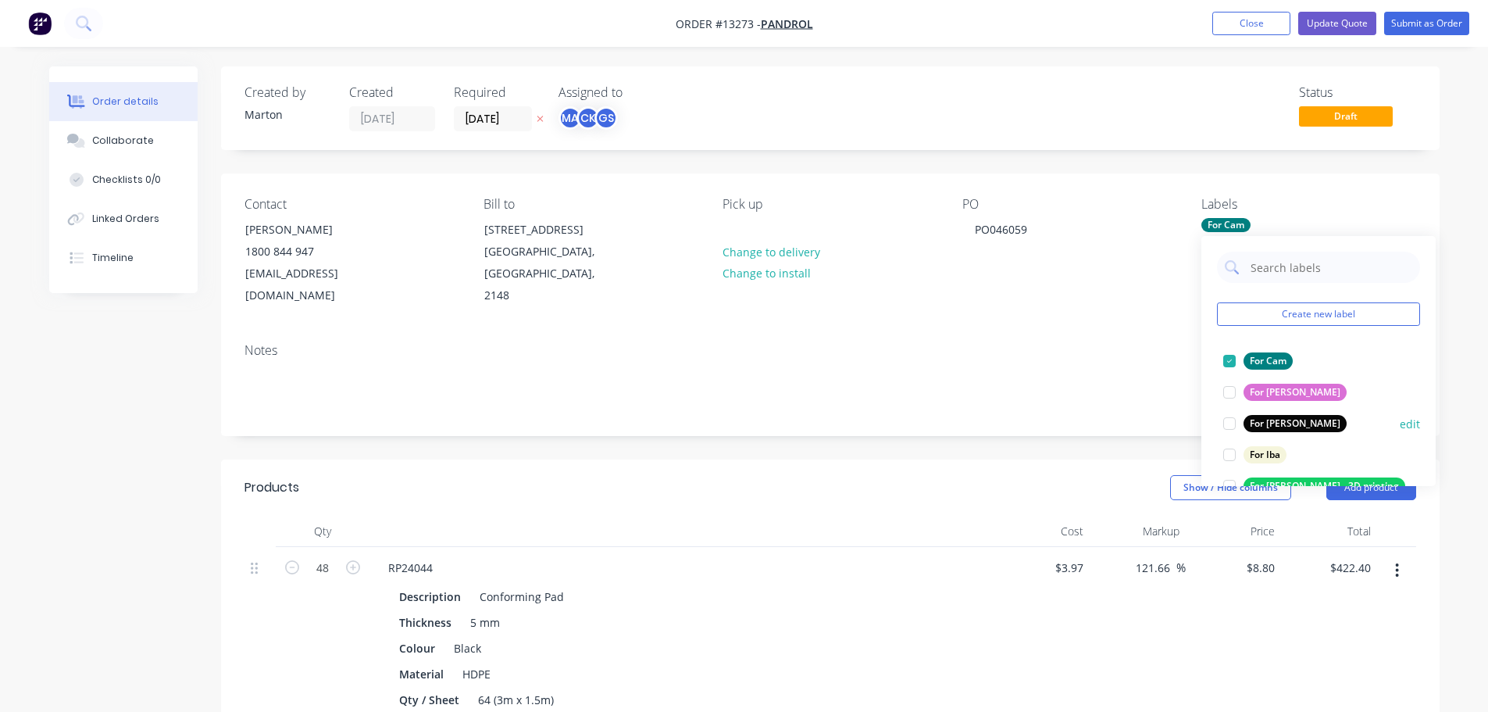
click at [1233, 421] on div at bounding box center [1229, 423] width 31 height 31
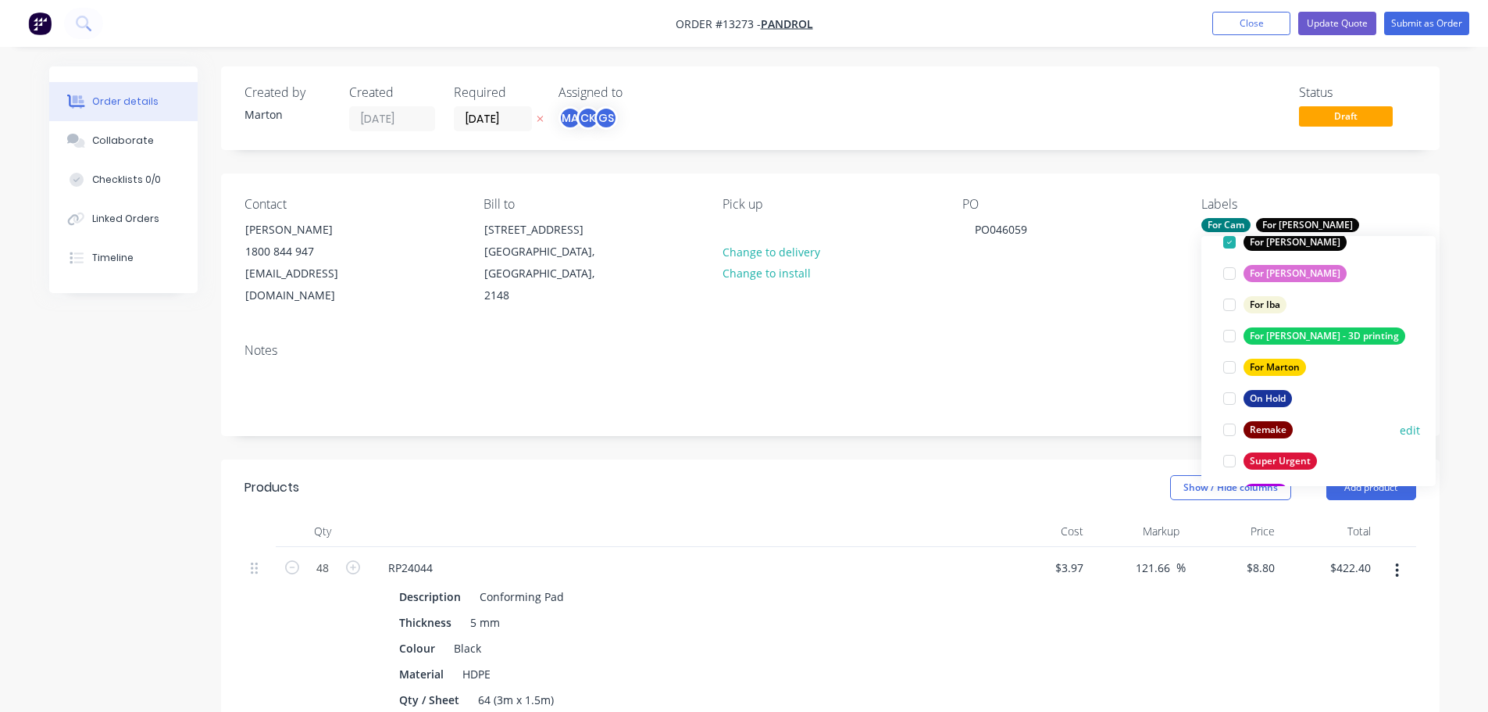
scroll to position [156, 0]
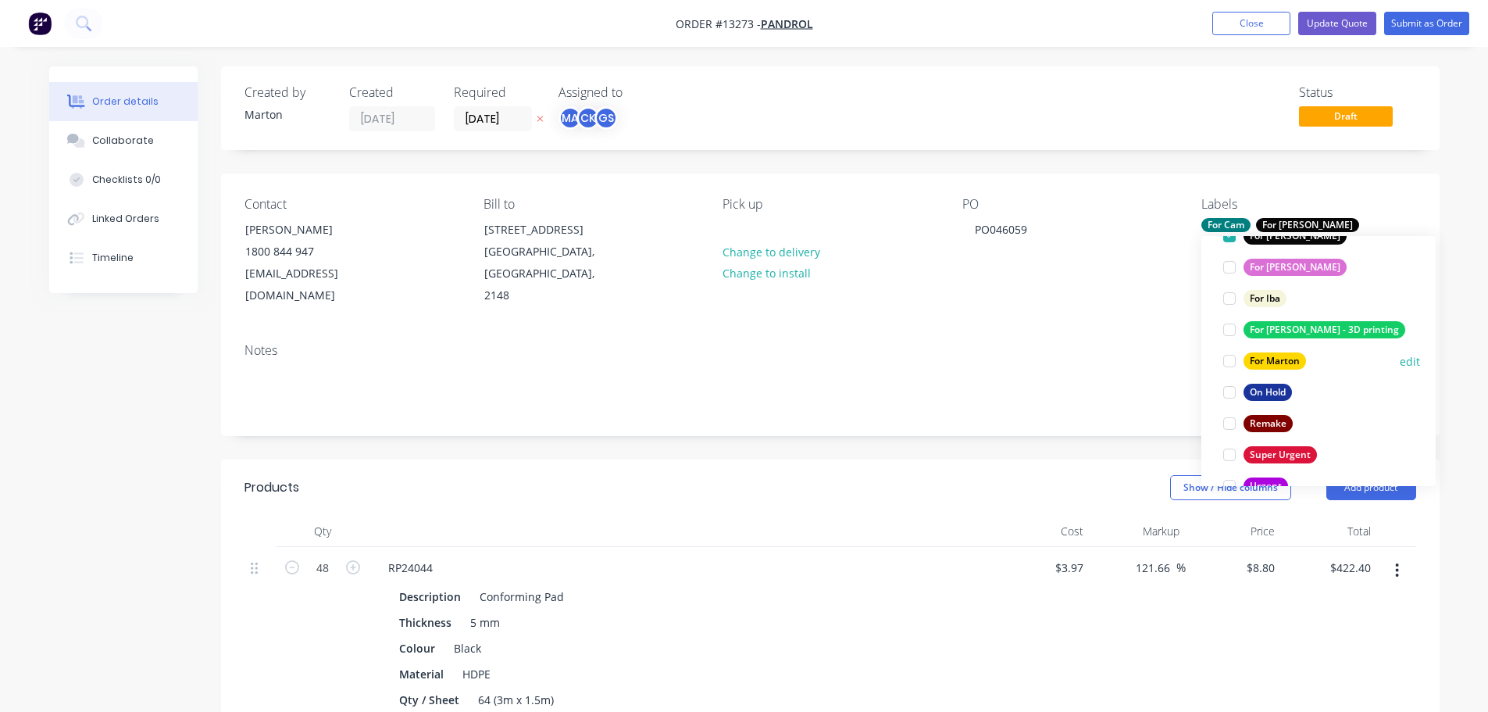
click at [1233, 369] on div at bounding box center [1229, 360] width 31 height 31
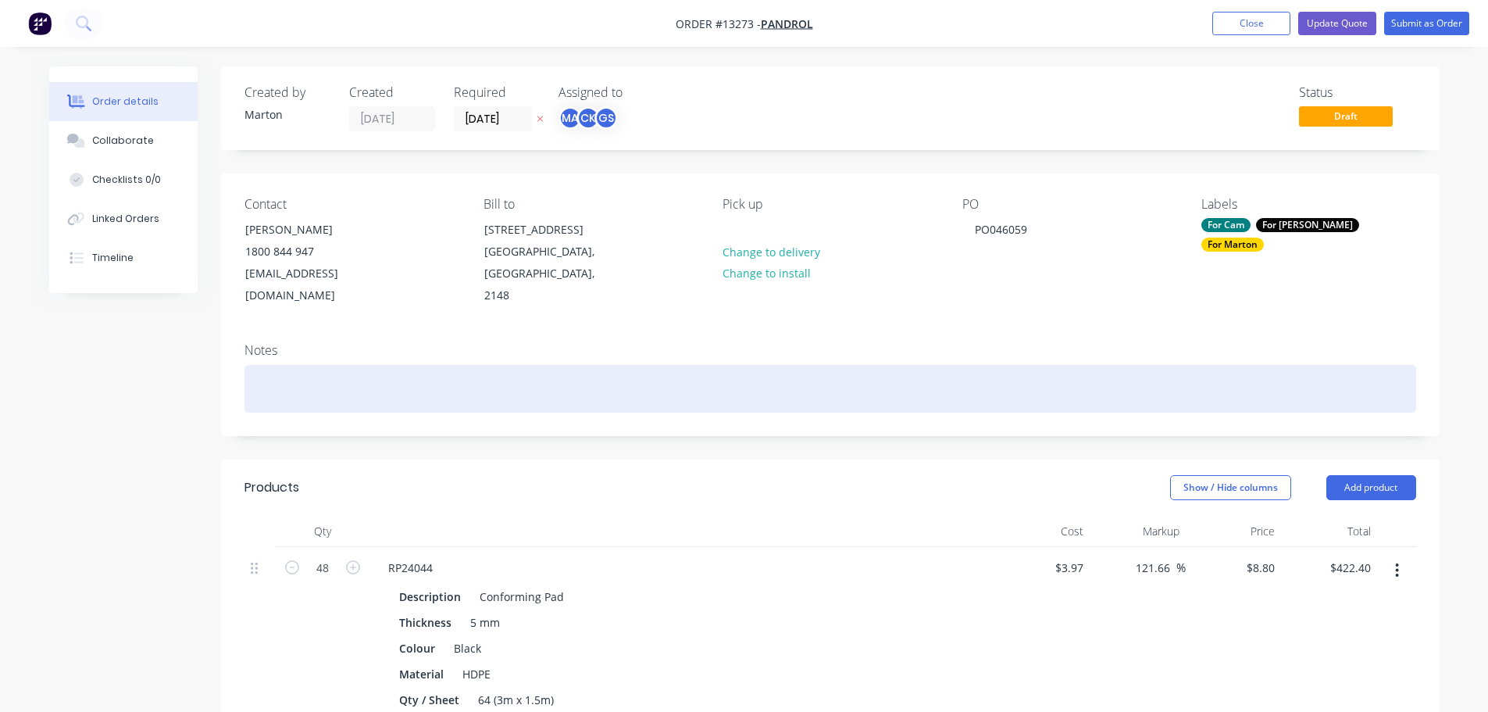
click at [1112, 365] on div at bounding box center [830, 389] width 1172 height 48
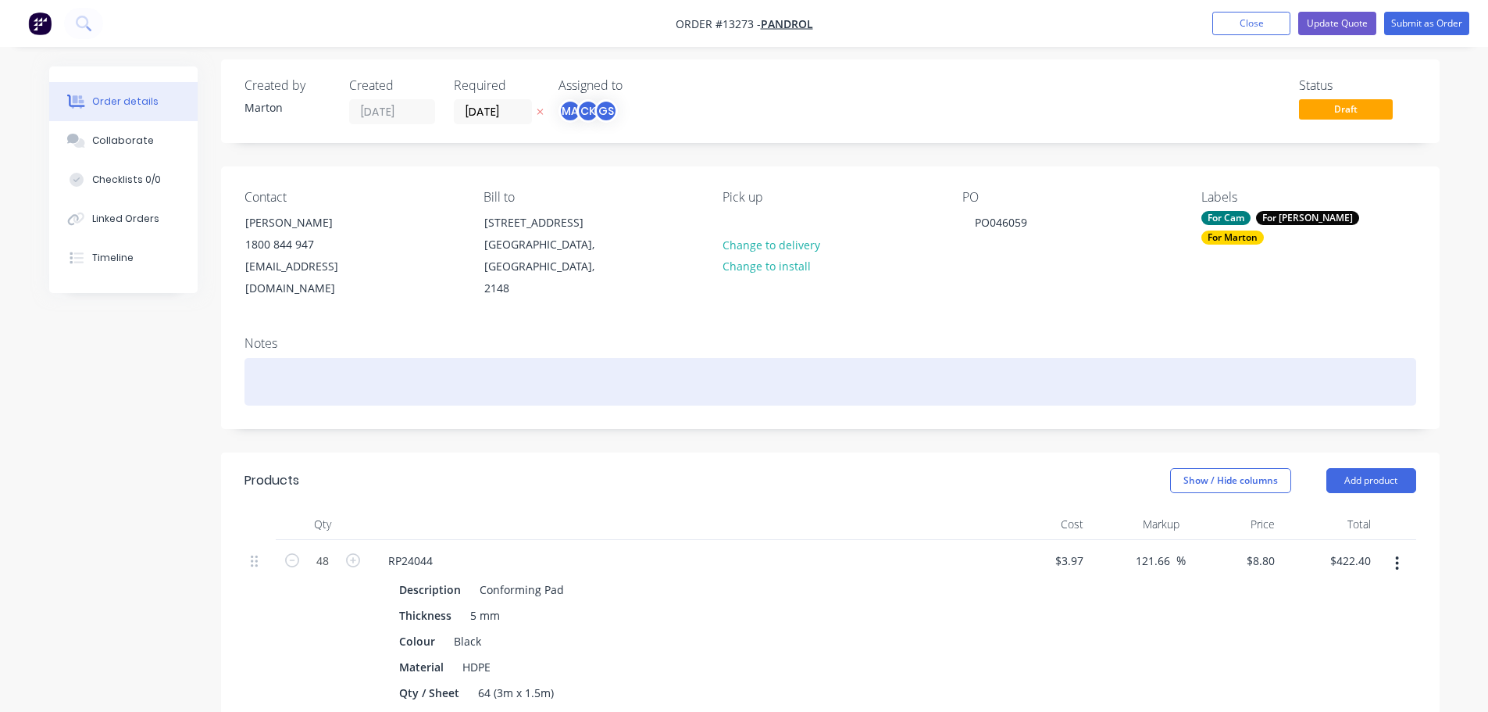
scroll to position [0, 0]
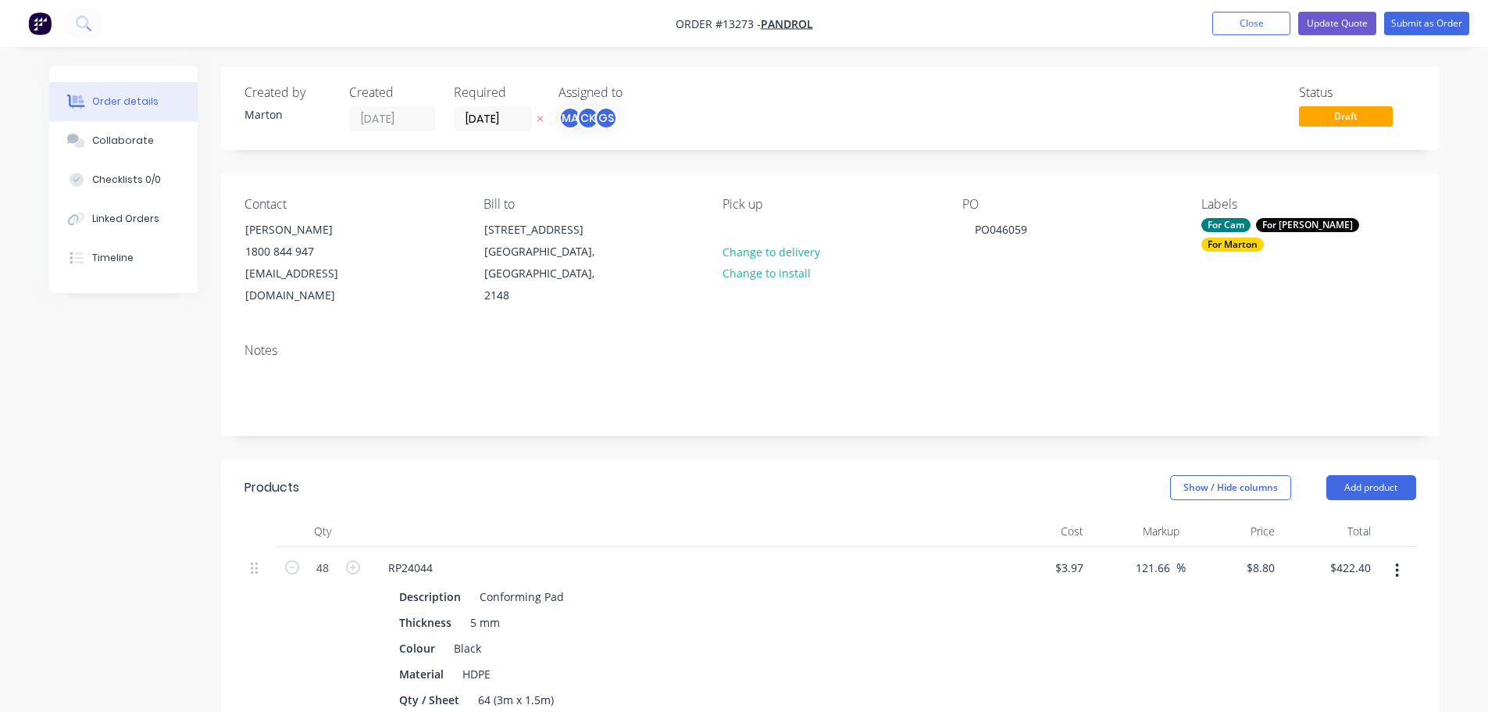
click at [488, 134] on div "Created by [PERSON_NAME] Created [DATE] Required [DATE] Assigned to MA CK GS St…" at bounding box center [830, 108] width 1219 height 84
click at [489, 126] on input "[DATE]" at bounding box center [493, 118] width 77 height 23
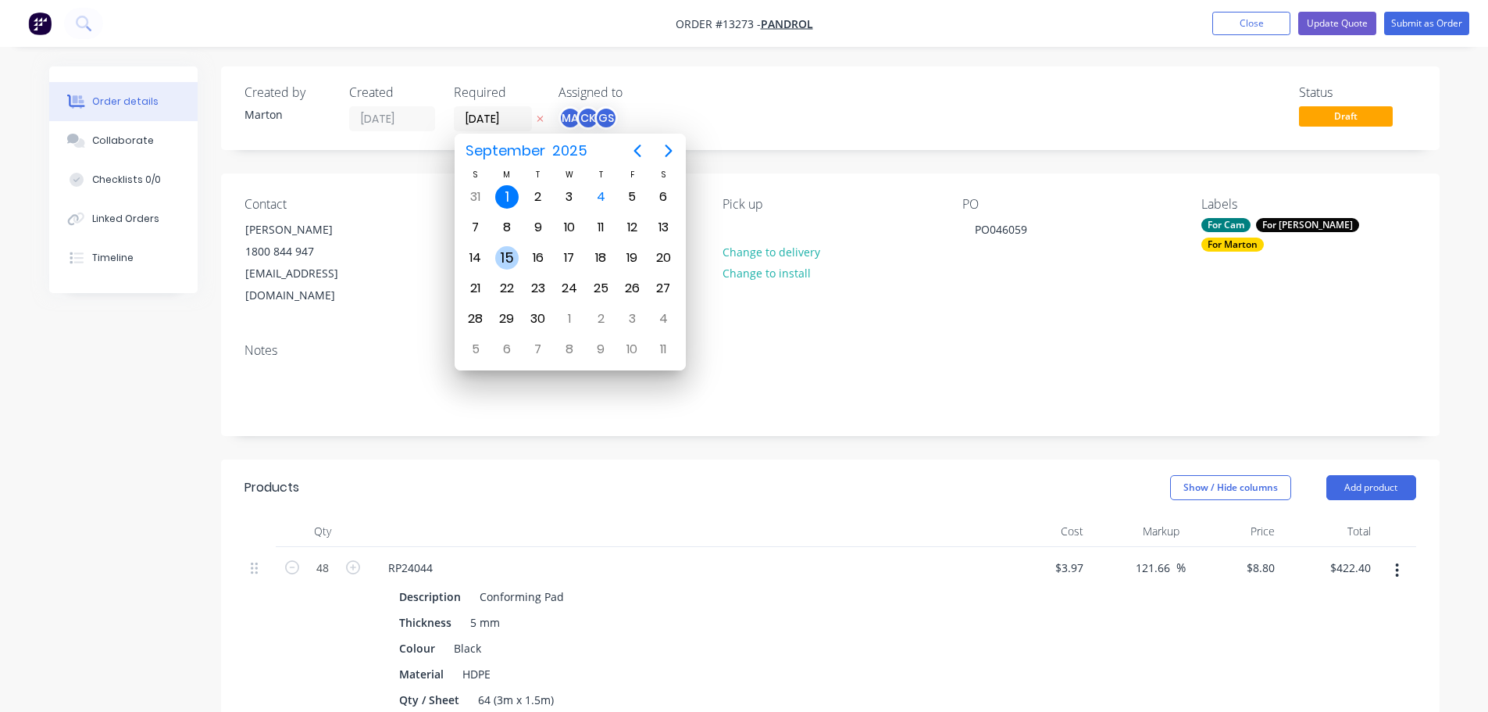
click at [504, 254] on div "15" at bounding box center [506, 257] width 23 height 23
type input "[DATE]"
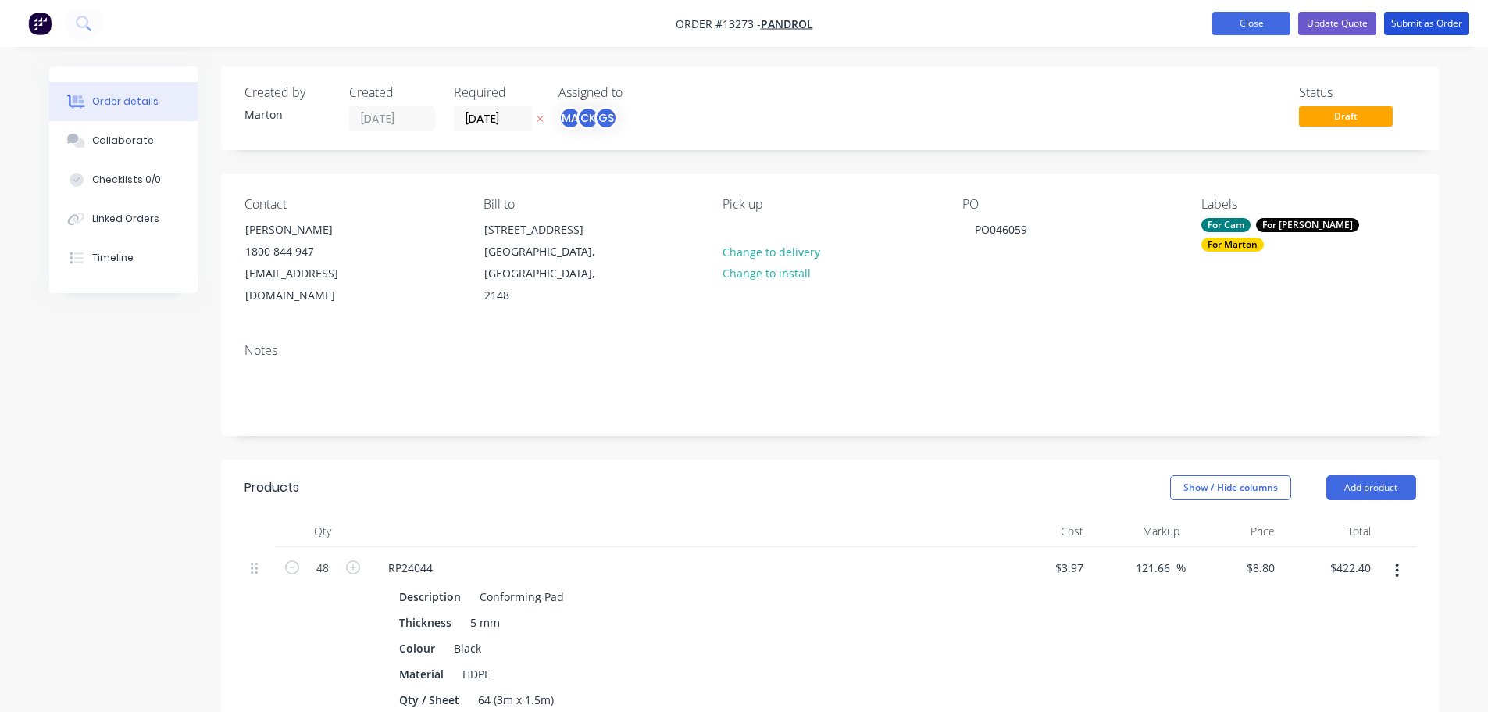
drag, startPoint x: 1428, startPoint y: 22, endPoint x: 1415, endPoint y: 34, distance: 17.1
click at [1428, 21] on button "Submit as Order" at bounding box center [1426, 23] width 85 height 23
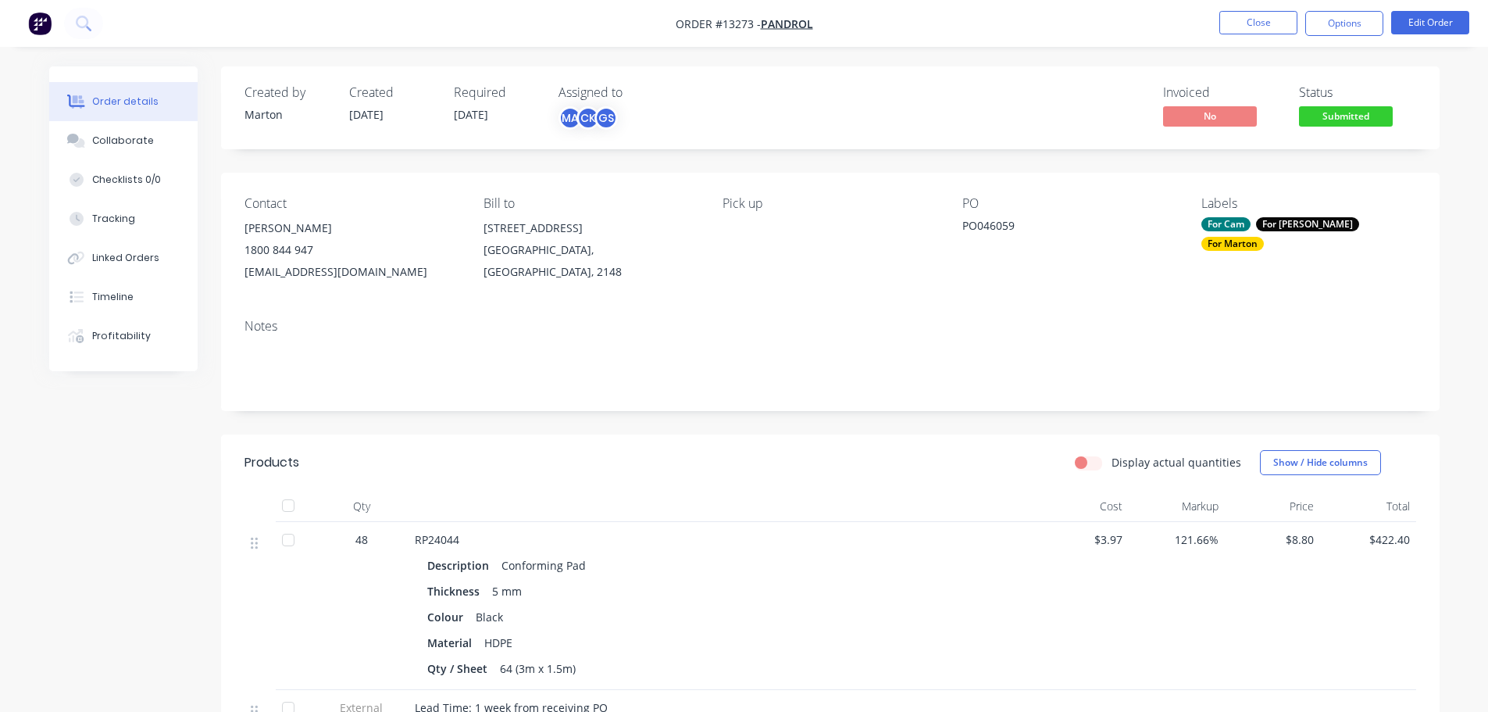
click at [1021, 159] on div "Created by [PERSON_NAME] Created [DATE] Required [DATE] Assigned to MA CK GS In…" at bounding box center [830, 563] width 1219 height 995
click at [1245, 12] on button "Close" at bounding box center [1258, 22] width 78 height 23
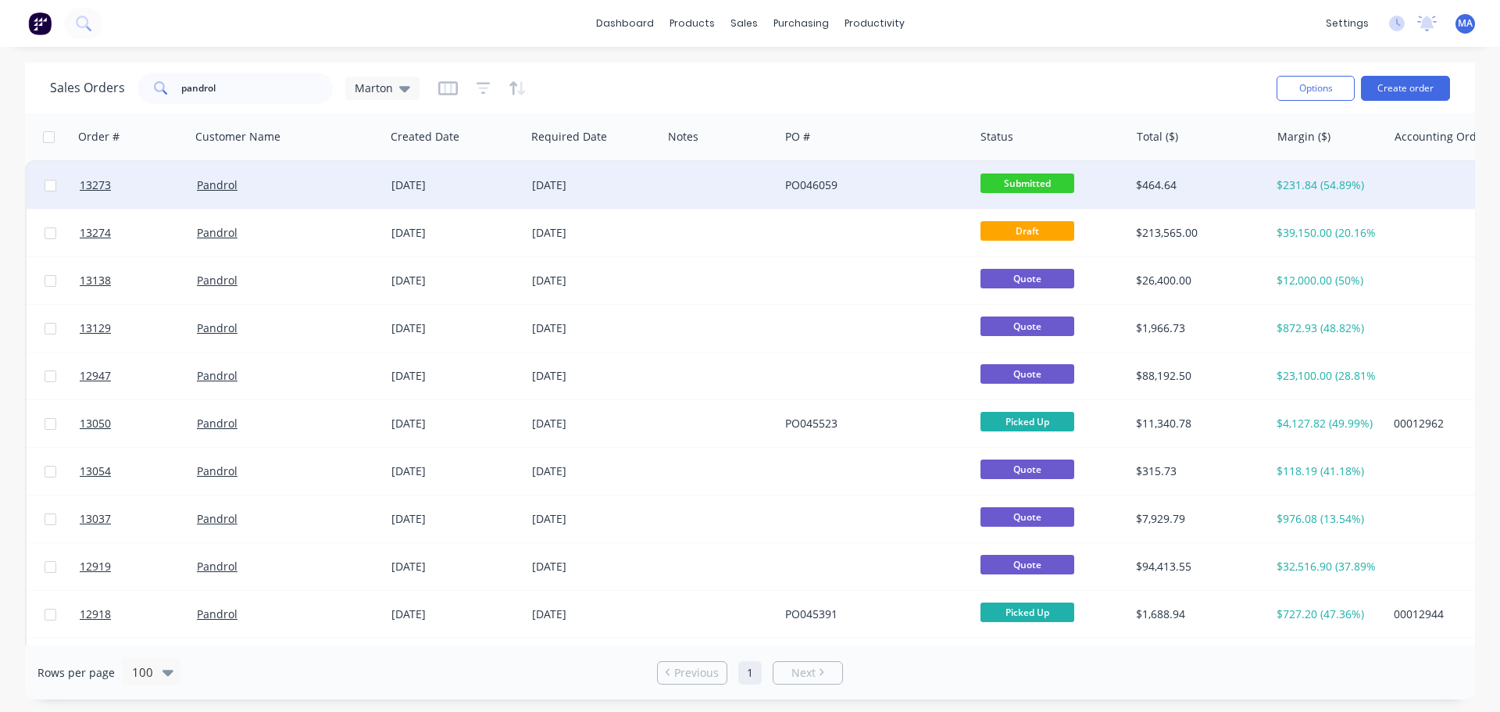
click at [846, 177] on div "PO046059" at bounding box center [876, 185] width 194 height 47
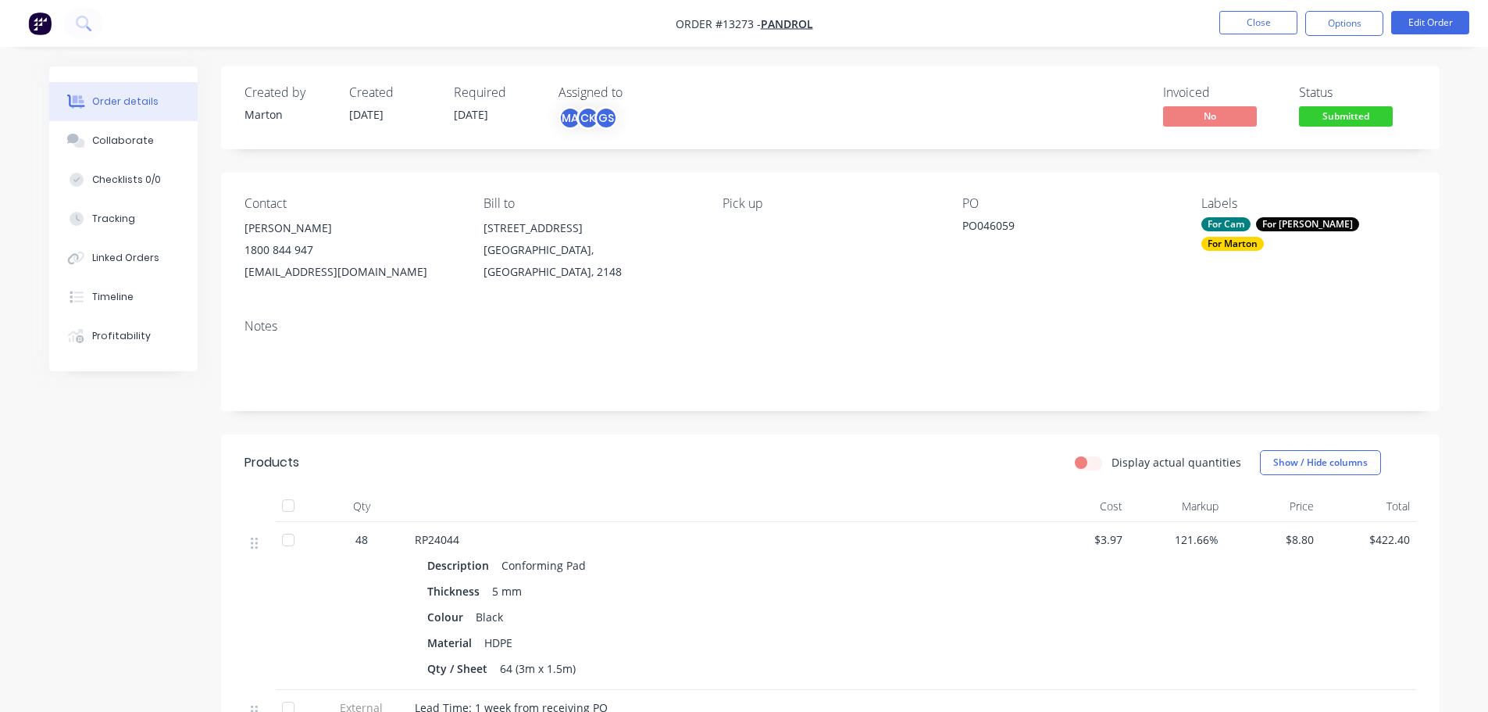
click at [1346, 115] on span "Submitted" at bounding box center [1346, 116] width 94 height 20
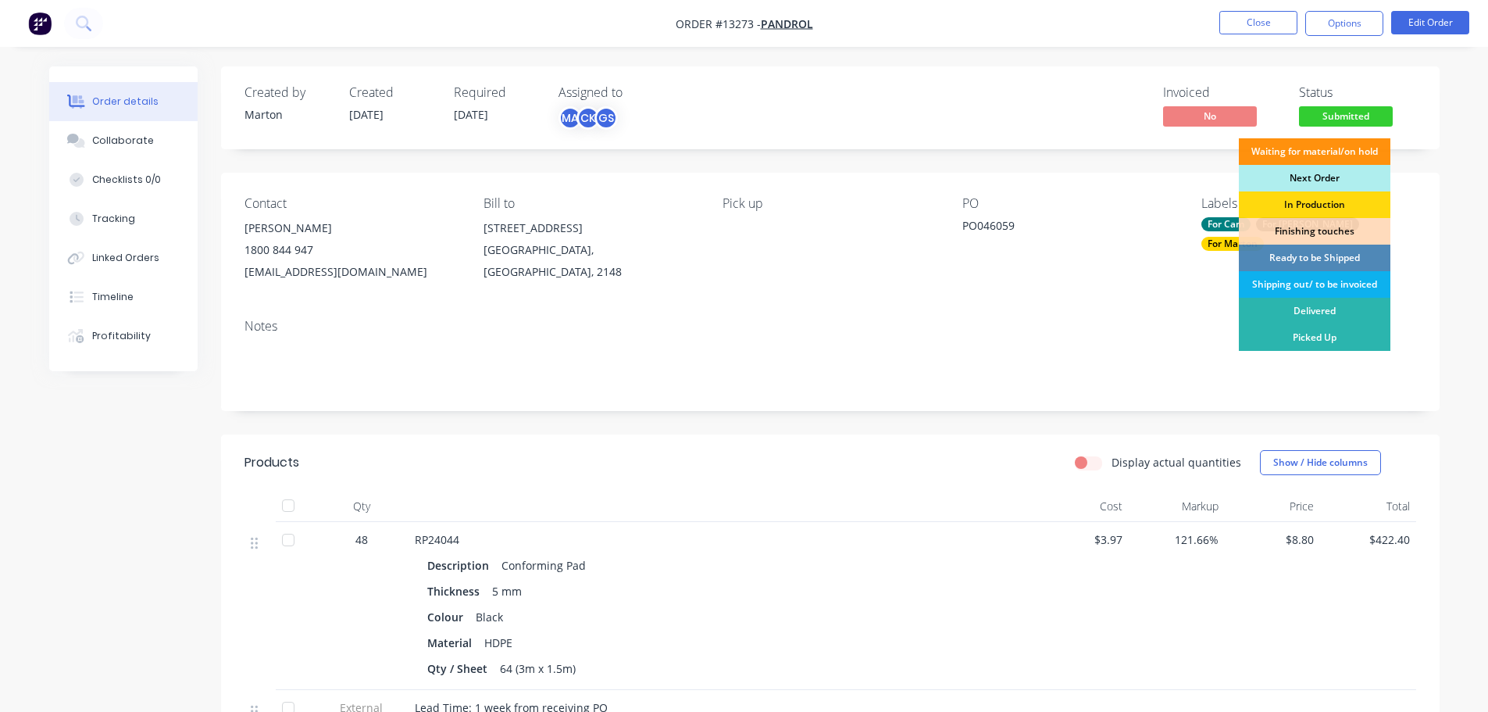
click at [1296, 179] on div "Next Order" at bounding box center [1315, 178] width 152 height 27
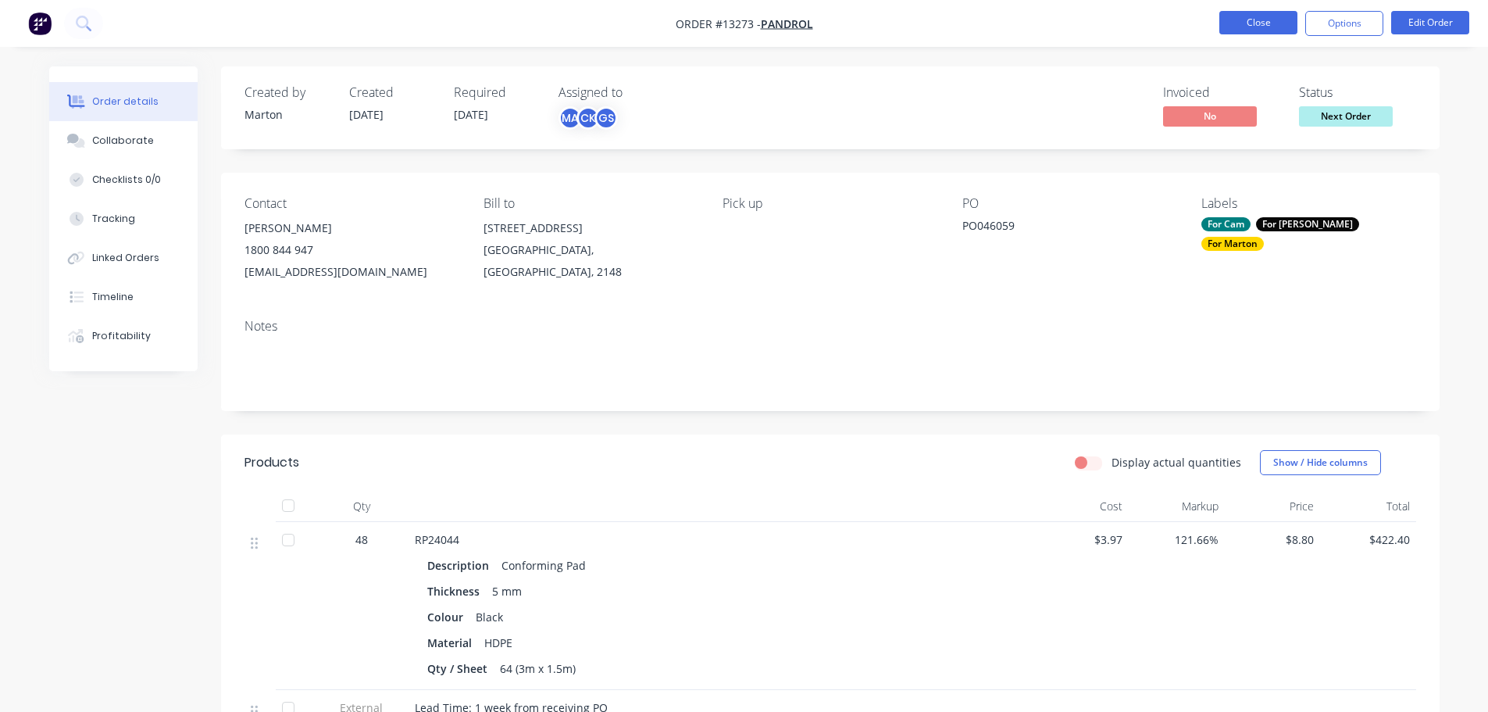
click at [1257, 30] on button "Close" at bounding box center [1258, 22] width 78 height 23
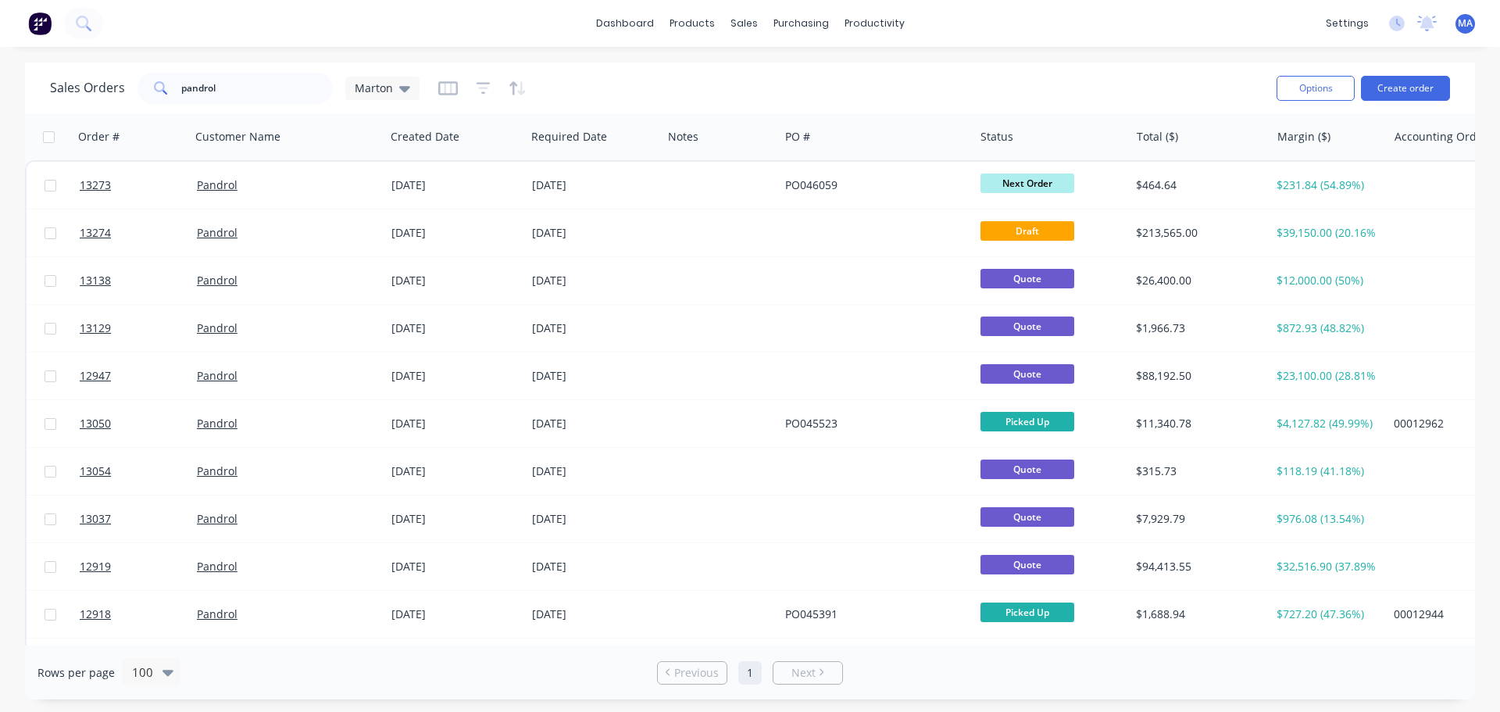
click at [924, 62] on div "dashboard products sales purchasing productivity dashboard products Product Cat…" at bounding box center [750, 356] width 1500 height 712
click at [888, 83] on link "Workflow" at bounding box center [934, 74] width 207 height 31
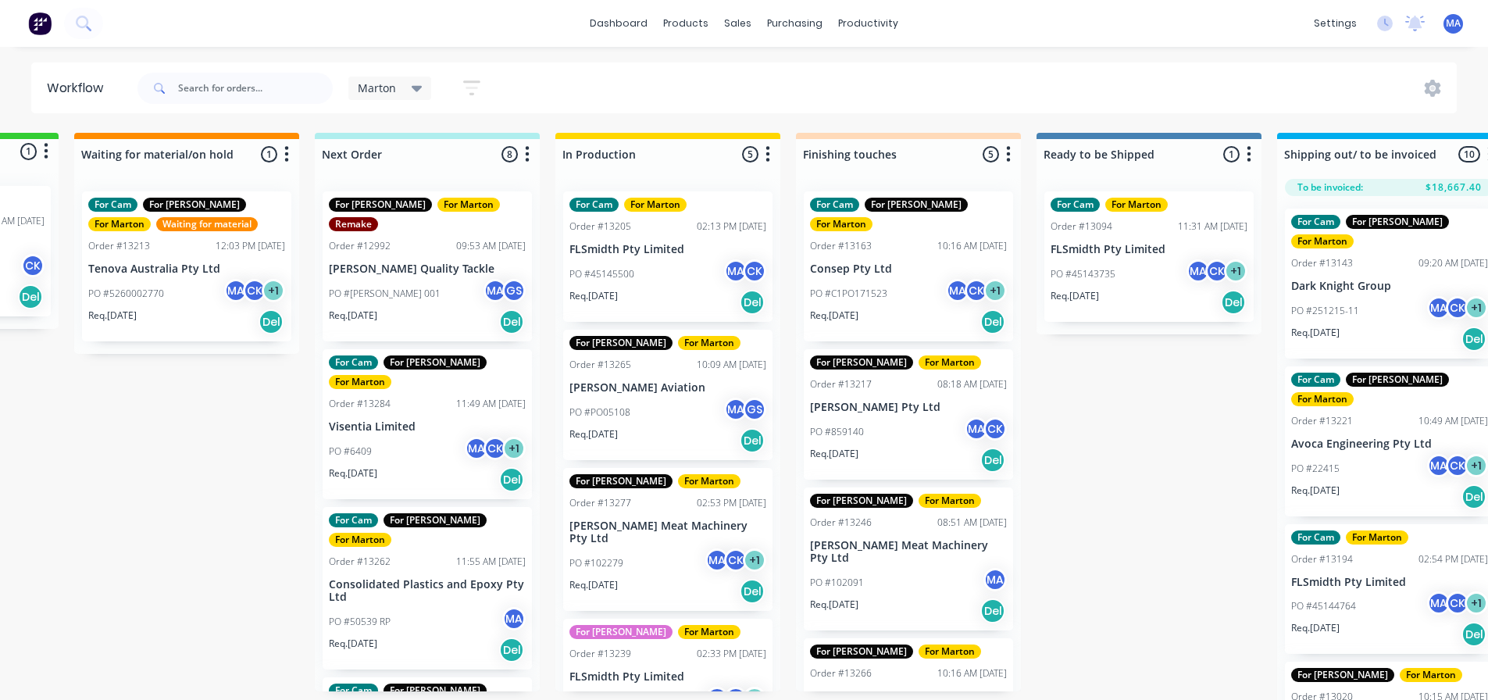
scroll to position [0, 204]
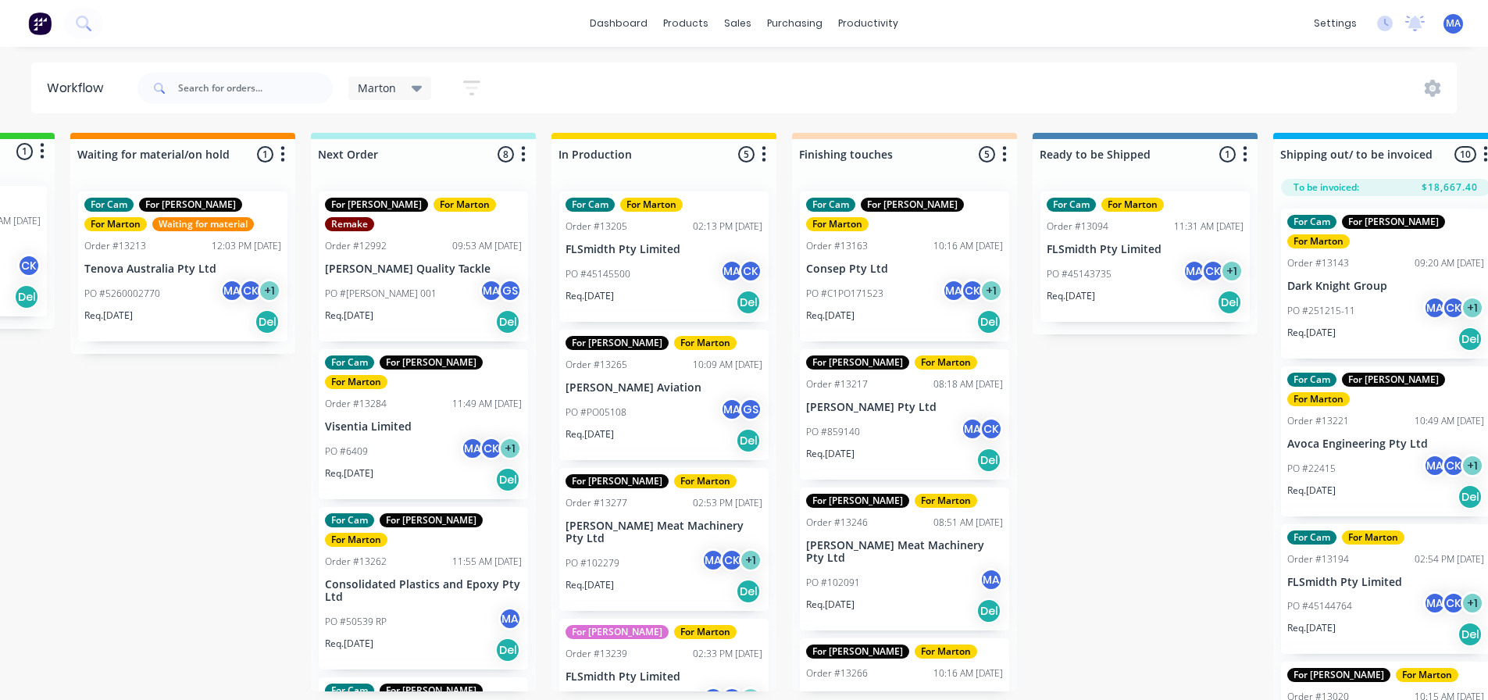
click at [627, 407] on div "PO #PO05108 MA GS" at bounding box center [664, 413] width 197 height 30
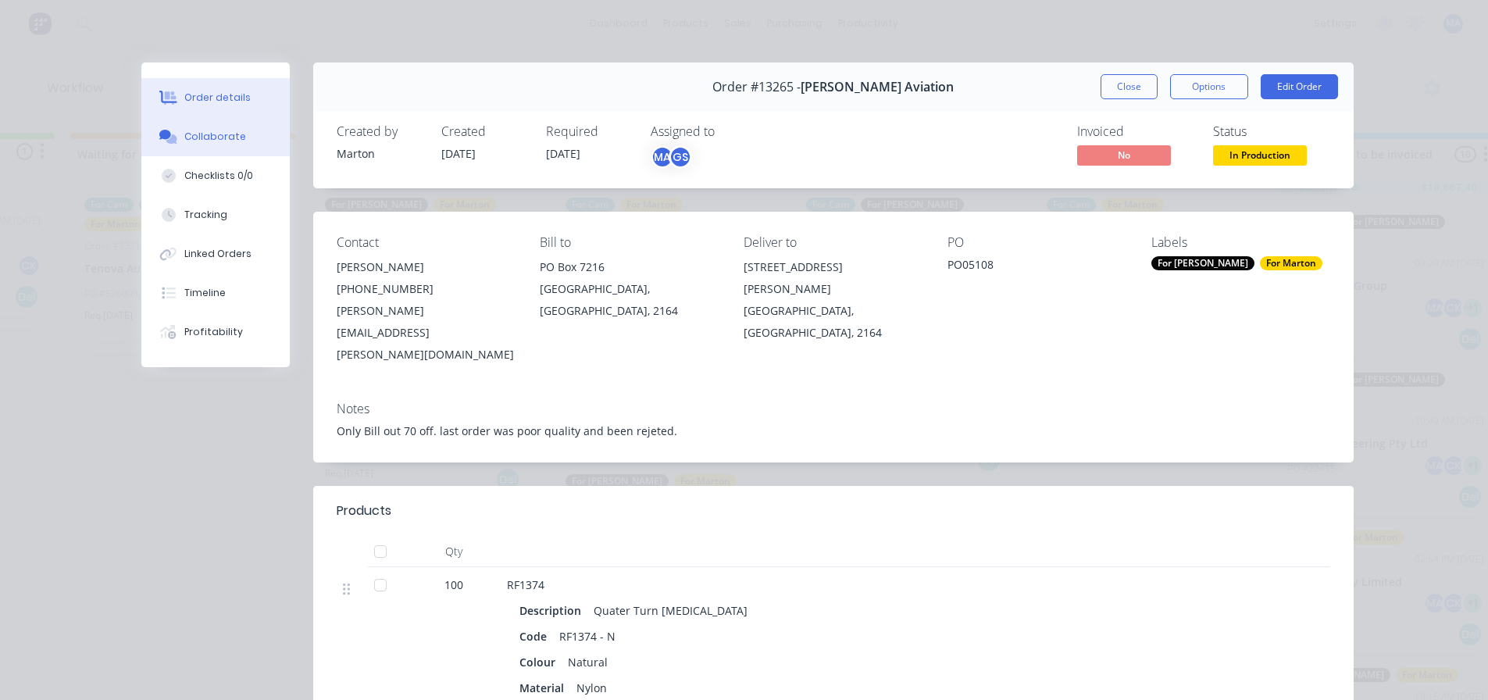
click at [196, 138] on div "Collaborate" at bounding box center [215, 137] width 62 height 14
